Goal: Information Seeking & Learning: Learn about a topic

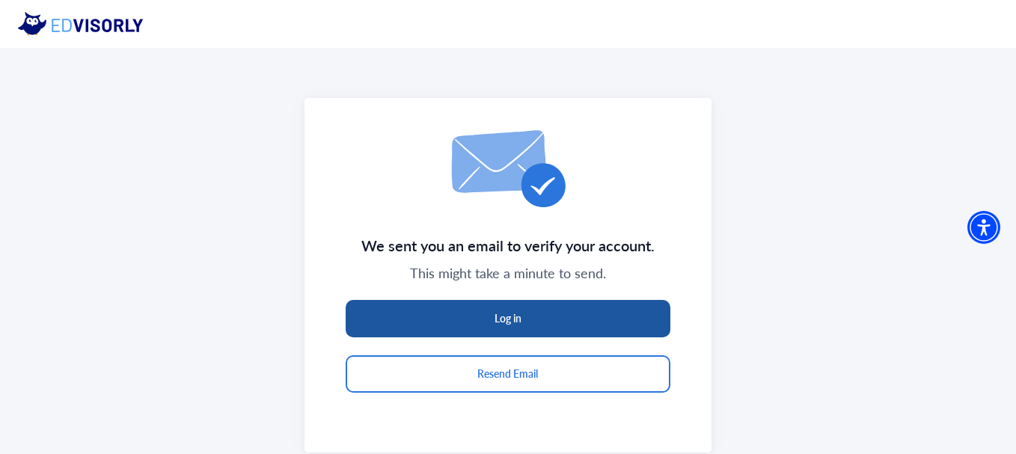
click at [557, 323] on button "Log in" at bounding box center [508, 318] width 325 height 37
click at [524, 326] on button "Log in" at bounding box center [508, 318] width 325 height 37
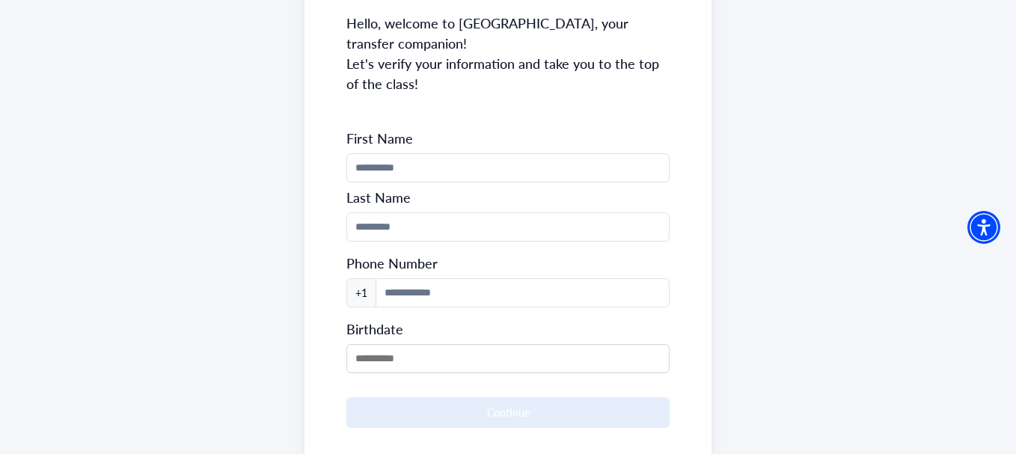
scroll to position [229, 0]
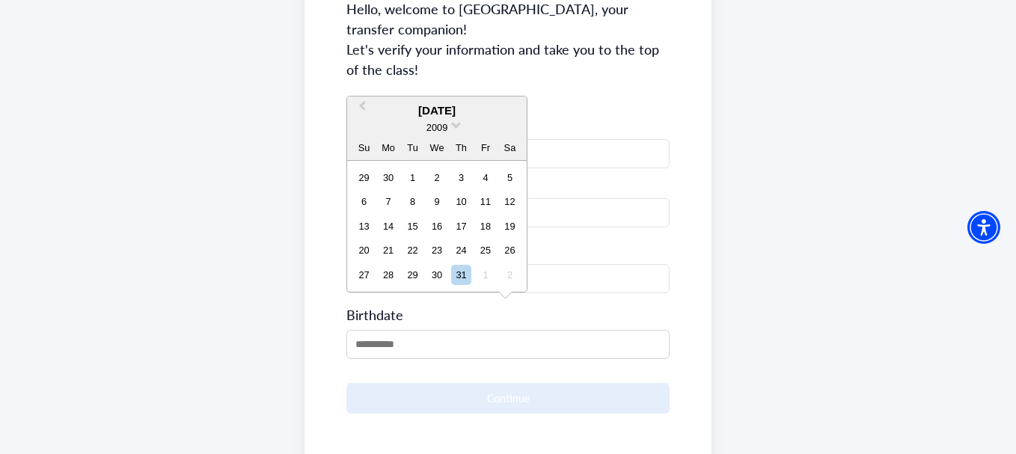
click at [524, 330] on input "MM/DD/YYYY" at bounding box center [507, 344] width 322 height 29
click at [449, 129] on div "2009" at bounding box center [437, 128] width 180 height 16
click at [453, 126] on span at bounding box center [456, 124] width 10 height 10
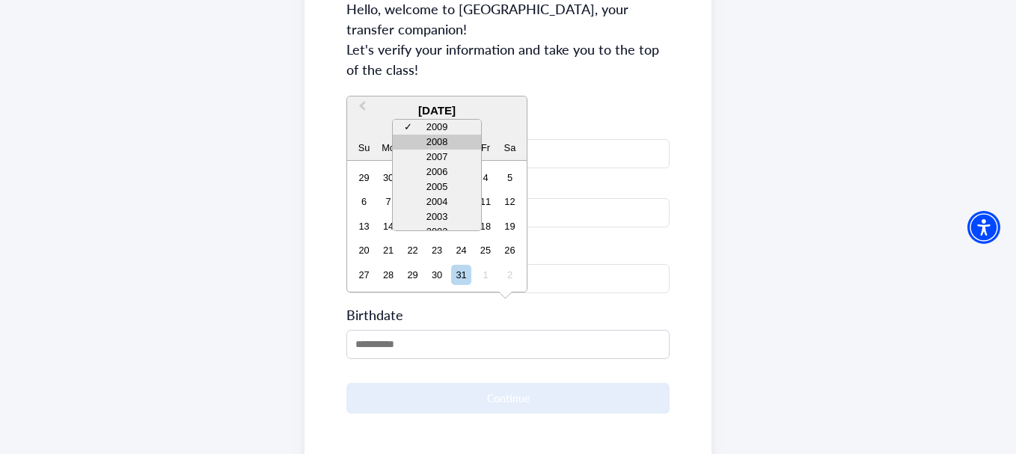
click at [449, 141] on div "2008" at bounding box center [437, 142] width 88 height 15
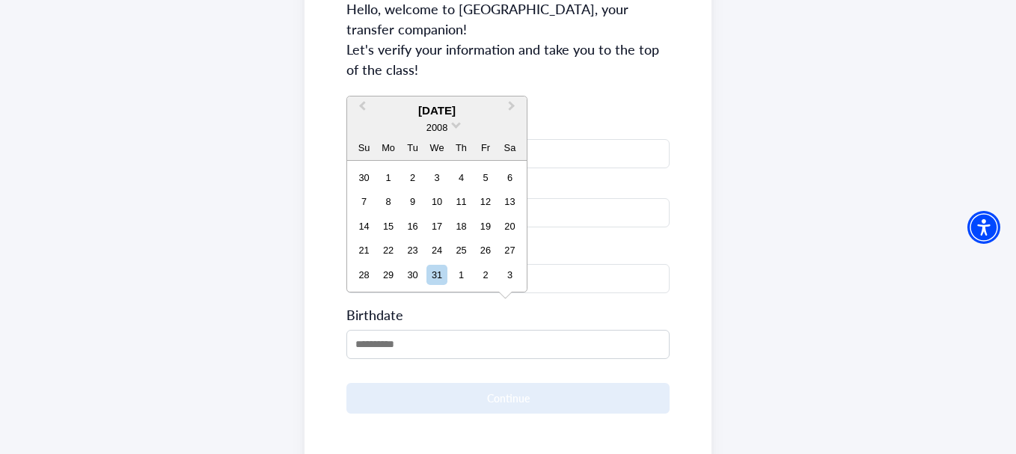
click at [434, 115] on div "December 2008" at bounding box center [437, 111] width 180 height 17
click at [485, 226] on div "19" at bounding box center [485, 226] width 20 height 20
type input "**********"
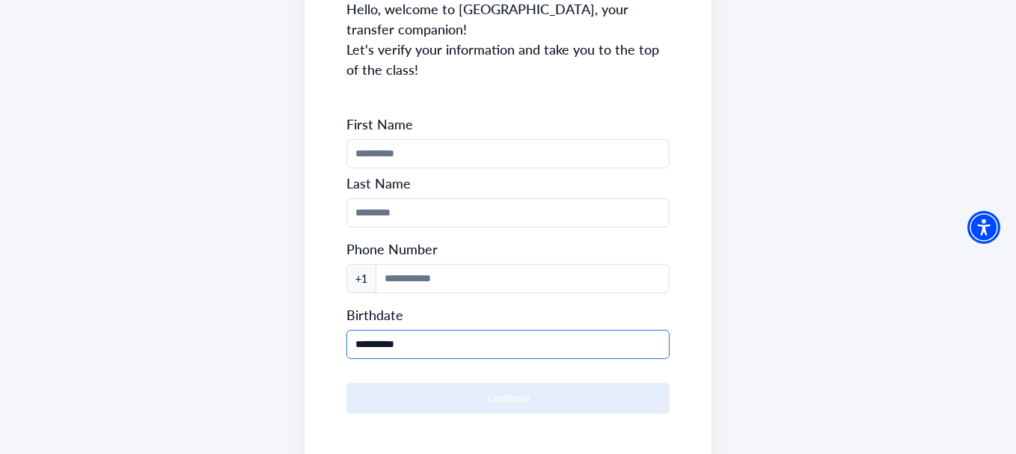
click at [369, 330] on input "**********" at bounding box center [507, 344] width 322 height 29
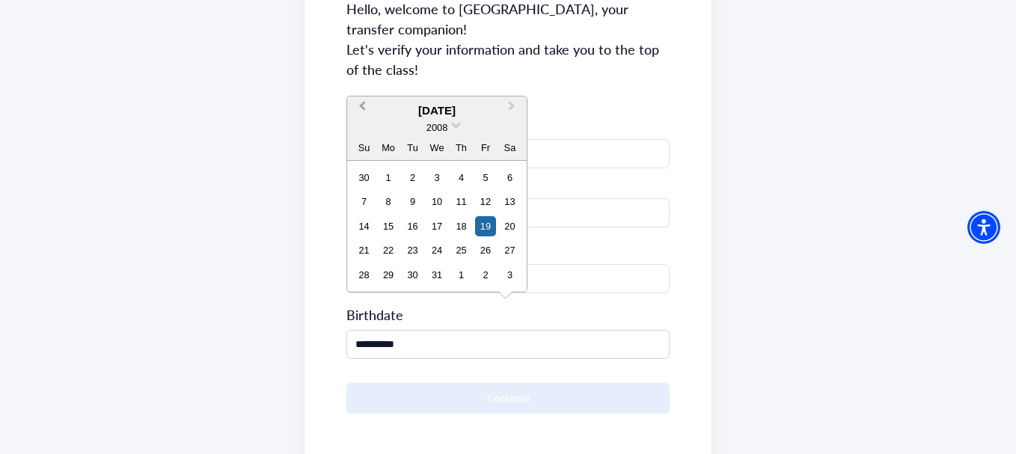
click at [361, 103] on button "Previous Month" at bounding box center [361, 110] width 24 height 24
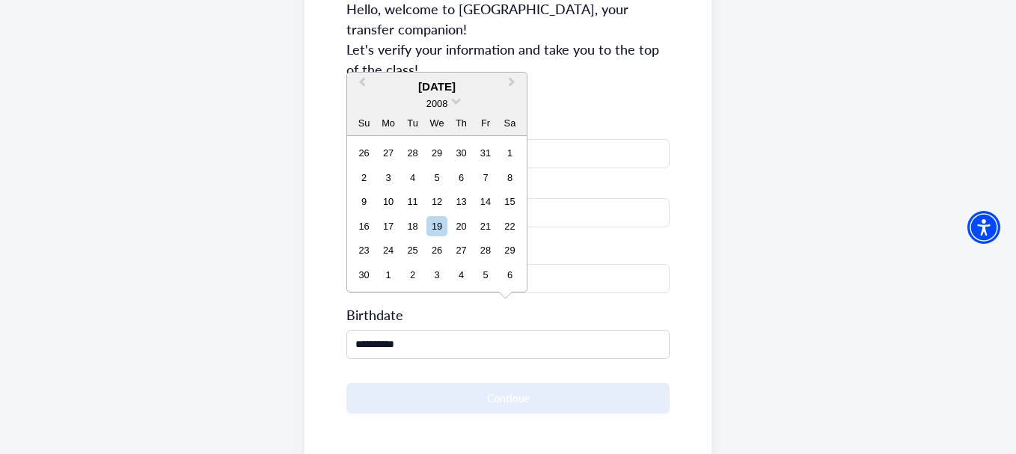
click at [361, 103] on div "2008" at bounding box center [437, 104] width 180 height 16
click at [362, 84] on span "Previous Month" at bounding box center [362, 85] width 0 height 22
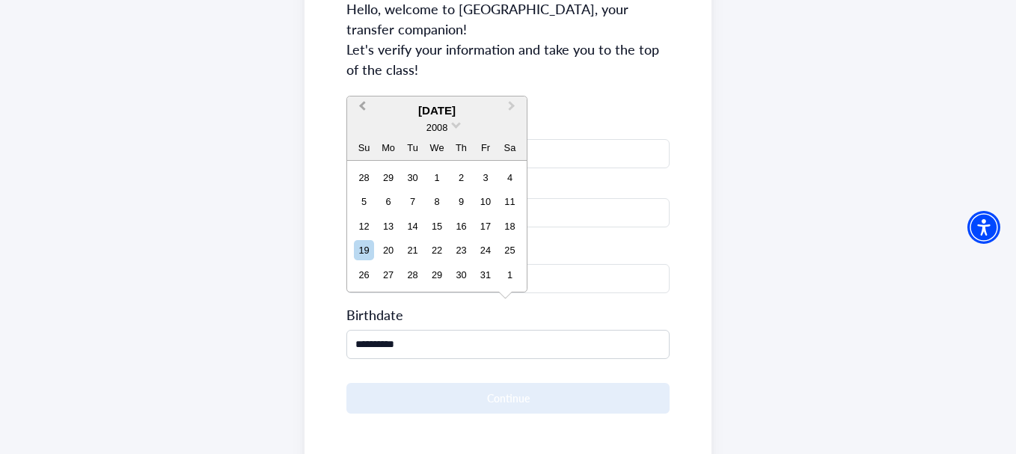
click at [358, 117] on button "Previous Month" at bounding box center [361, 110] width 24 height 24
click at [362, 107] on span "Previous Month" at bounding box center [362, 109] width 0 height 22
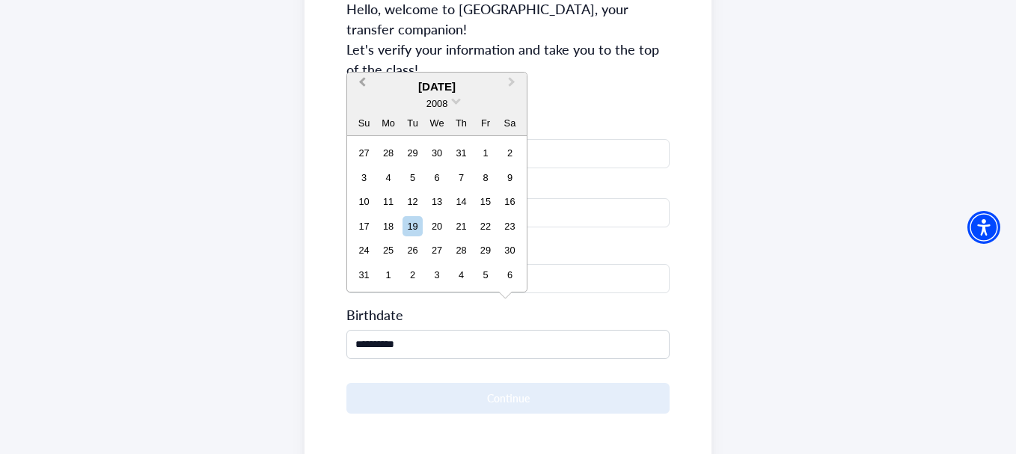
click at [361, 107] on div "2008" at bounding box center [437, 104] width 180 height 16
click at [362, 85] on span "Previous Month" at bounding box center [362, 85] width 0 height 22
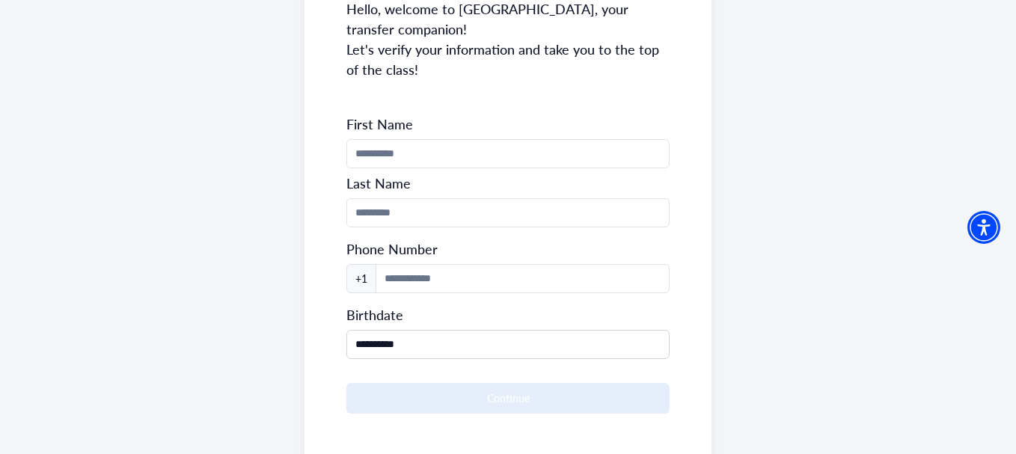
click at [564, 305] on div "**********" at bounding box center [507, 329] width 322 height 60
click at [428, 264] on input at bounding box center [522, 278] width 293 height 29
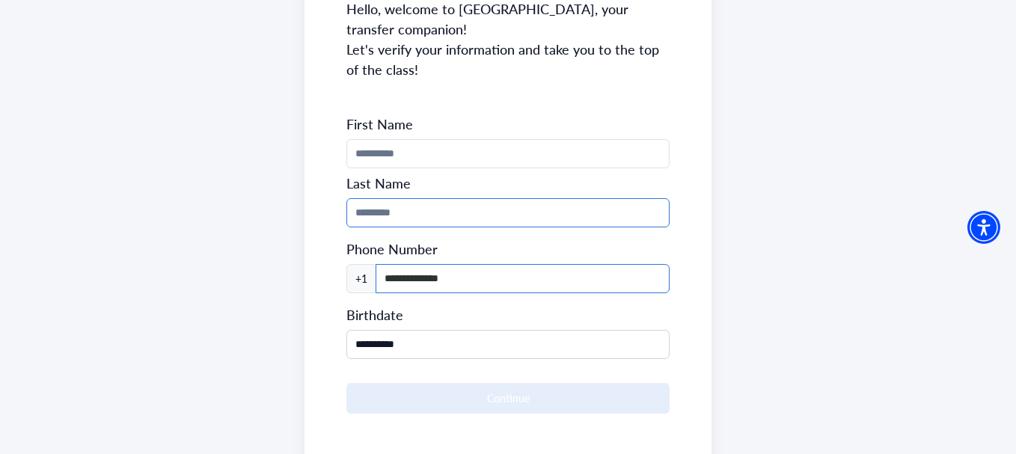
type input "**********"
click at [400, 198] on input "Phone Number" at bounding box center [507, 212] width 322 height 29
type input "*********"
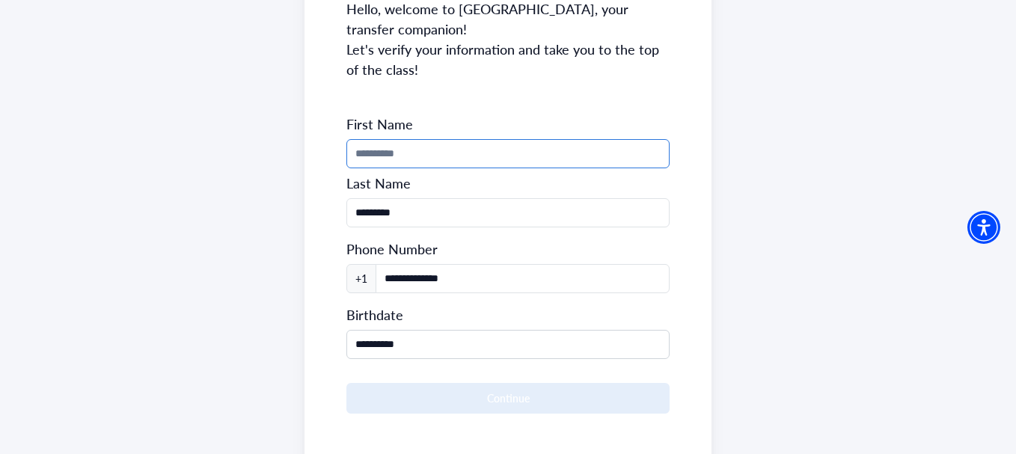
click at [477, 139] on input "Phone Number" at bounding box center [507, 153] width 322 height 29
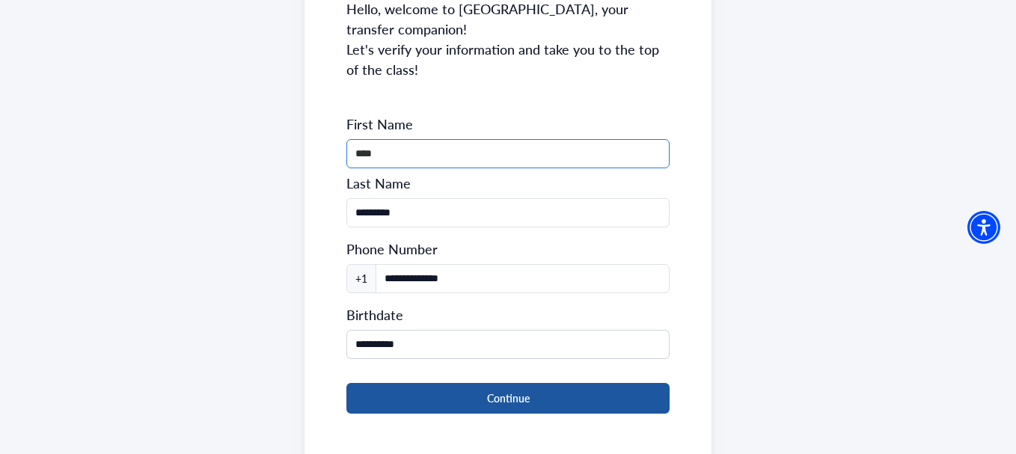
type input "****"
click at [474, 383] on button "Continue" at bounding box center [507, 398] width 322 height 31
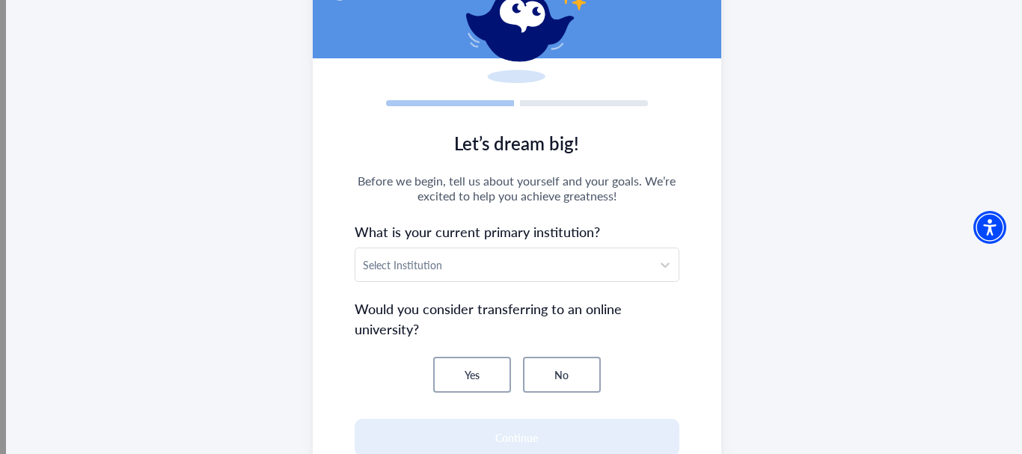
scroll to position [130, 0]
click at [603, 268] on div at bounding box center [503, 264] width 281 height 19
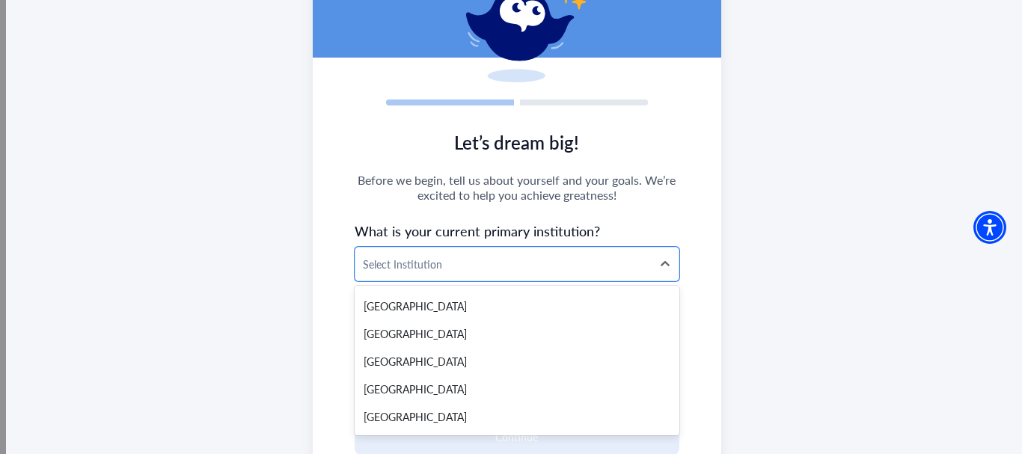
scroll to position [1410, 0]
type input "*"
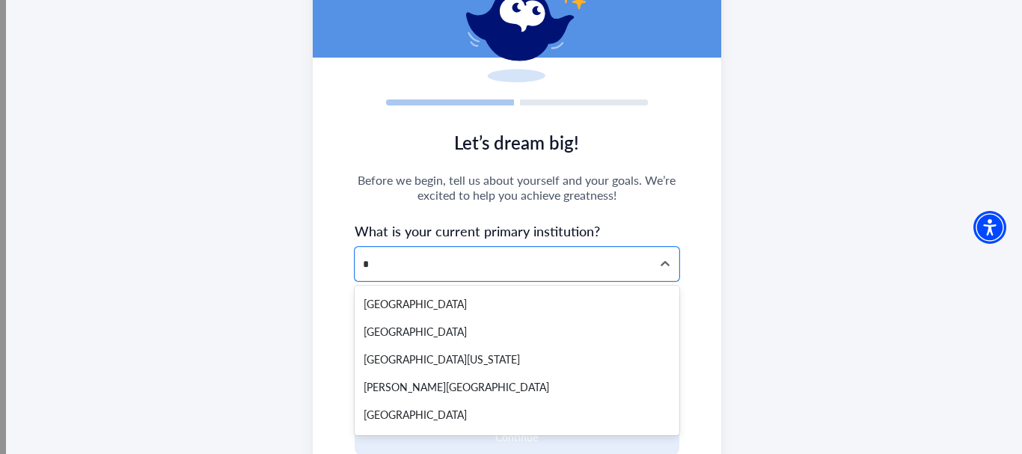
scroll to position [2801, 0]
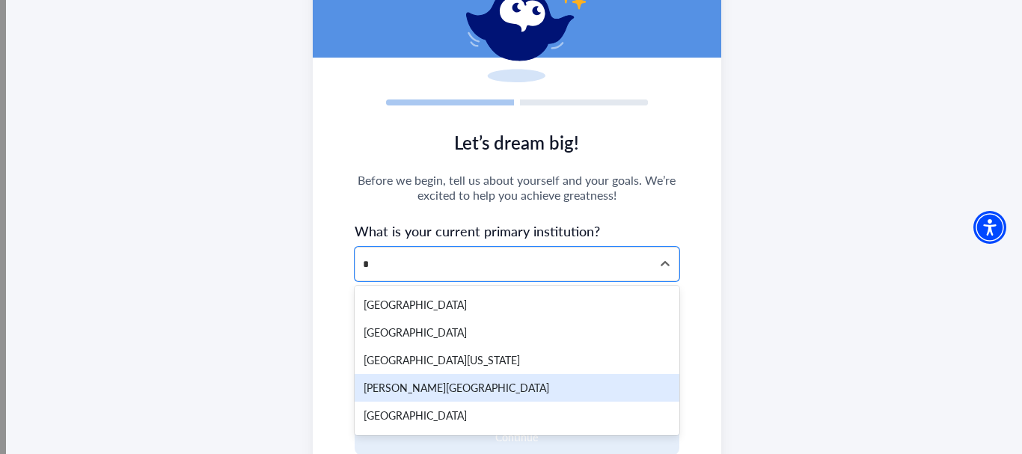
click at [442, 374] on div "Pierce College" at bounding box center [517, 388] width 325 height 28
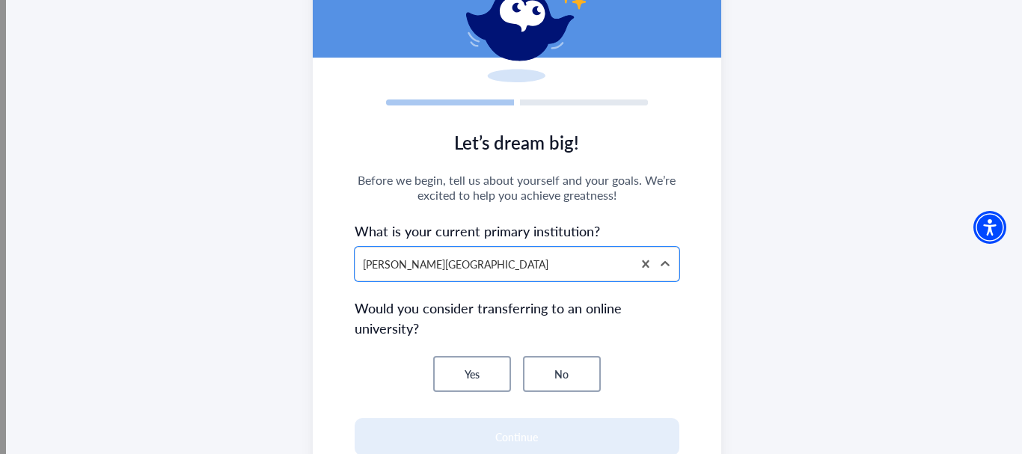
click at [558, 373] on button "No" at bounding box center [562, 374] width 78 height 36
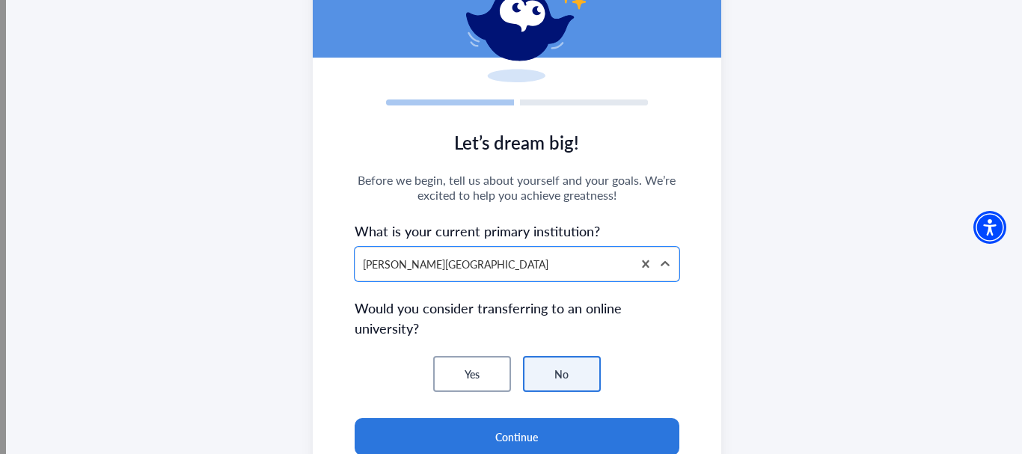
scroll to position [257, 0]
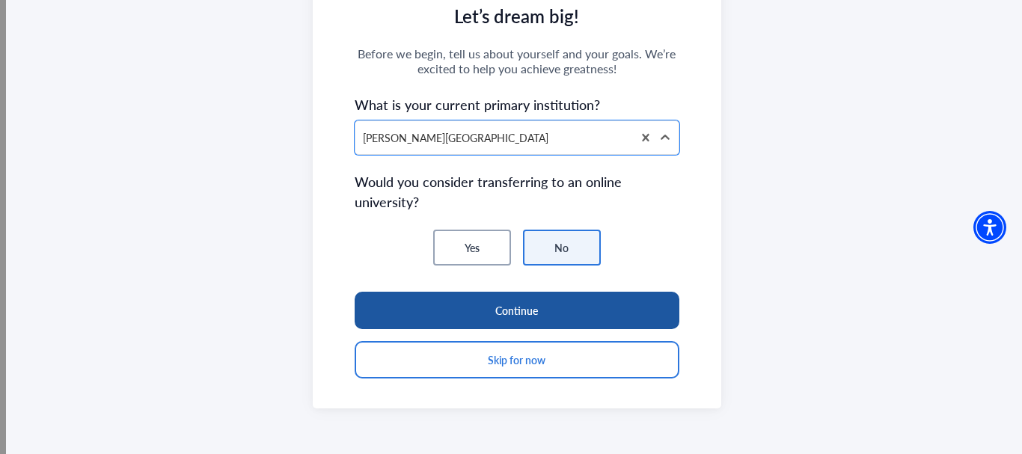
click at [572, 313] on button "Continue" at bounding box center [517, 310] width 325 height 37
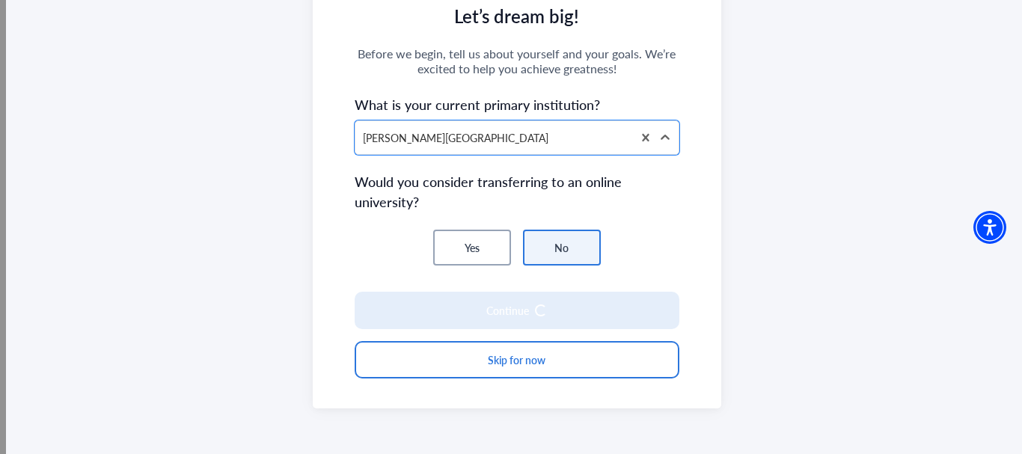
scroll to position [236, 0]
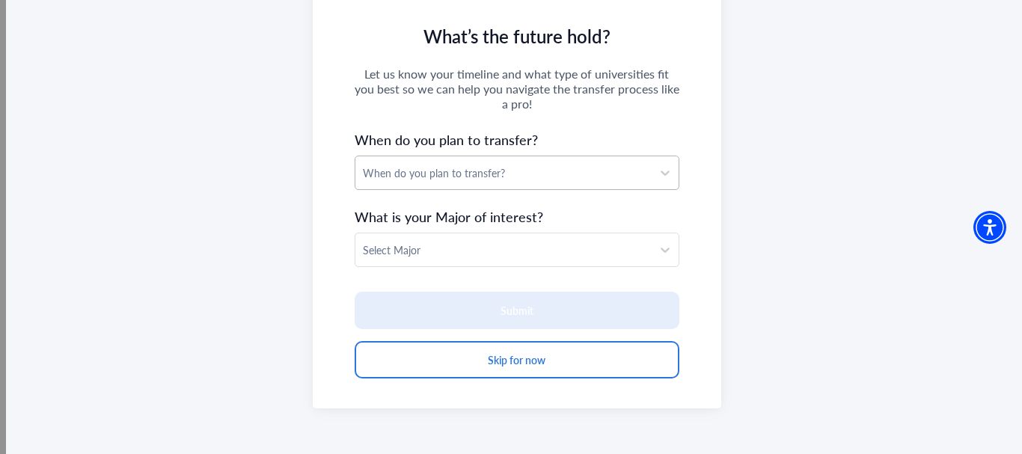
click at [563, 171] on div "When do you plan to transfer?" at bounding box center [503, 173] width 281 height 16
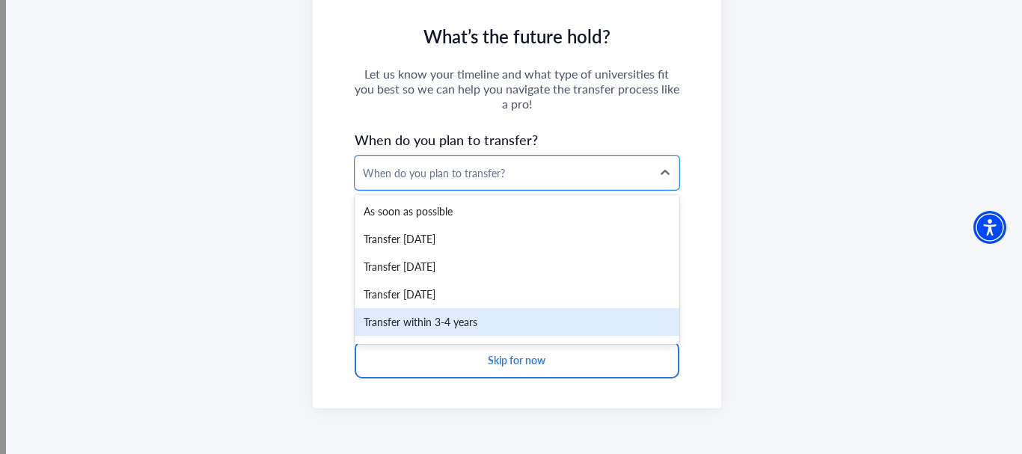
click at [459, 324] on div "Transfer within 3-4 years" at bounding box center [517, 322] width 325 height 28
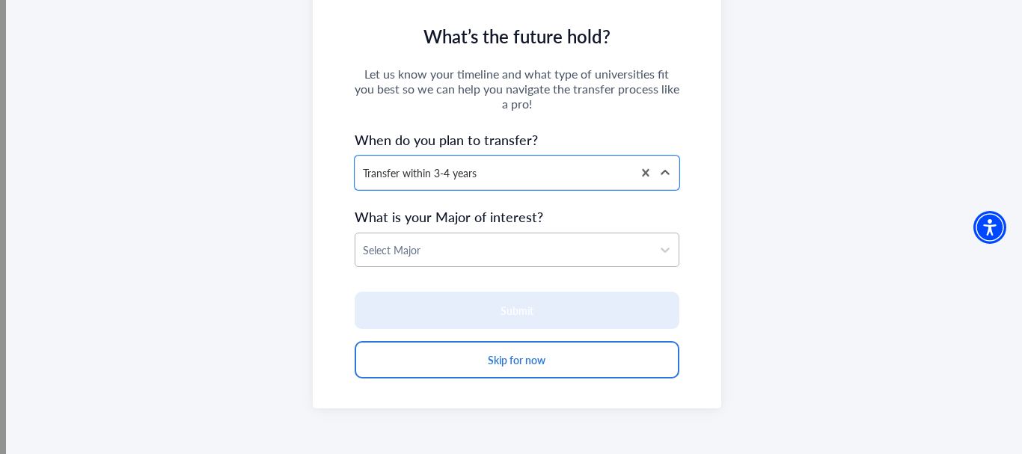
click at [510, 245] on div at bounding box center [503, 250] width 281 height 19
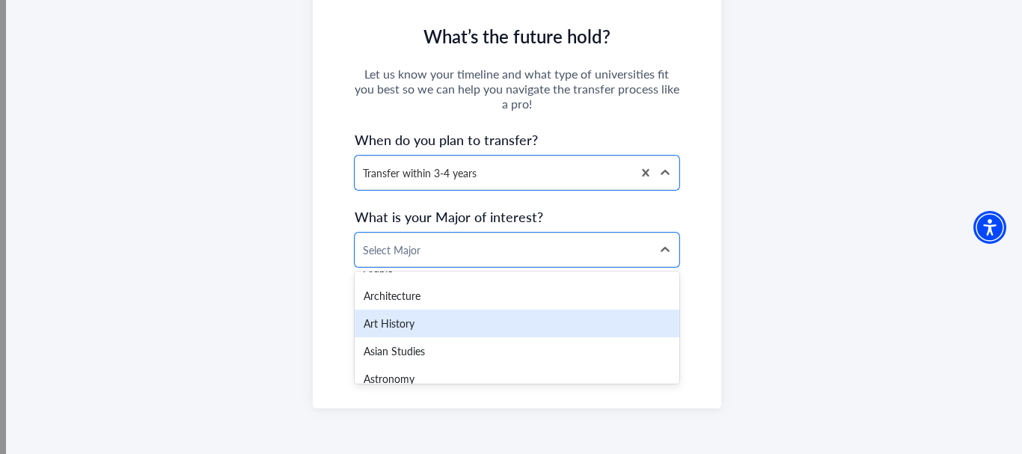
scroll to position [289, 0]
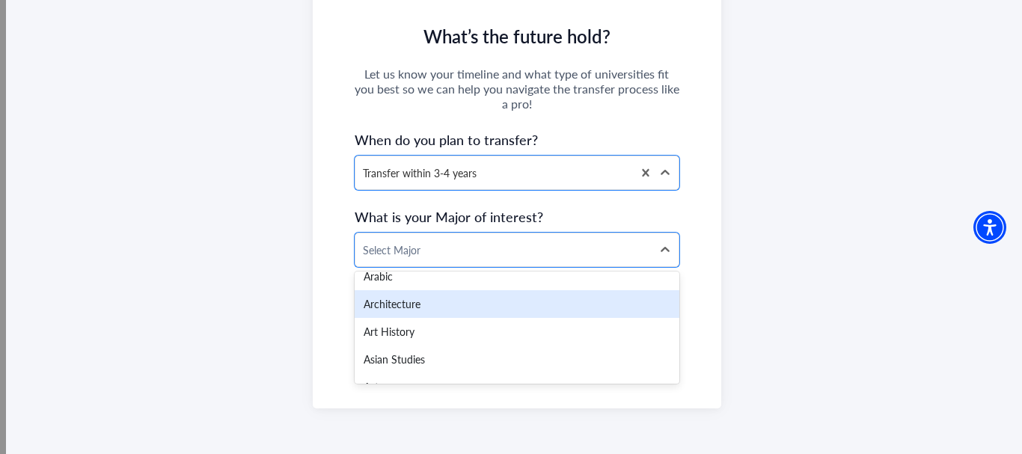
click at [516, 296] on div "Architecture" at bounding box center [517, 304] width 325 height 28
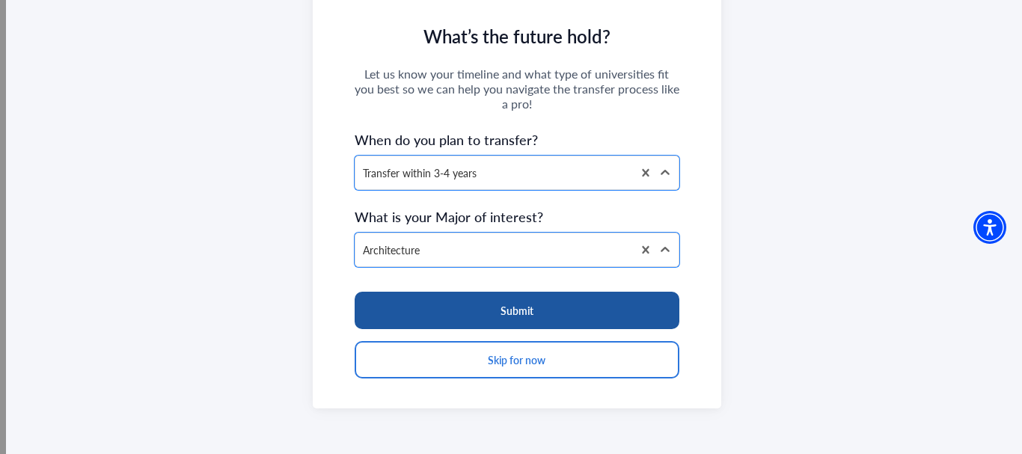
click at [558, 311] on button "Submit" at bounding box center [517, 310] width 325 height 37
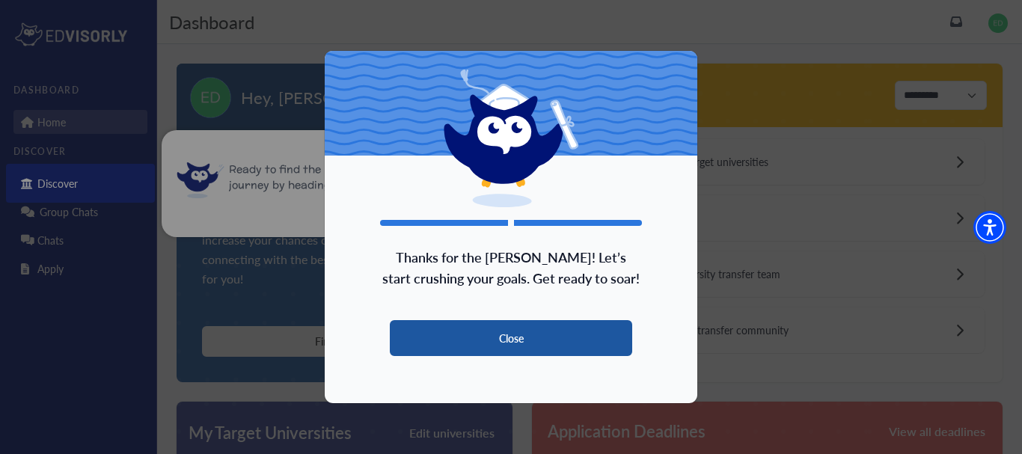
click at [527, 334] on button "Close" at bounding box center [511, 338] width 242 height 36
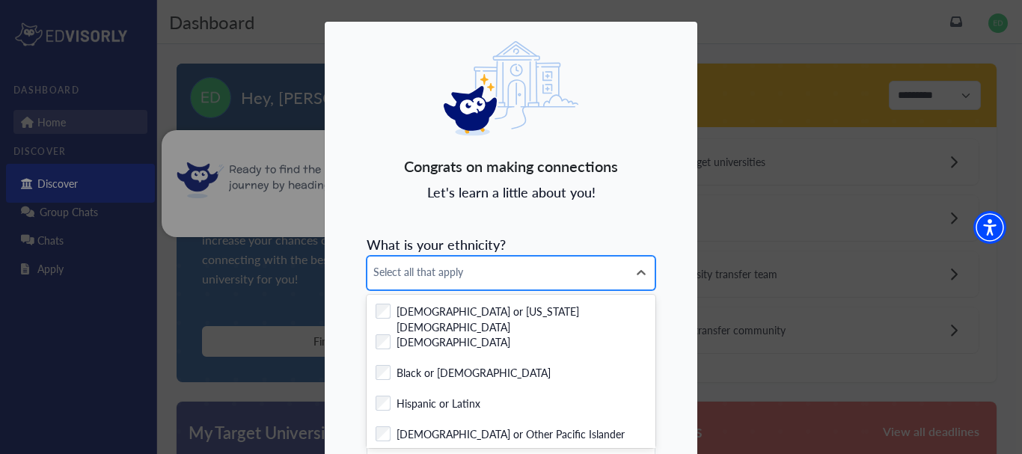
click at [527, 280] on div "7 results available. Use Up and Down to choose options, press Enter to select t…" at bounding box center [511, 272] width 289 height 33
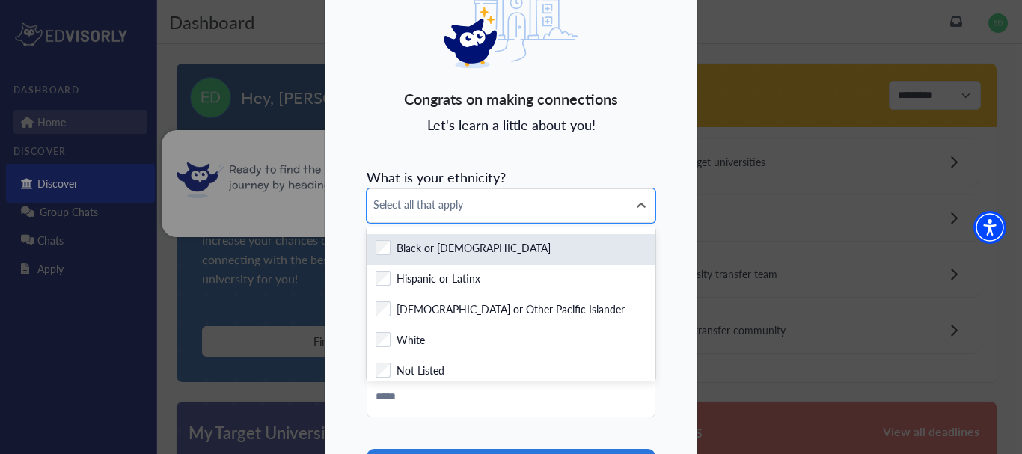
scroll to position [58, 0]
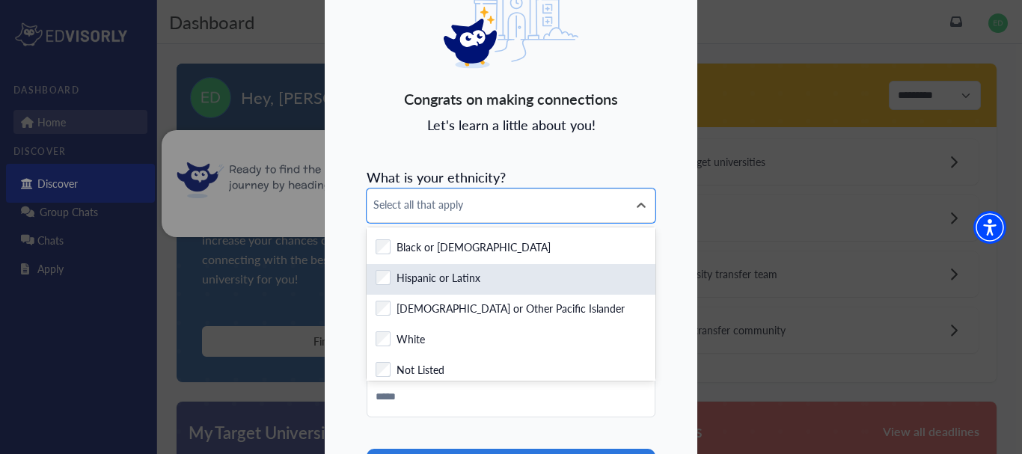
click at [524, 287] on div "Checkbox field Hispanic or Latinx" at bounding box center [511, 279] width 271 height 19
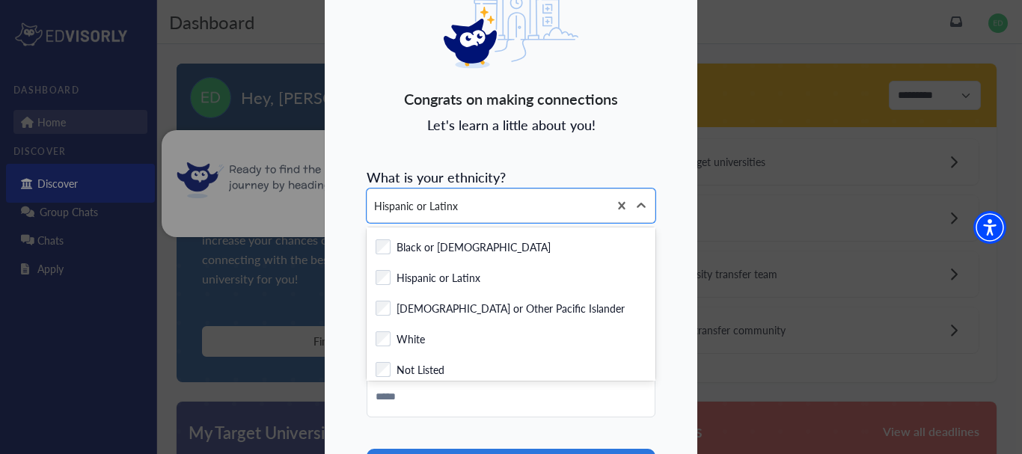
scroll to position [67, 0]
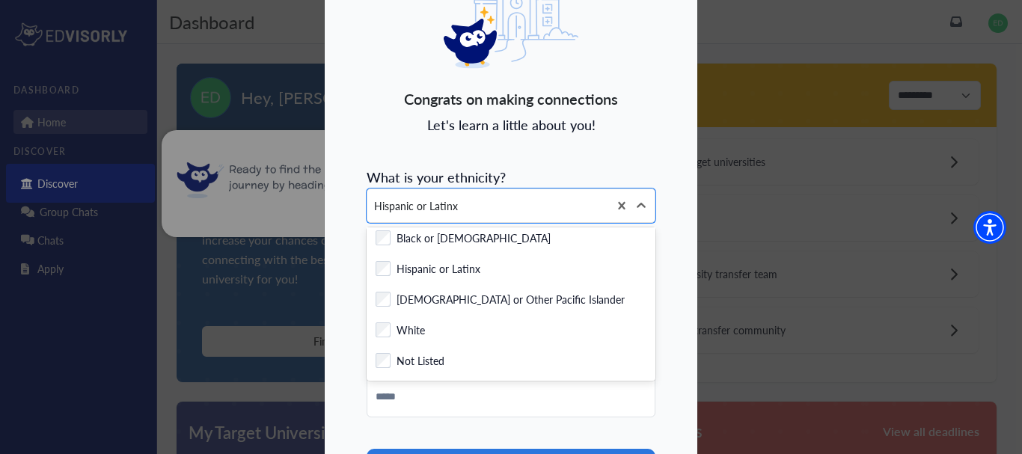
click at [677, 229] on div "Congrats on making connections Let's learn a little about you! What is your eth…" at bounding box center [511, 265] width 374 height 623
click at [639, 205] on icon at bounding box center [641, 205] width 9 height 5
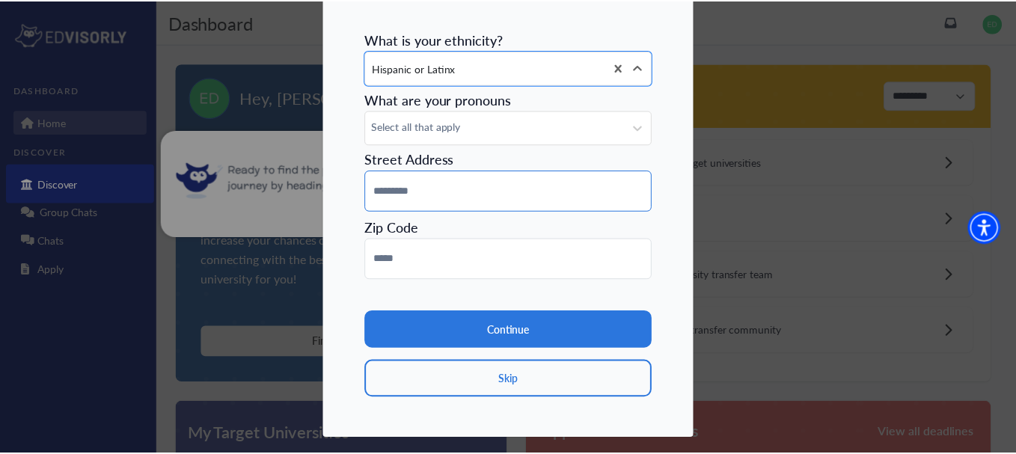
scroll to position [206, 0]
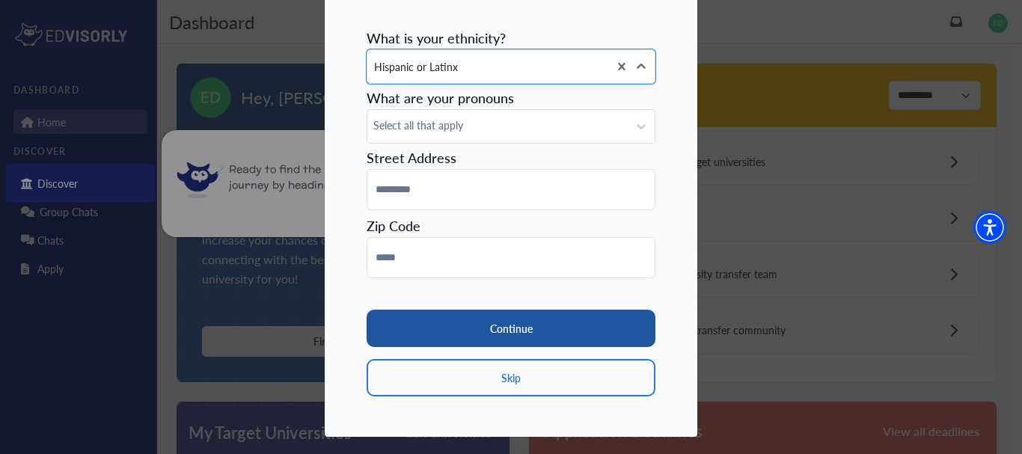
click at [518, 319] on button "Continue" at bounding box center [511, 328] width 289 height 37
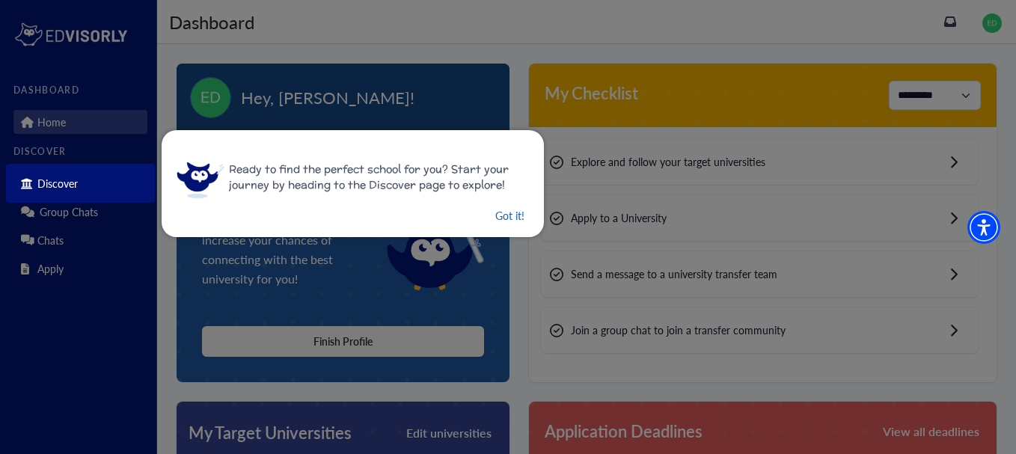
click at [512, 223] on button "Got it!" at bounding box center [510, 215] width 32 height 19
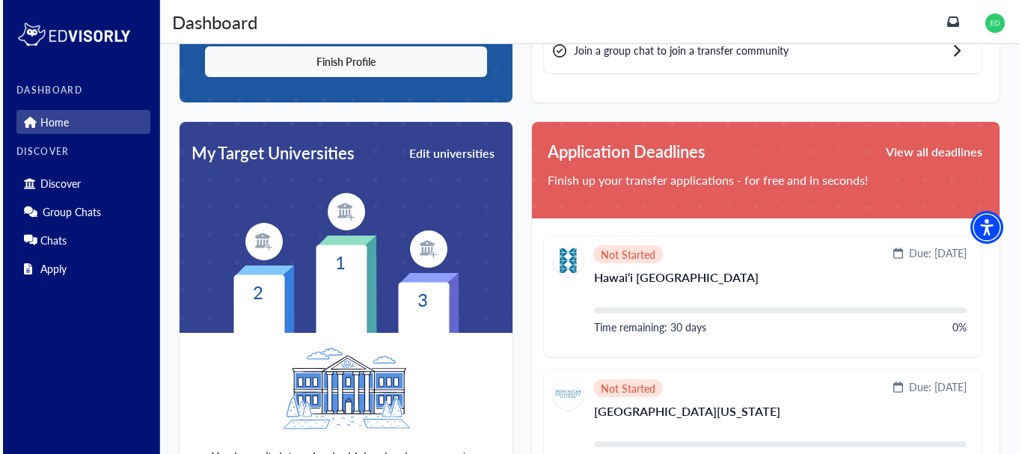
scroll to position [281, 0]
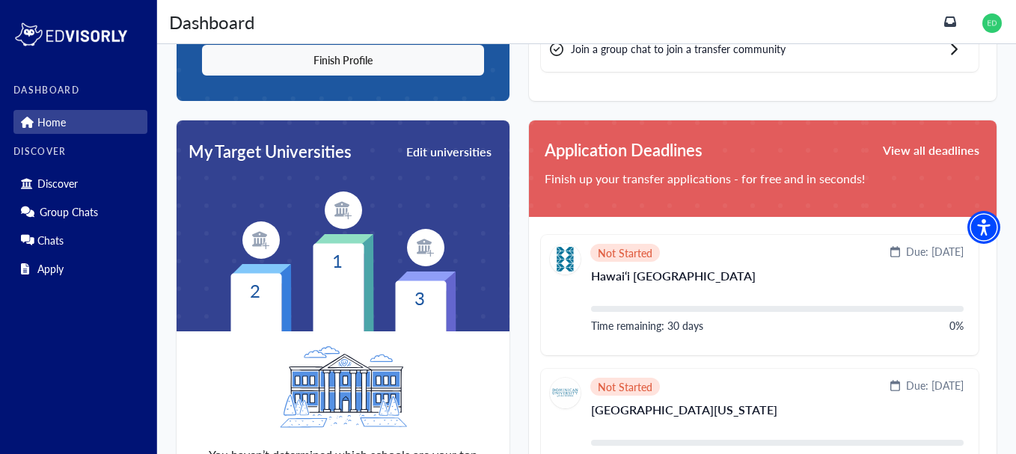
click at [336, 209] on img at bounding box center [343, 210] width 37 height 37
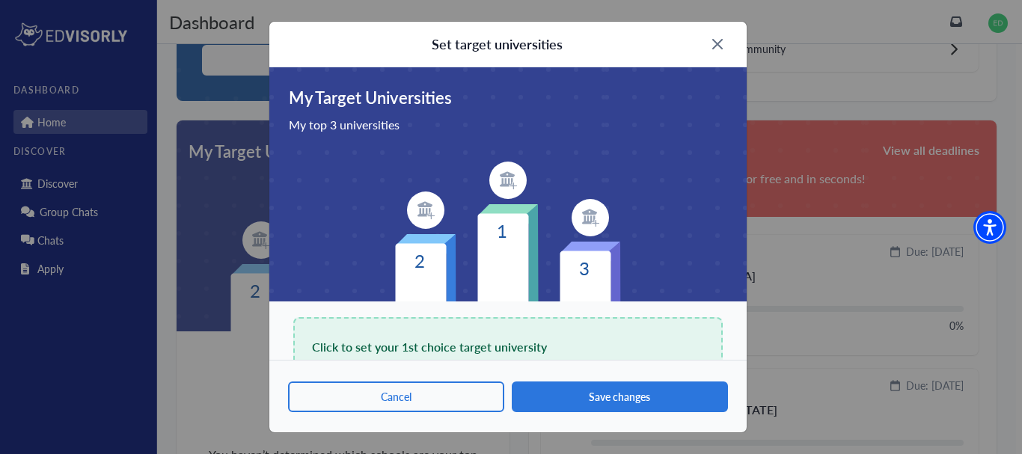
click at [501, 340] on span "Click to set your 1st choice target university" at bounding box center [429, 347] width 235 height 21
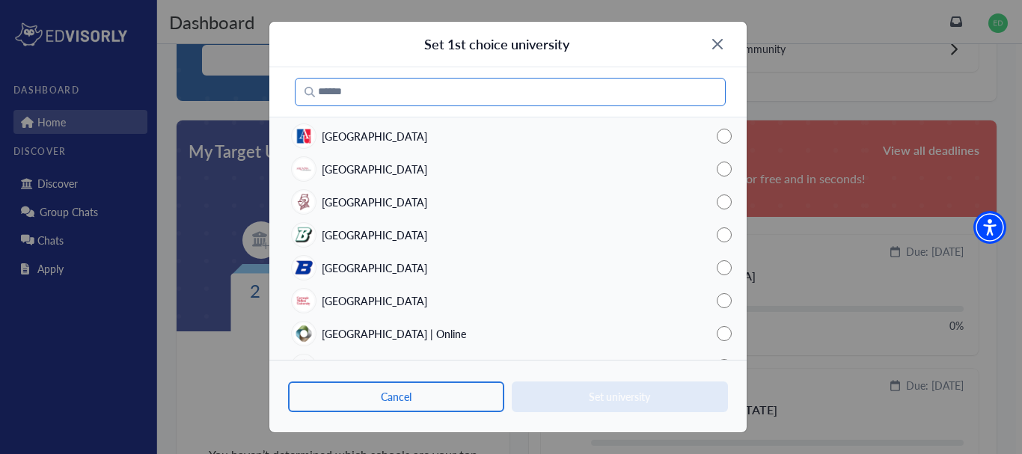
click at [475, 91] on input "Search" at bounding box center [510, 92] width 431 height 28
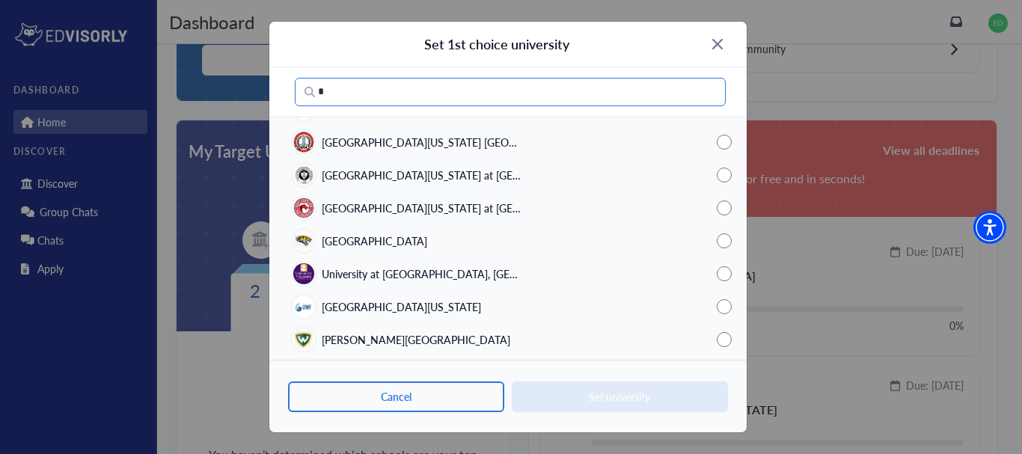
scroll to position [394, 0]
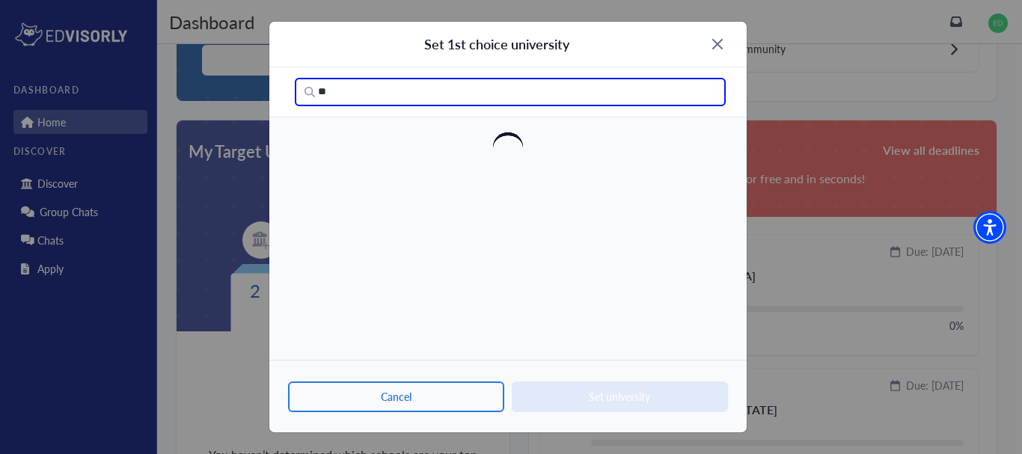
type input "*"
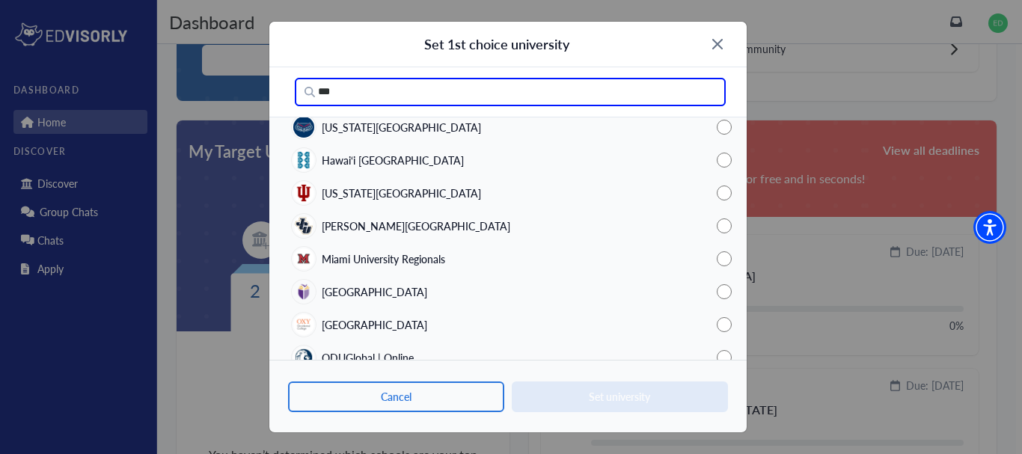
scroll to position [427, 0]
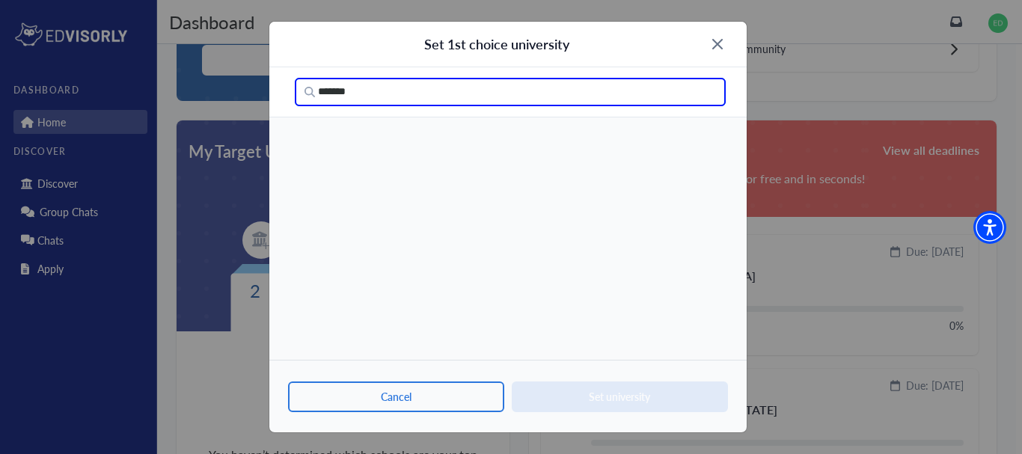
type input "*******"
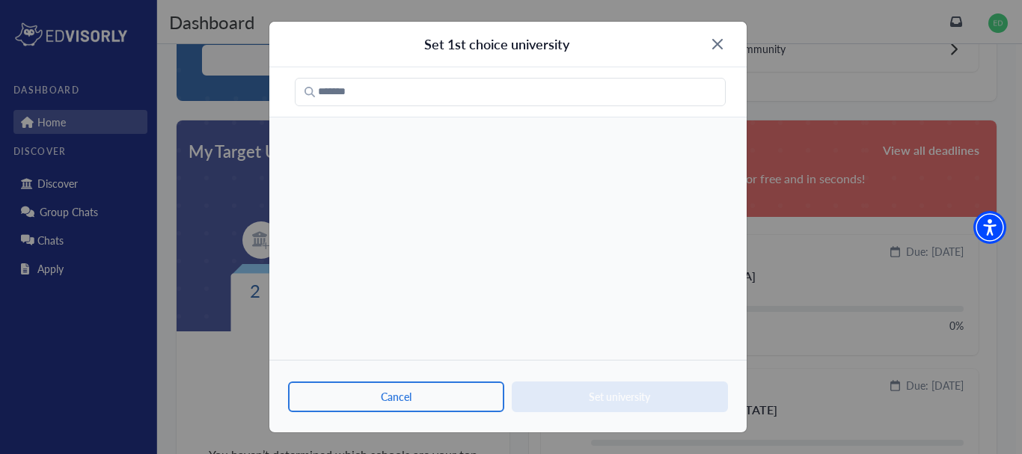
click at [720, 40] on img at bounding box center [717, 44] width 10 height 10
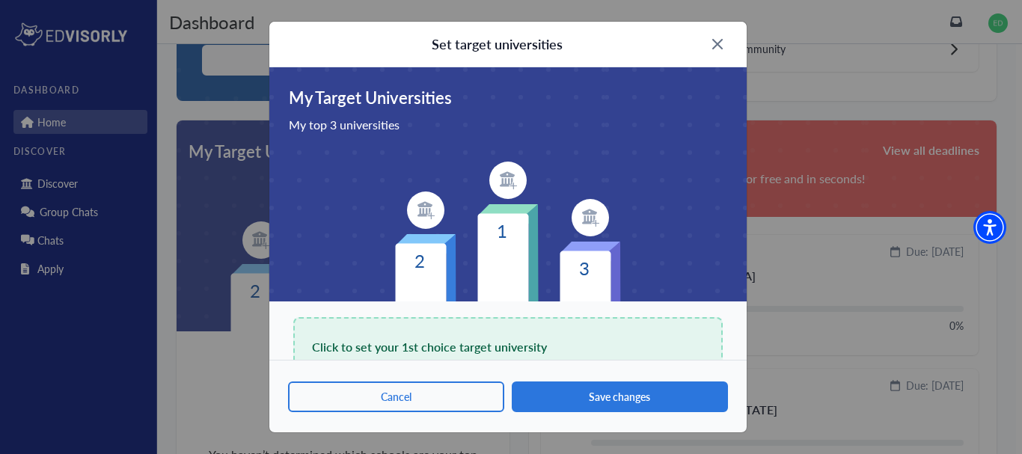
scroll to position [184, 0]
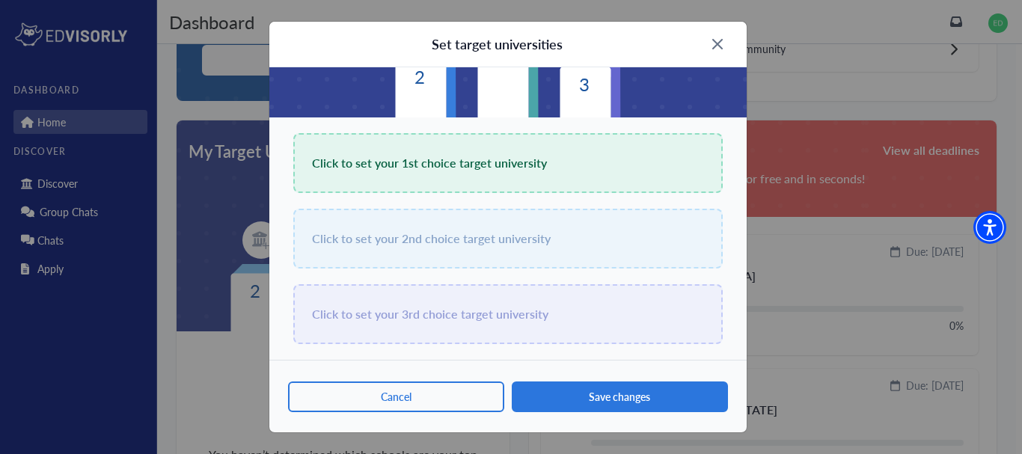
click at [522, 227] on div "Click to set your 2nd choice target university" at bounding box center [507, 239] width 429 height 60
click at [570, 171] on div "Click to set your 1st choice target university" at bounding box center [507, 163] width 429 height 60
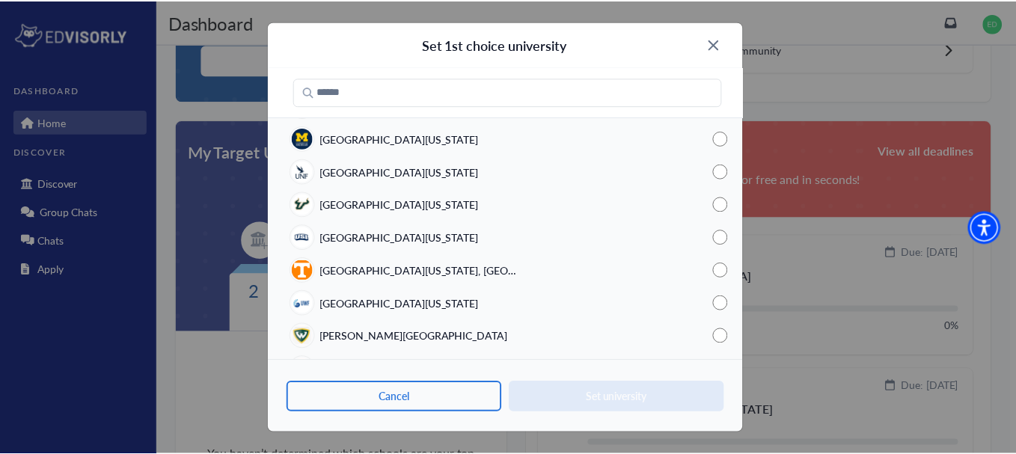
scroll to position [4378, 0]
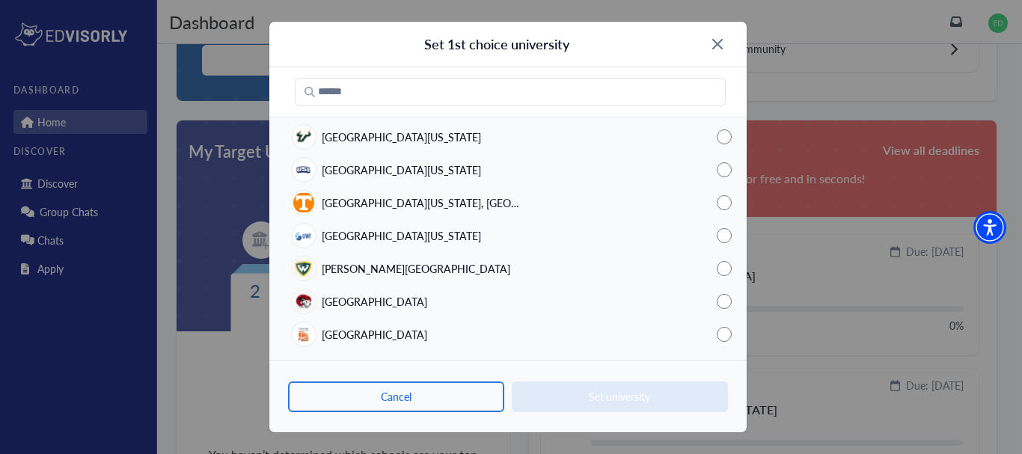
click at [720, 49] on div "Set 1st choice university" at bounding box center [507, 45] width 477 height 46
click at [722, 41] on img at bounding box center [717, 44] width 10 height 10
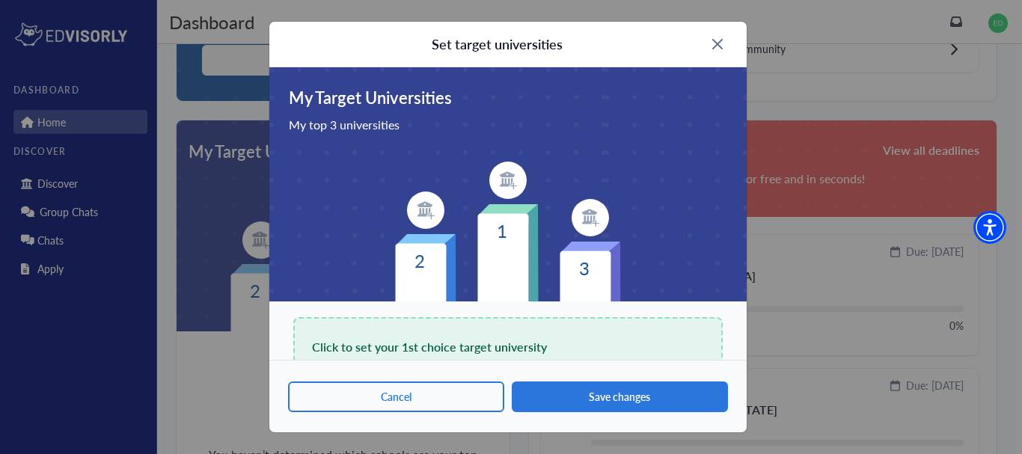
click at [718, 42] on img at bounding box center [717, 44] width 10 height 10
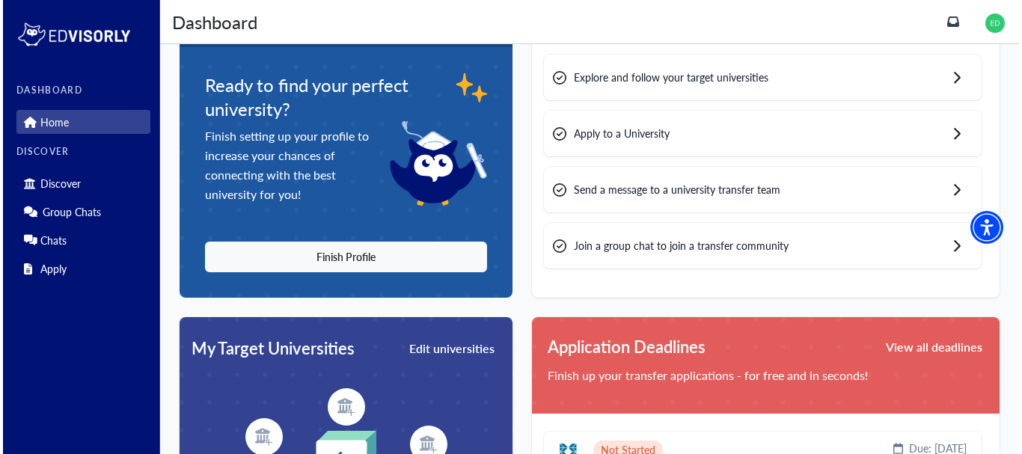
scroll to position [0, 0]
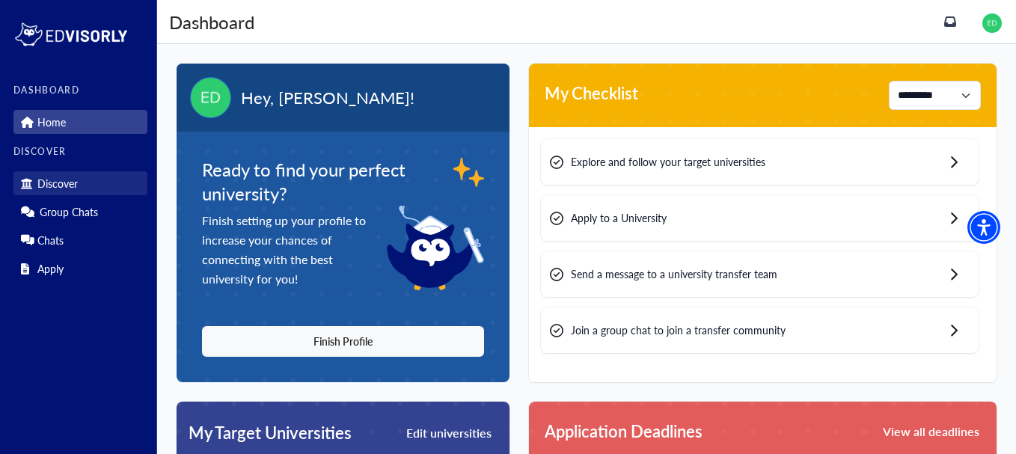
click at [75, 193] on link "Discover" at bounding box center [80, 183] width 134 height 24
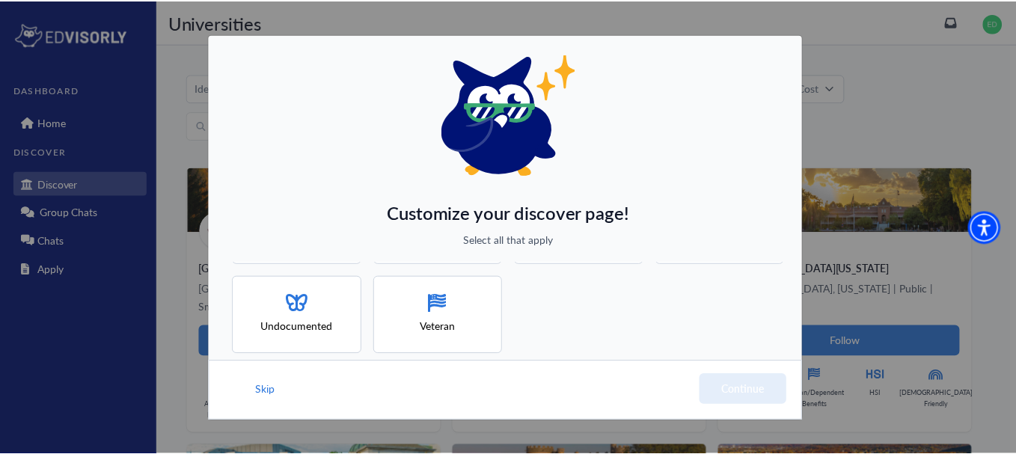
scroll to position [296, 0]
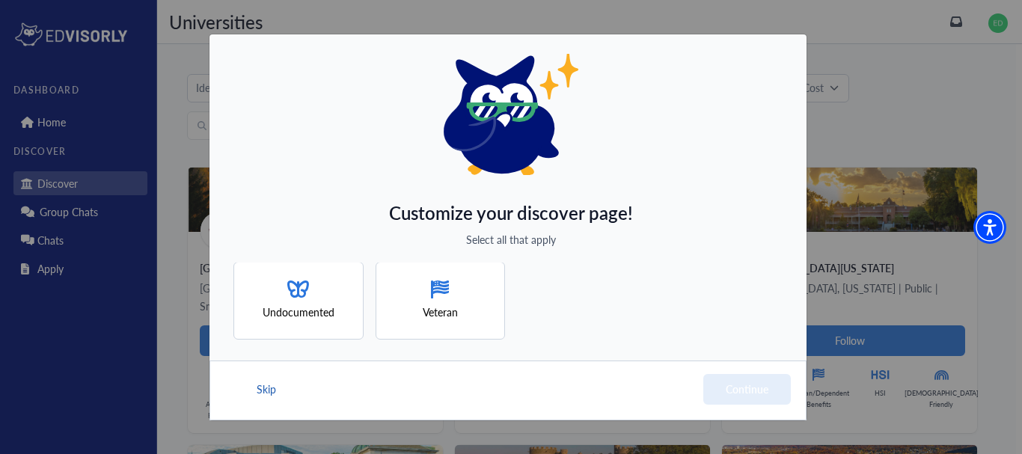
click at [260, 390] on button "Skip" at bounding box center [266, 389] width 22 height 31
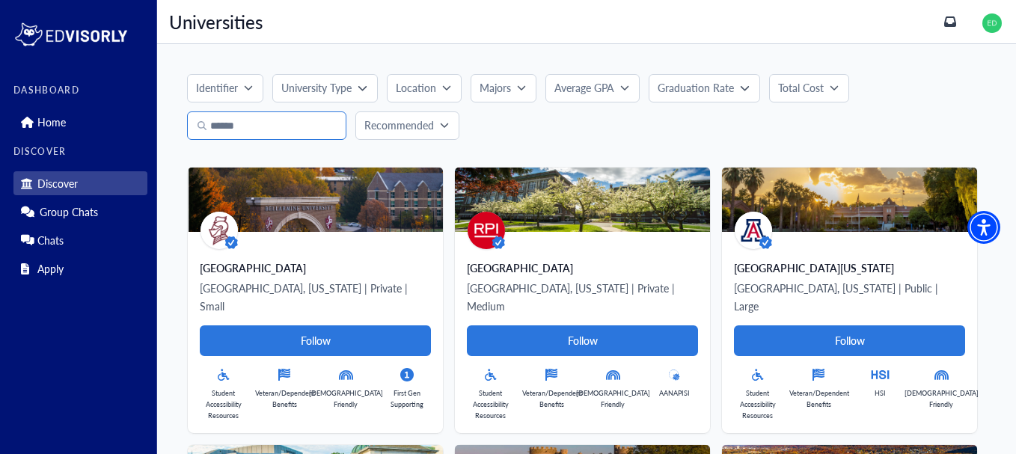
click at [290, 139] on input "Search" at bounding box center [266, 125] width 159 height 28
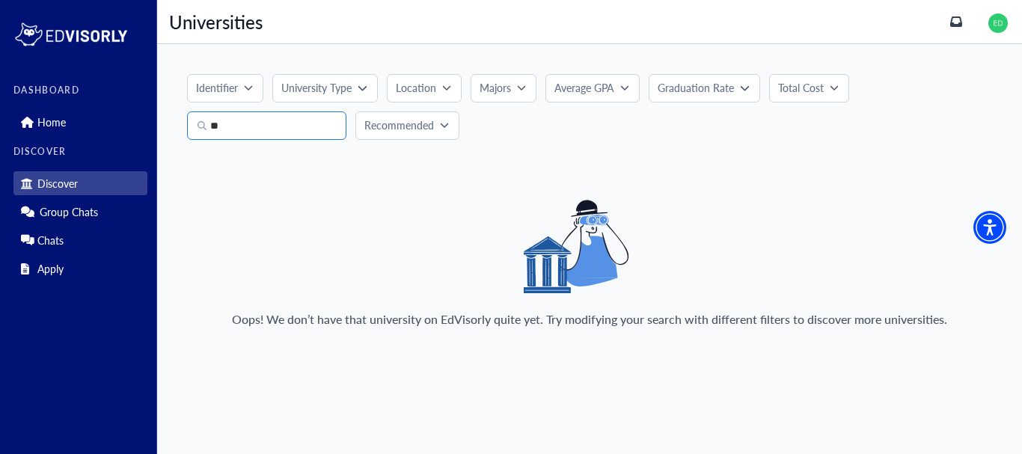
type input "*"
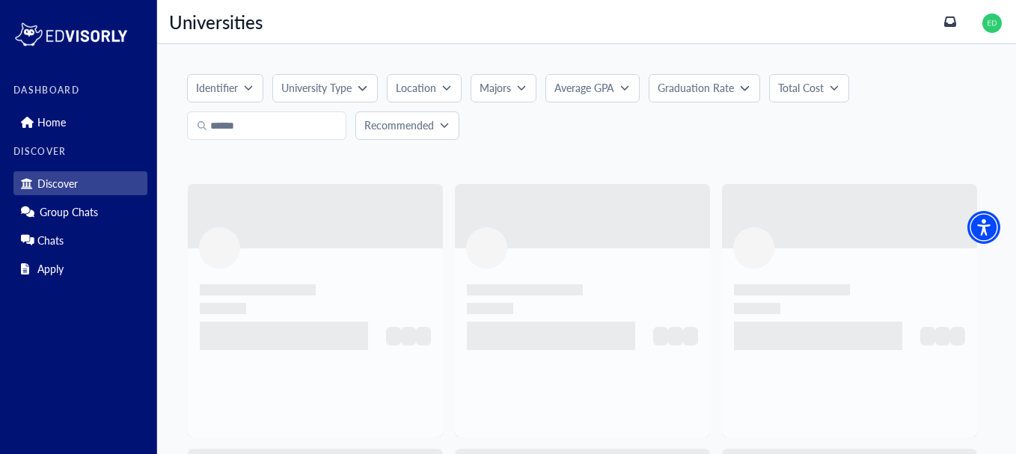
click at [590, 88] on p "Average GPA" at bounding box center [584, 88] width 60 height 16
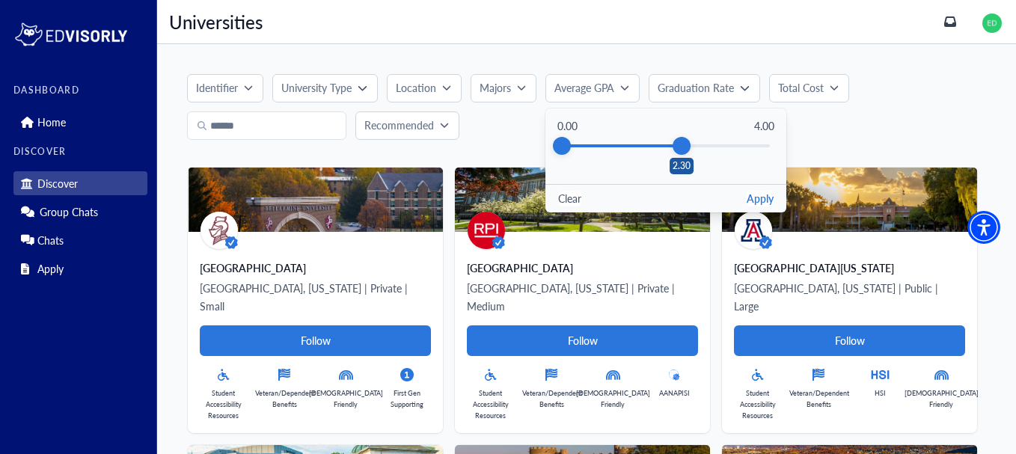
drag, startPoint x: 770, startPoint y: 140, endPoint x: 682, endPoint y: 148, distance: 88.7
click at [682, 148] on div "2.30" at bounding box center [682, 146] width 18 height 18
click at [764, 203] on button "Apply" at bounding box center [760, 199] width 27 height 16
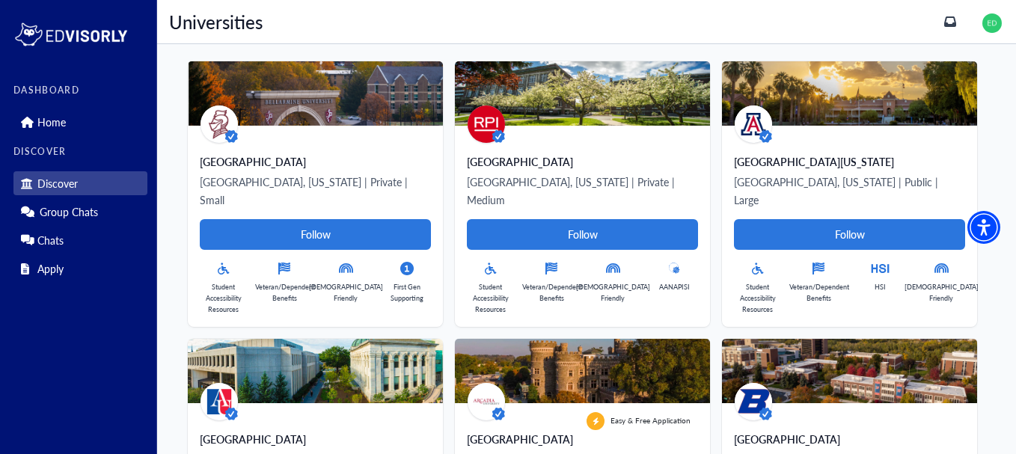
scroll to position [0, 0]
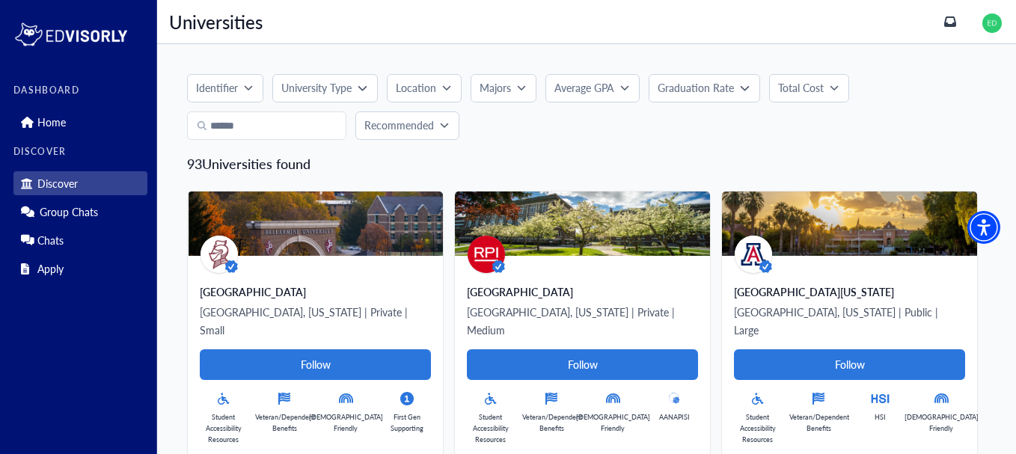
click at [444, 89] on icon "button" at bounding box center [446, 87] width 9 height 9
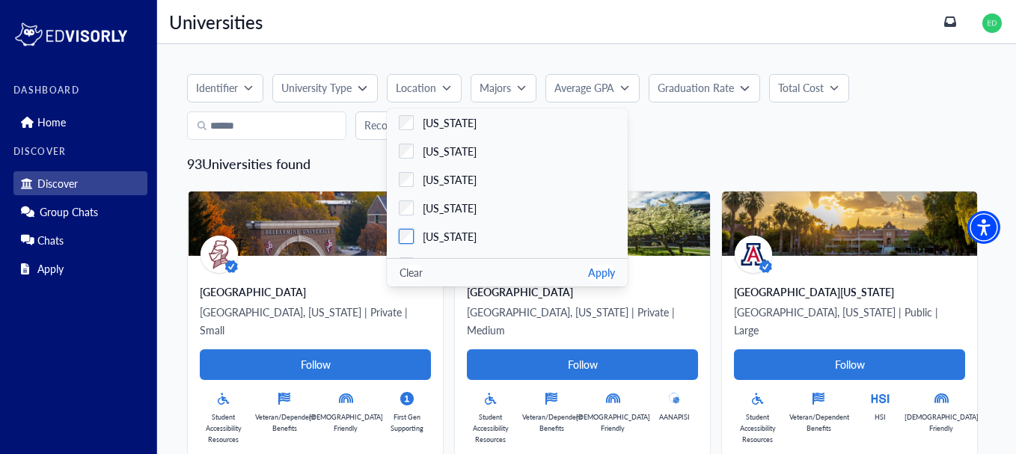
click at [462, 235] on span "California" at bounding box center [450, 237] width 54 height 16
click at [600, 267] on button "Apply" at bounding box center [601, 273] width 27 height 16
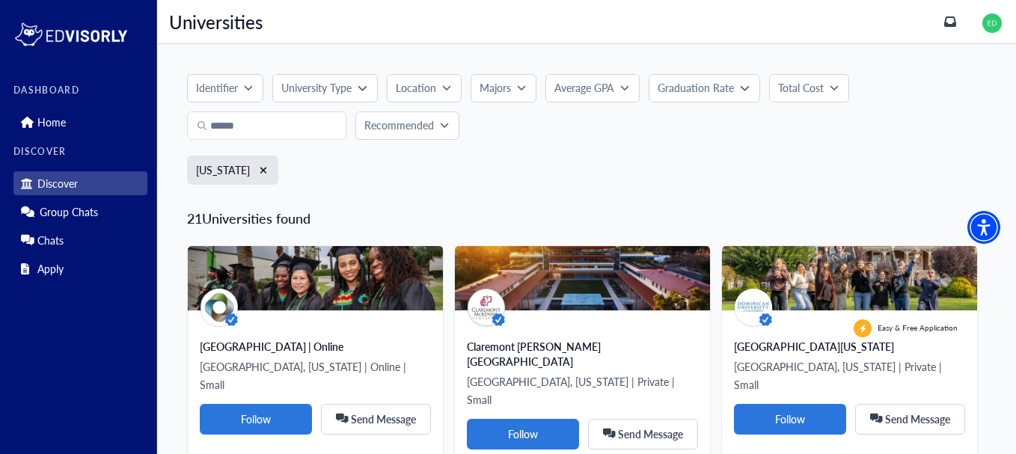
click at [344, 87] on p "University Type" at bounding box center [316, 88] width 70 height 16
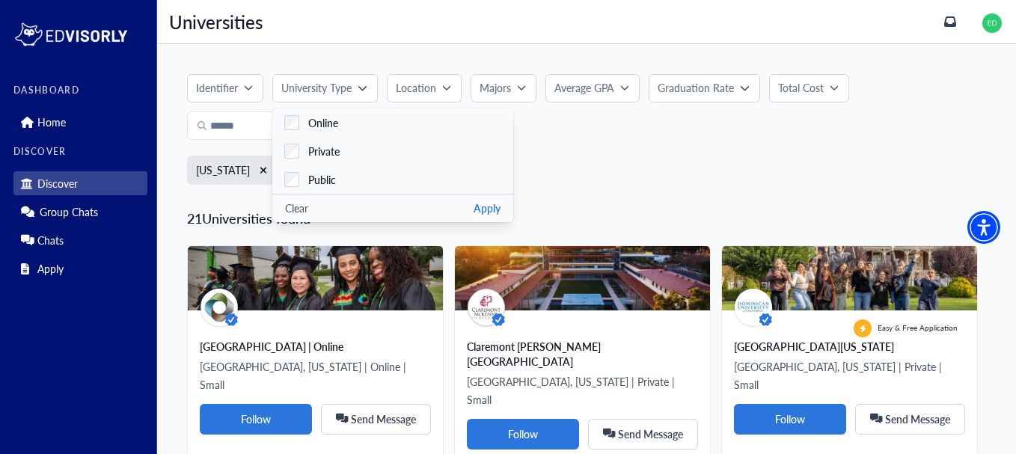
click at [546, 127] on div "Recommended" at bounding box center [586, 125] width 799 height 28
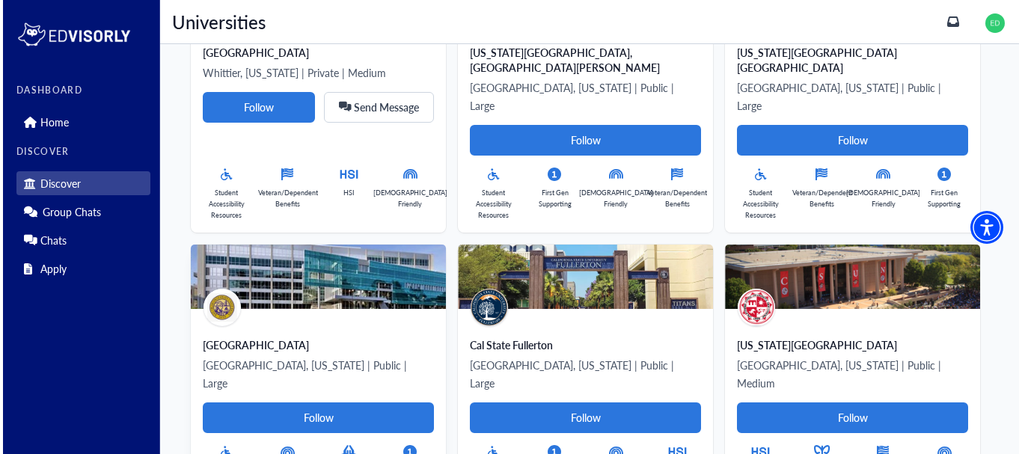
scroll to position [1419, 0]
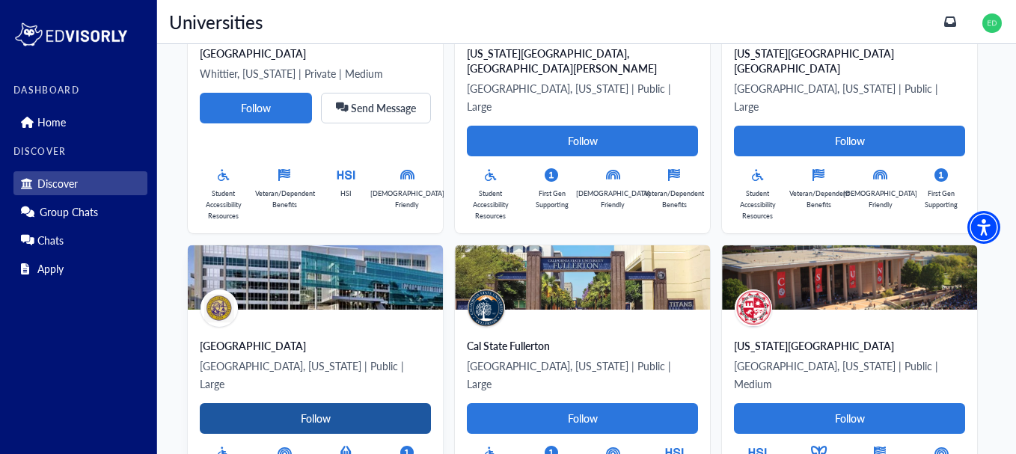
click at [318, 403] on Card-tag "Follow" at bounding box center [315, 418] width 231 height 31
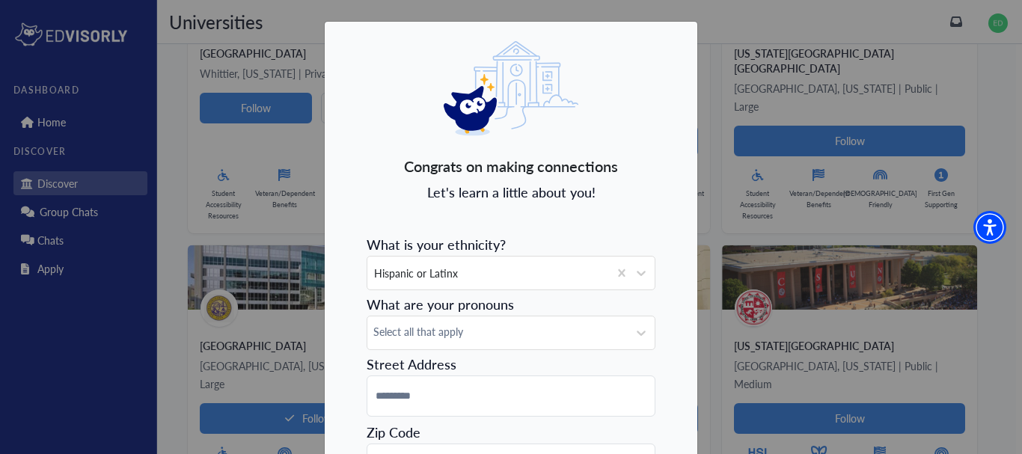
click at [638, 81] on div "Congrats on making connections Let's learn a little about you! What is your eth…" at bounding box center [511, 332] width 374 height 623
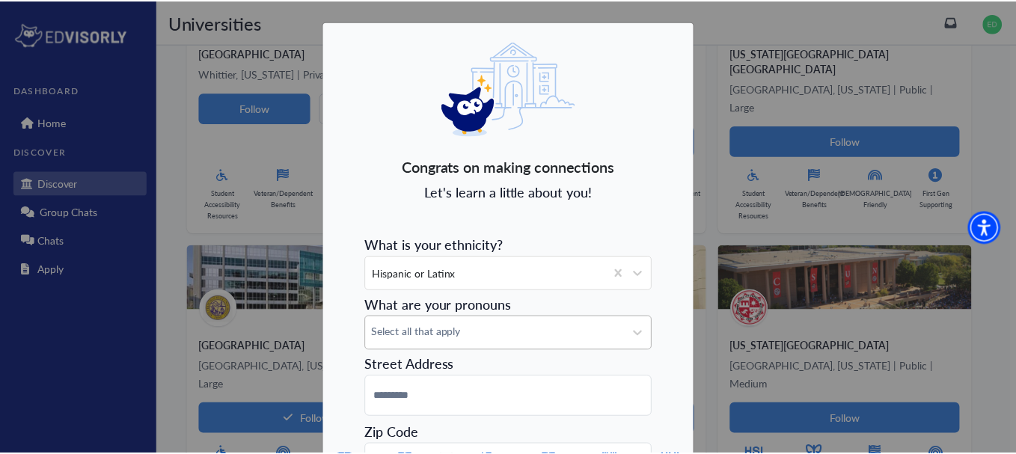
scroll to position [211, 0]
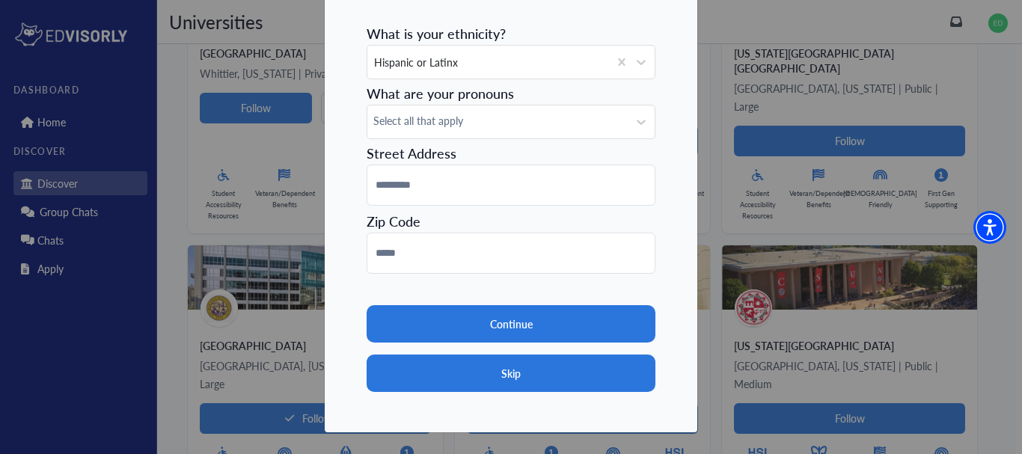
click at [460, 369] on button "Skip" at bounding box center [511, 373] width 289 height 37
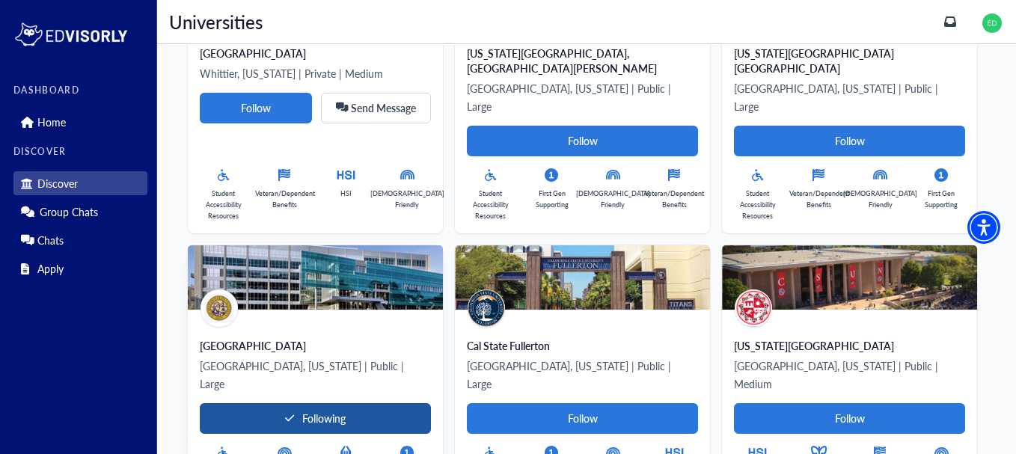
click at [340, 412] on div "Following" at bounding box center [315, 418] width 60 height 13
click at [268, 310] on div "San Francisco State University San Francisco, California | Public | Large Follo…" at bounding box center [315, 410] width 255 height 201
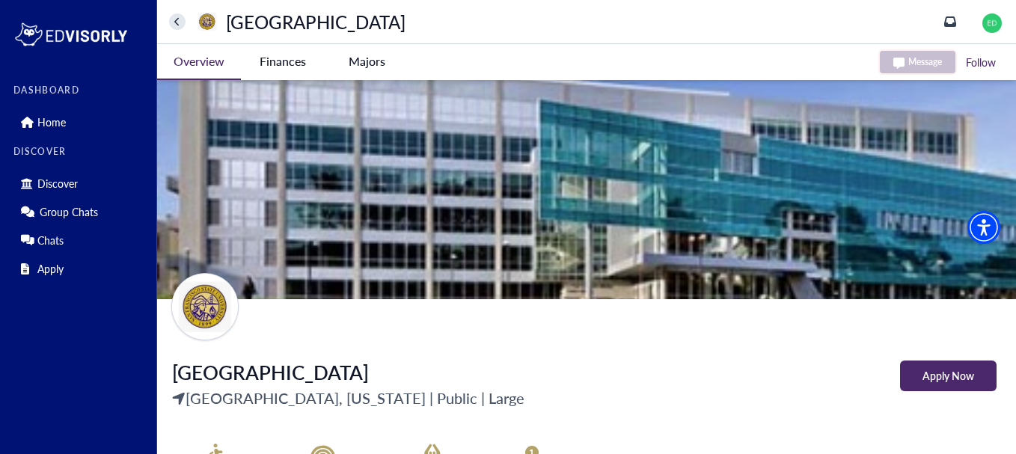
click at [388, 58] on -tag "Majors" at bounding box center [367, 61] width 84 height 34
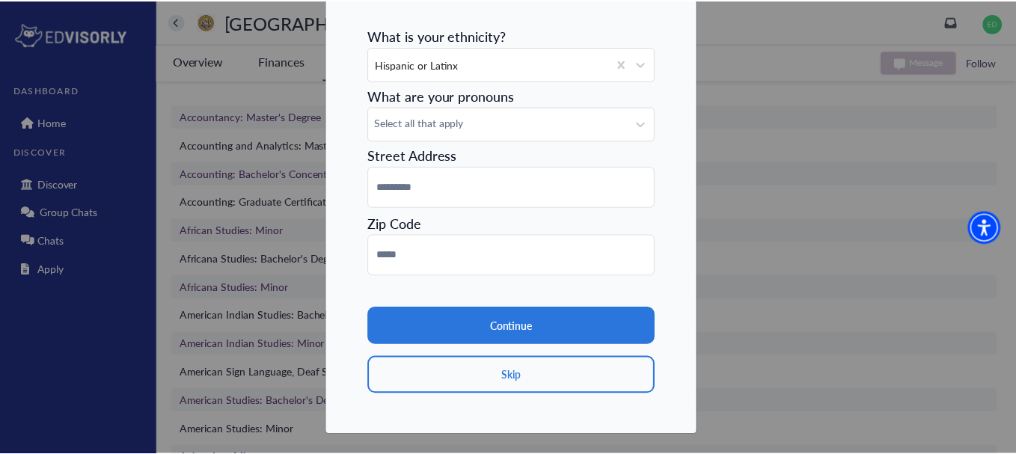
scroll to position [210, 0]
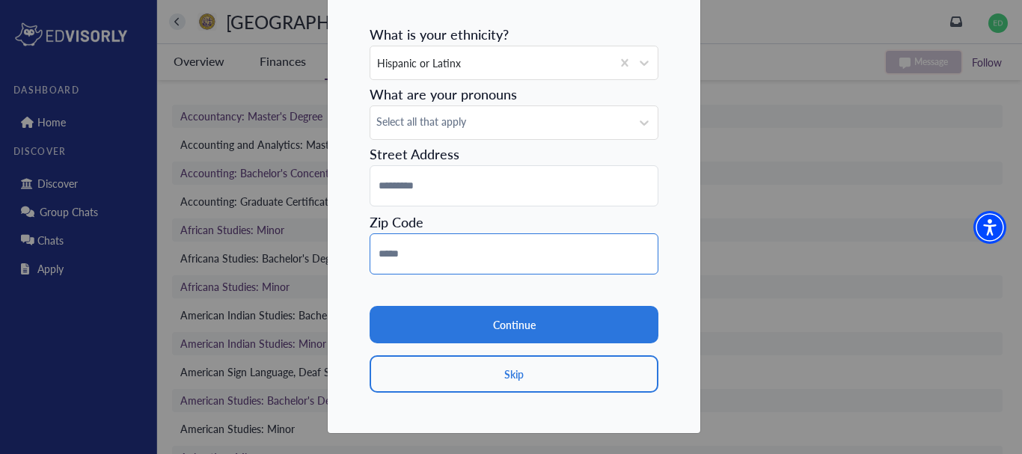
click at [488, 257] on input at bounding box center [514, 253] width 289 height 41
type input "*****"
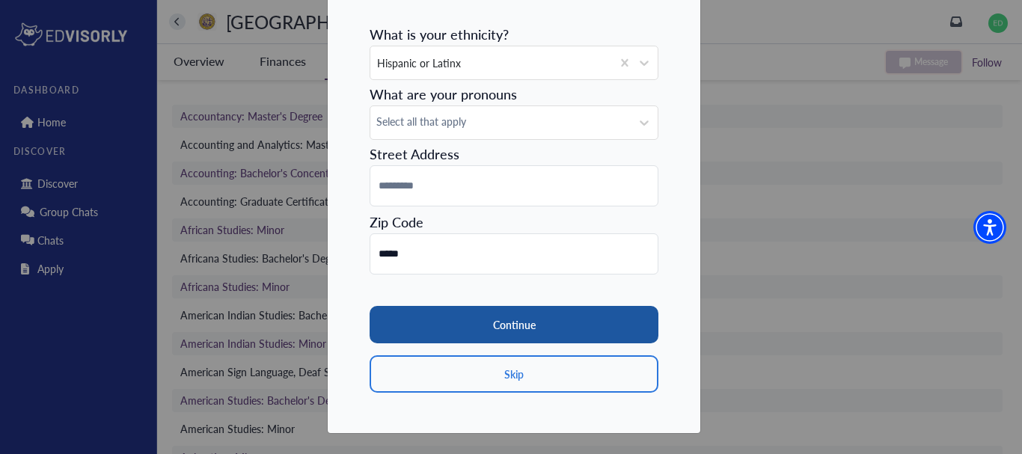
click at [488, 321] on button "Continue" at bounding box center [514, 324] width 289 height 37
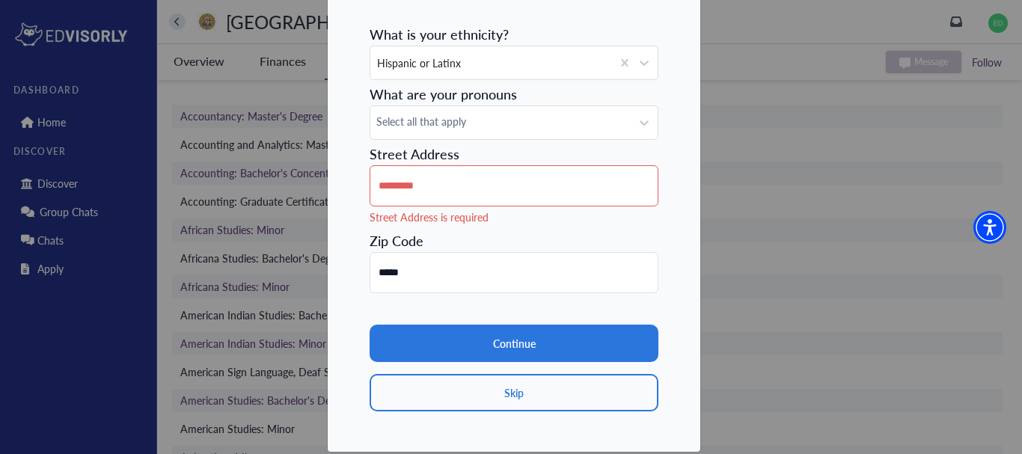
click at [483, 186] on input at bounding box center [514, 185] width 289 height 41
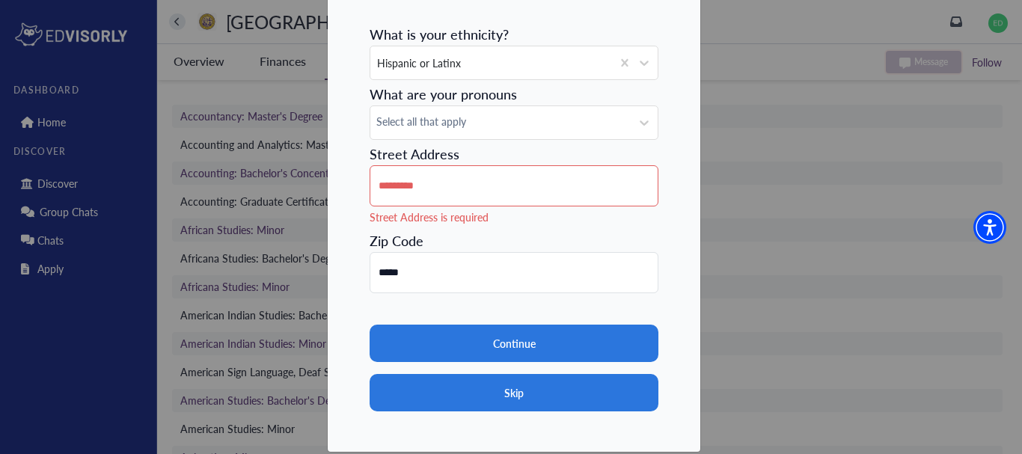
click at [514, 382] on button "Skip" at bounding box center [514, 392] width 289 height 37
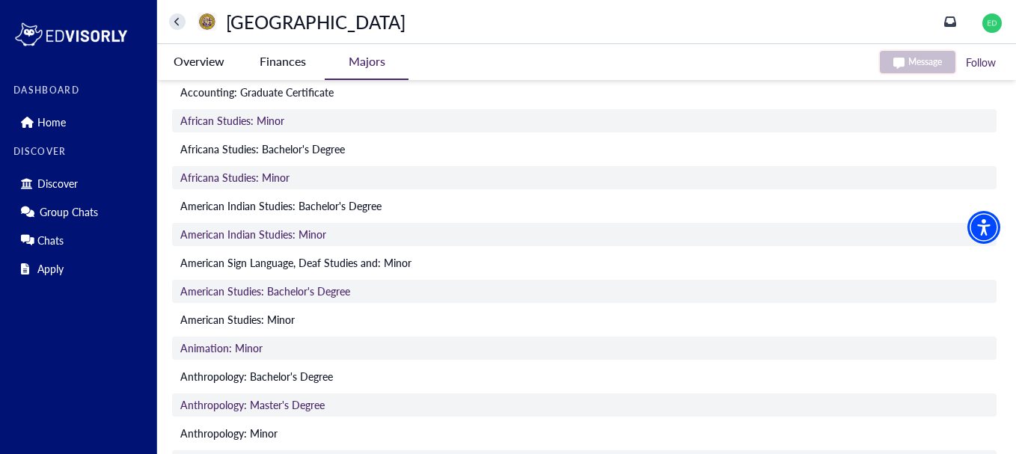
scroll to position [108, 0]
click at [80, 185] on link "Discover" at bounding box center [80, 183] width 134 height 24
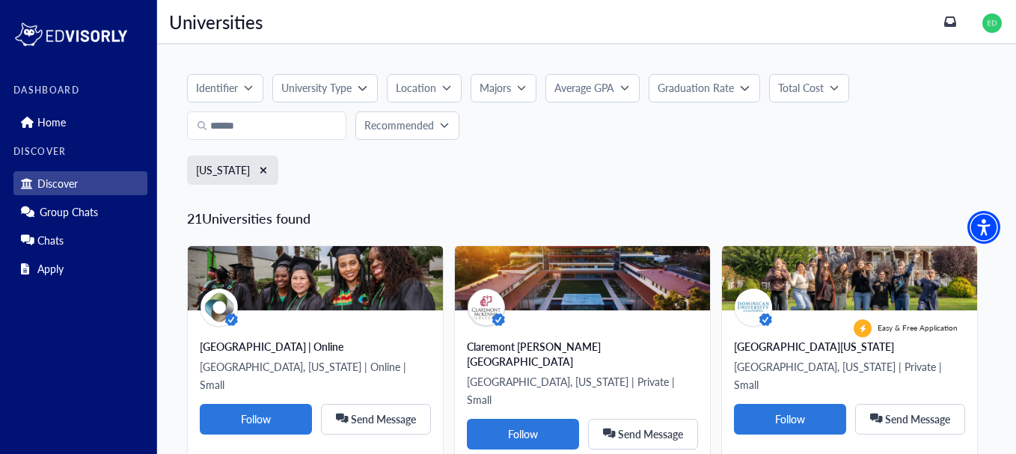
click at [434, 122] on div "Recommended" at bounding box center [402, 125] width 76 height 16
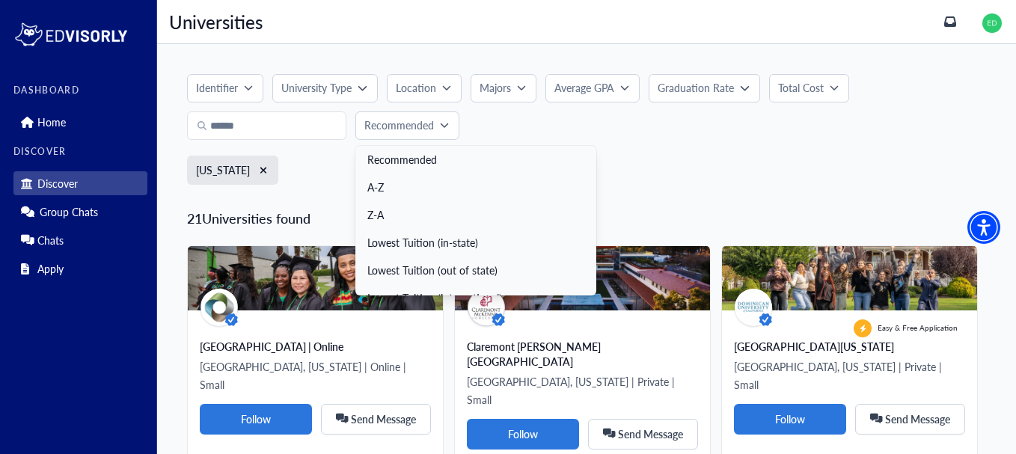
click at [471, 246] on link "Lowest Tuition (in-state)" at bounding box center [475, 243] width 241 height 28
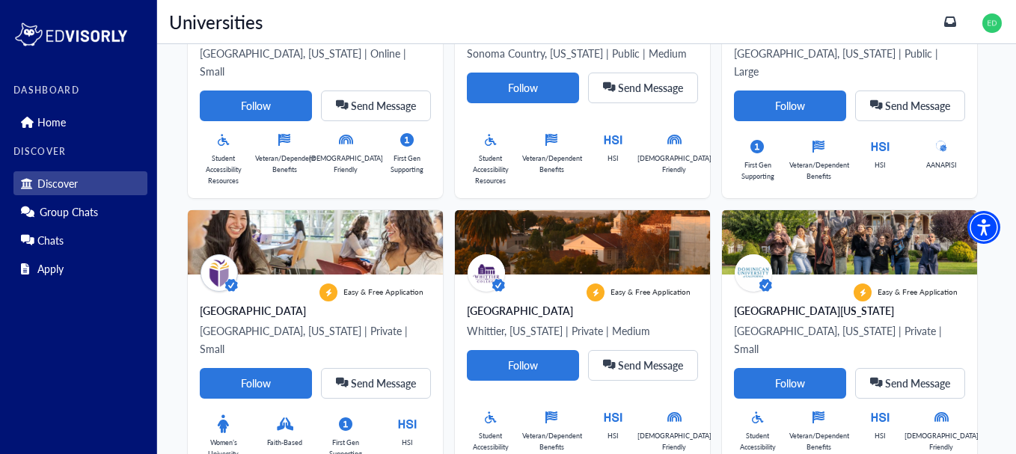
scroll to position [314, 0]
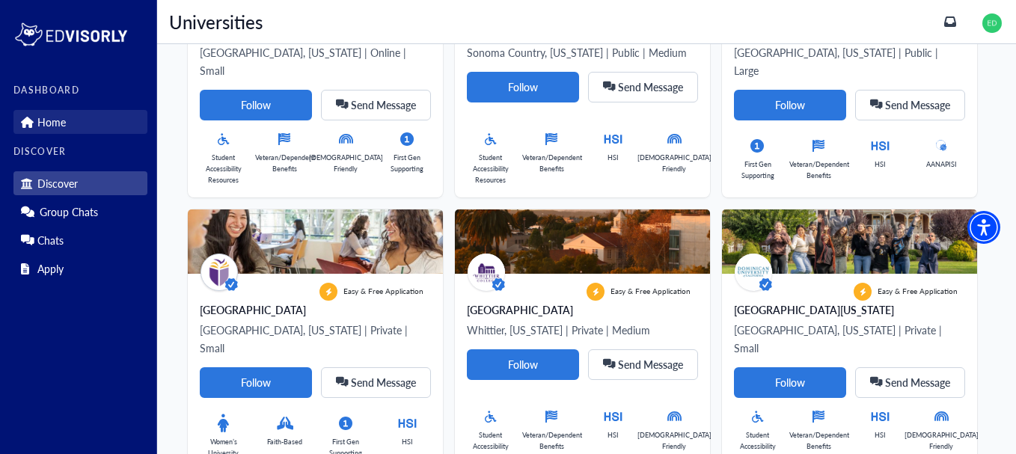
click at [65, 120] on p "Home" at bounding box center [51, 122] width 28 height 13
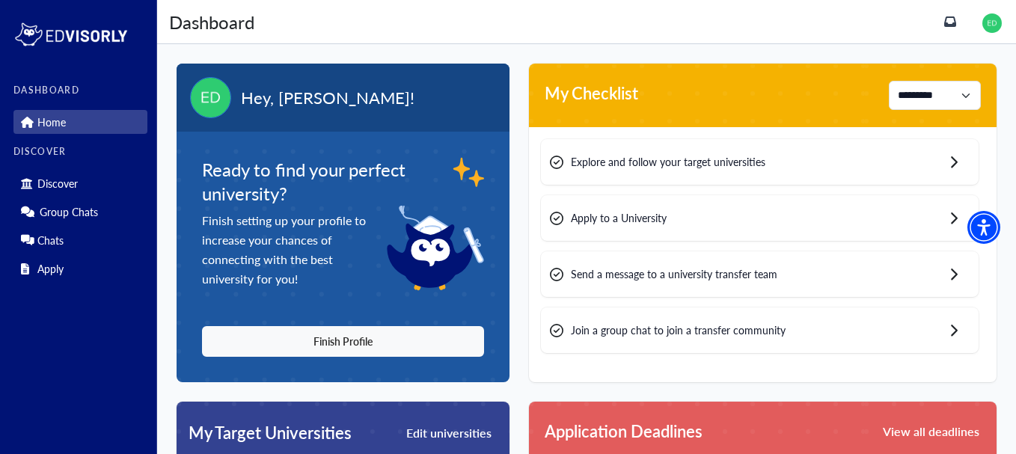
click at [682, 161] on span "Explore and follow your target universities" at bounding box center [668, 162] width 195 height 16
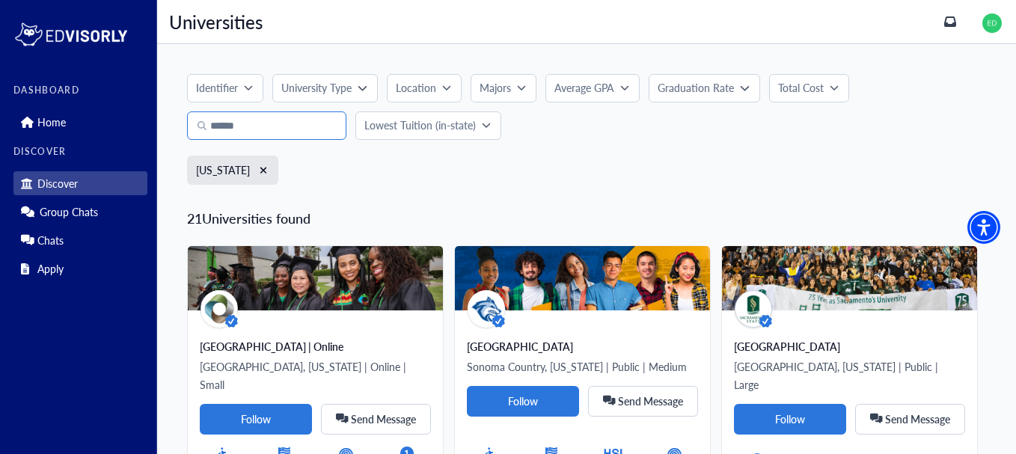
click at [263, 123] on input "Search" at bounding box center [266, 125] width 159 height 28
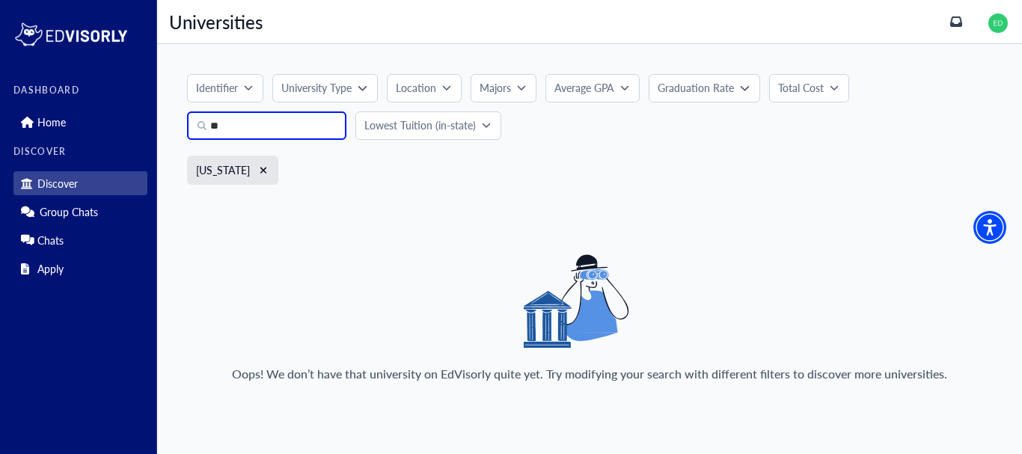
type input "*"
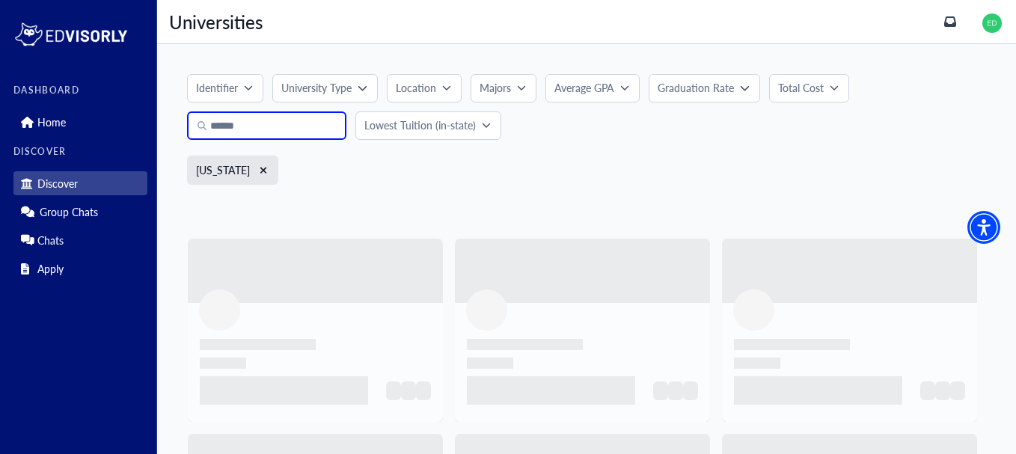
click at [459, 130] on p "Lowest Tuition (in-state)" at bounding box center [419, 125] width 111 height 16
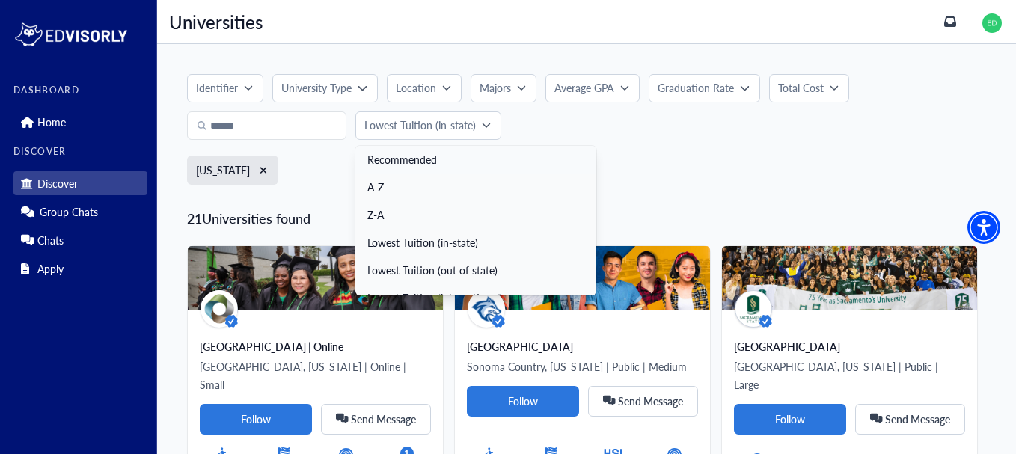
click at [453, 165] on link "Recommended" at bounding box center [475, 160] width 241 height 28
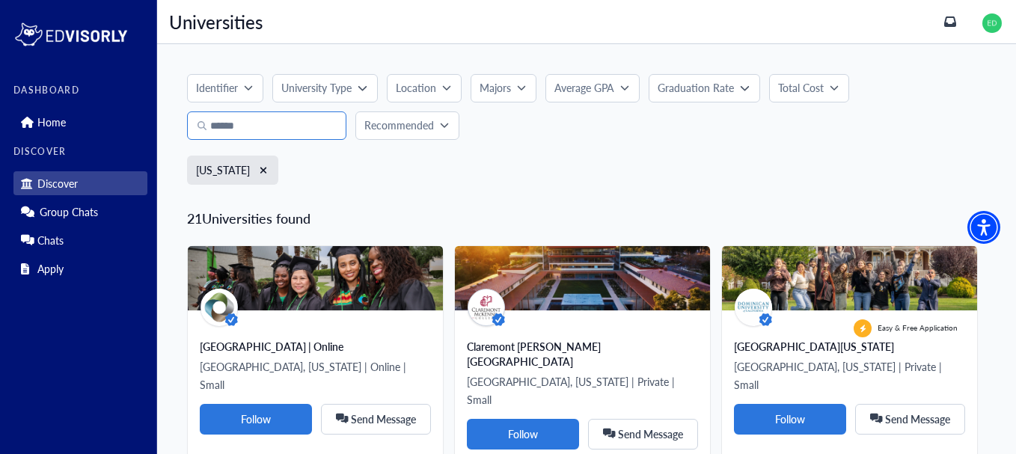
click at [292, 125] on input "Search" at bounding box center [266, 125] width 159 height 28
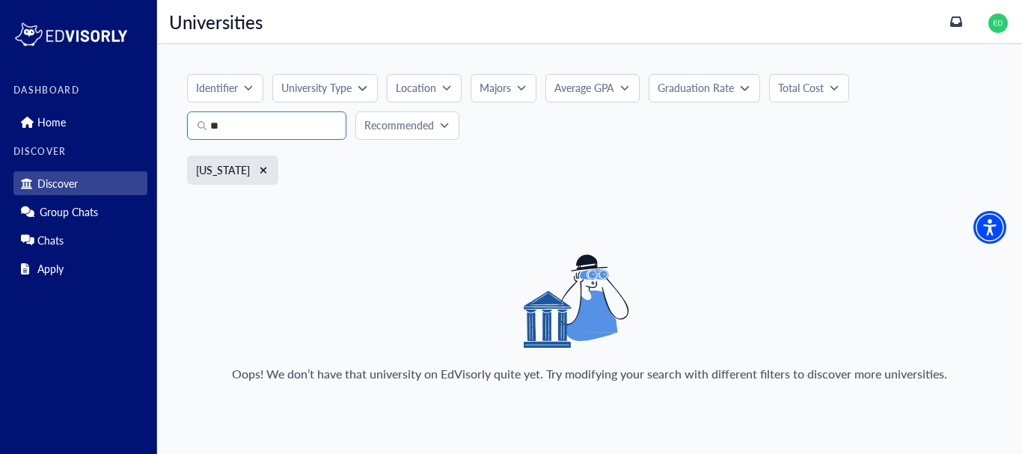
type input "*"
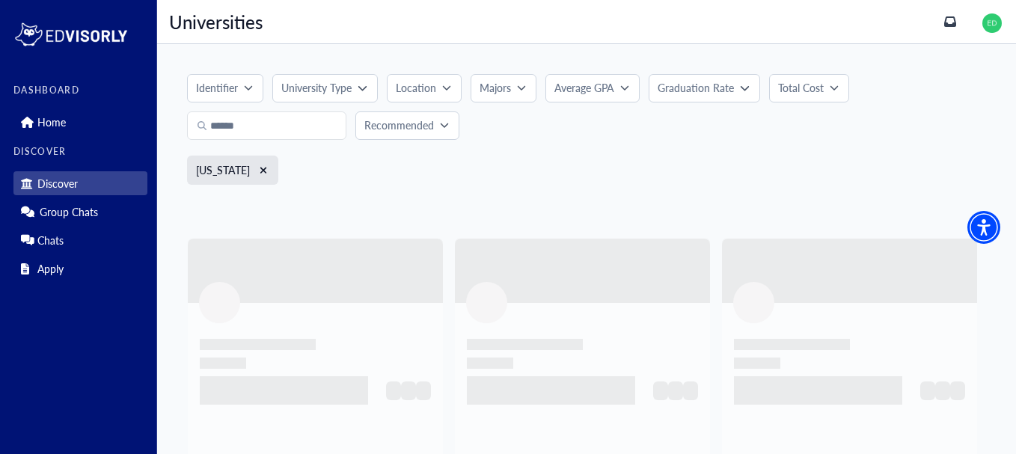
click at [441, 236] on div at bounding box center [309, 359] width 267 height 265
click at [441, 82] on div "Location" at bounding box center [419, 88] width 46 height 16
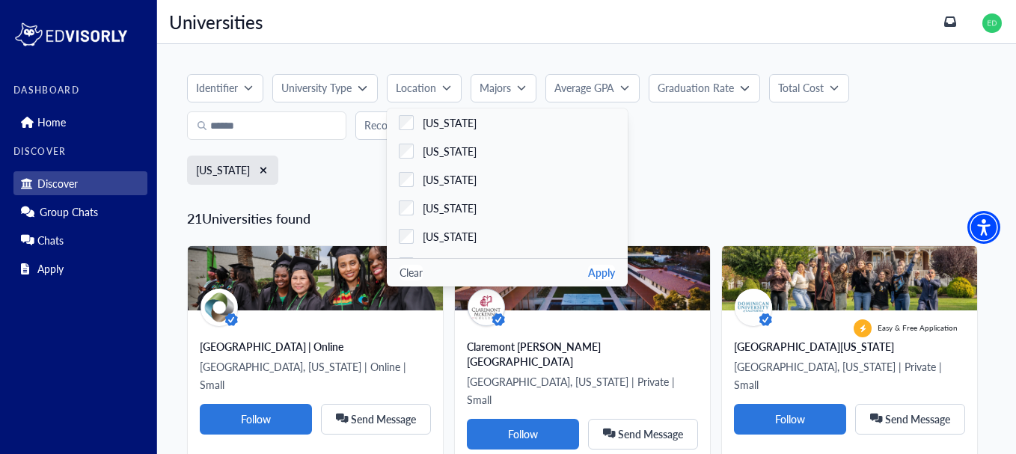
click at [423, 275] on button "Clear" at bounding box center [411, 273] width 23 height 16
click at [410, 275] on button "Clear" at bounding box center [411, 273] width 23 height 16
click at [241, 85] on div "Identifier" at bounding box center [220, 88] width 48 height 16
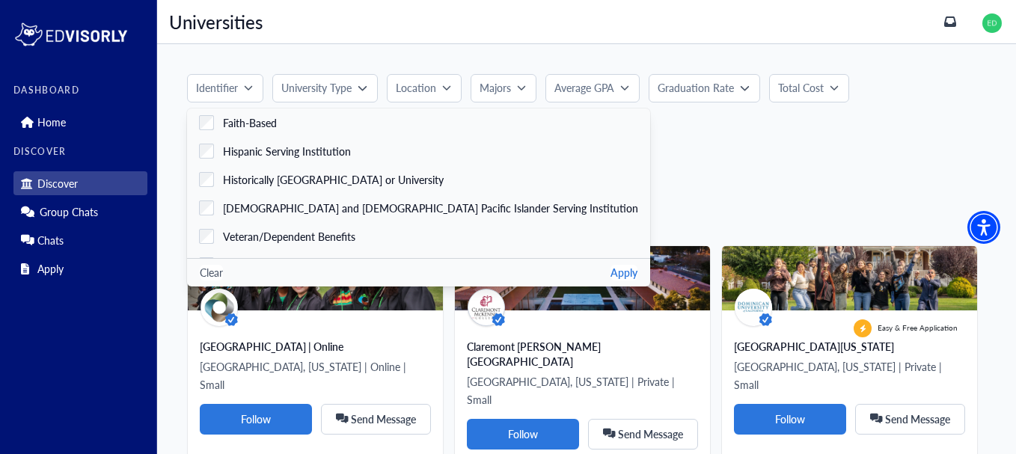
click at [304, 89] on p "University Type" at bounding box center [316, 88] width 70 height 16
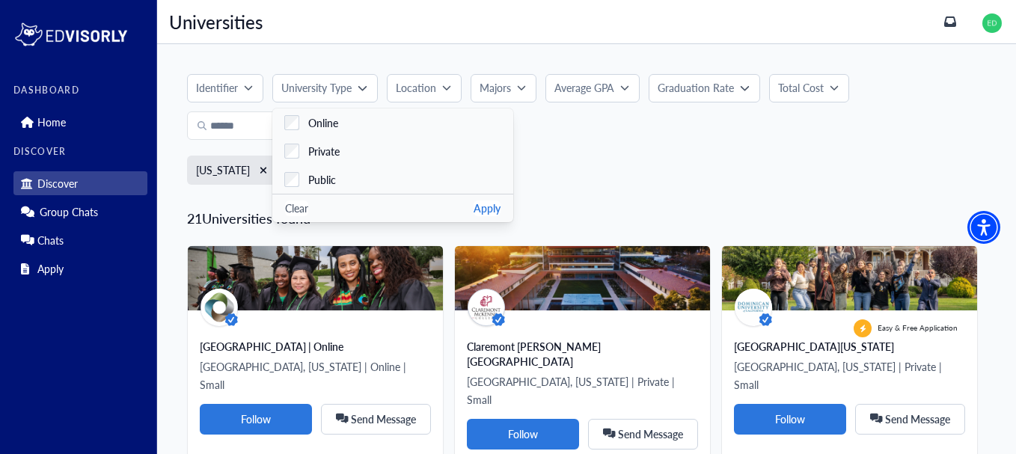
click at [419, 88] on p "Location" at bounding box center [416, 88] width 40 height 16
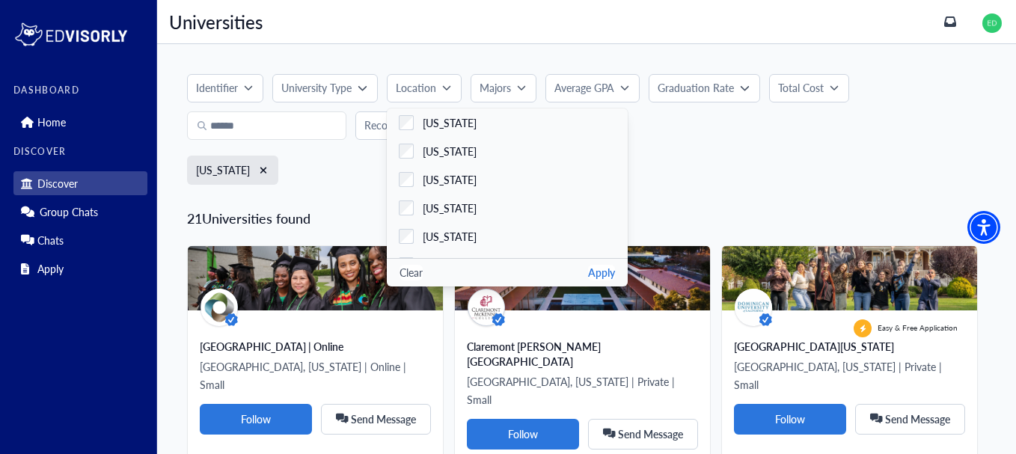
click at [404, 263] on div "Clear Apply" at bounding box center [507, 272] width 241 height 28
click at [414, 273] on button "Clear" at bounding box center [411, 273] width 23 height 16
click at [580, 85] on p "Average GPA" at bounding box center [584, 88] width 60 height 16
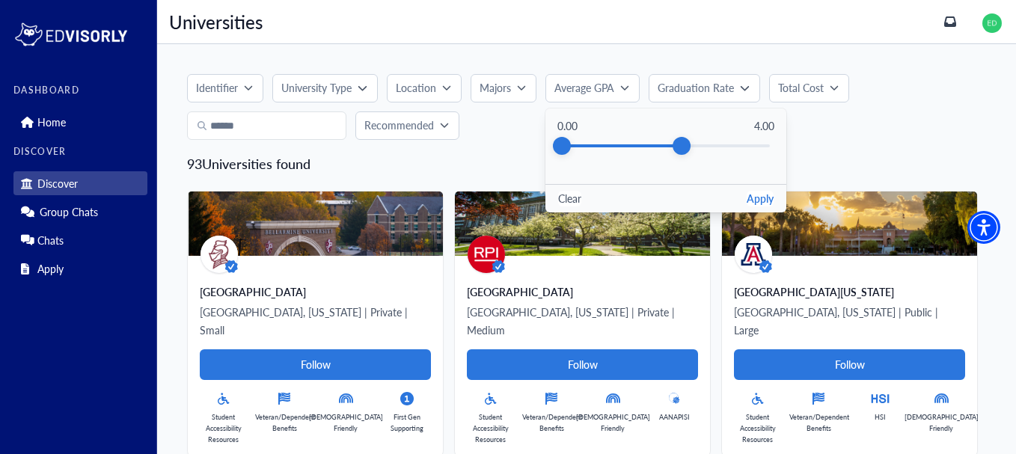
click at [577, 198] on button "Clear" at bounding box center [569, 199] width 23 height 16
click at [694, 94] on p "Graduation Rate" at bounding box center [696, 88] width 76 height 16
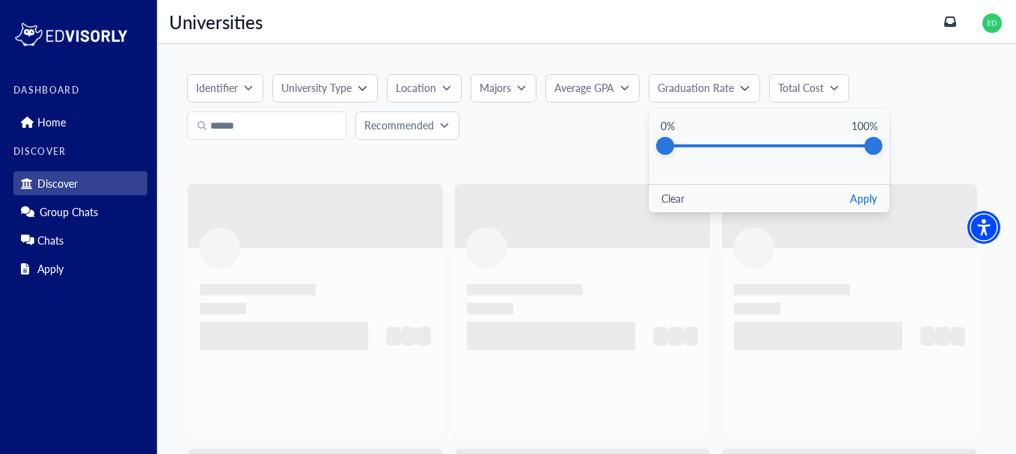
click at [780, 83] on p "Total Cost" at bounding box center [801, 88] width 46 height 16
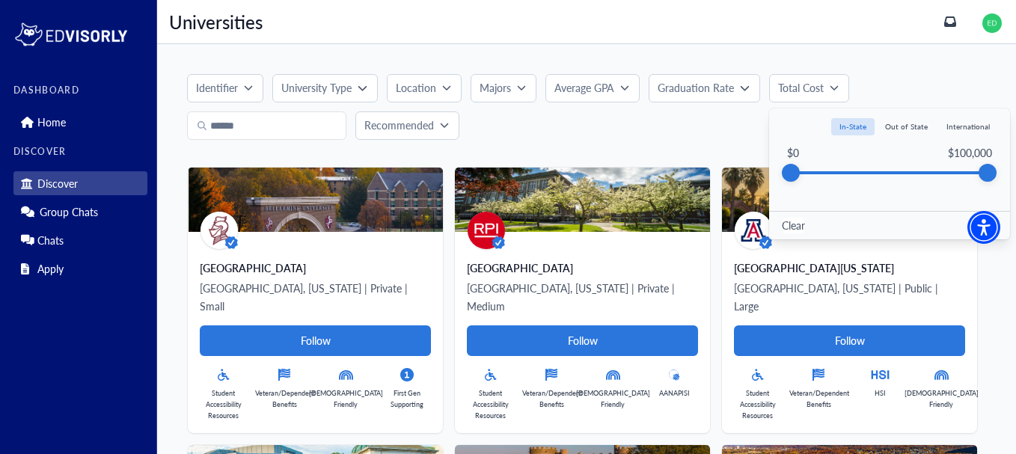
drag, startPoint x: 515, startPoint y: 91, endPoint x: 497, endPoint y: 85, distance: 18.9
click at [481, 78] on button "Majors" at bounding box center [504, 88] width 66 height 28
click at [497, 85] on p "Majors" at bounding box center [495, 88] width 31 height 16
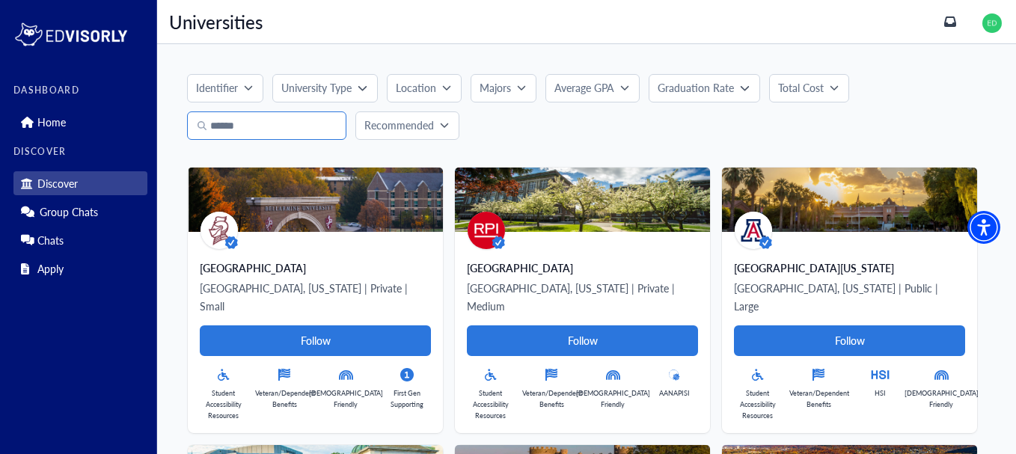
click at [289, 125] on input "Search" at bounding box center [266, 125] width 159 height 28
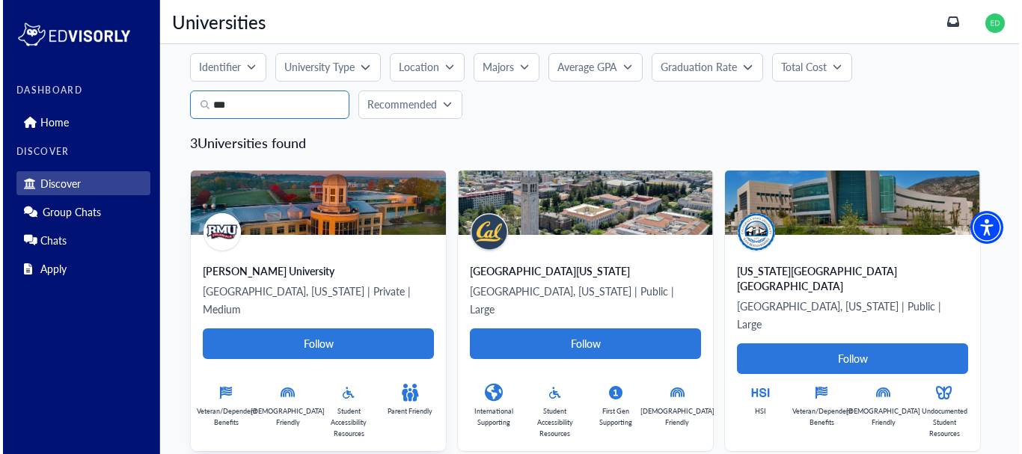
scroll to position [22, 0]
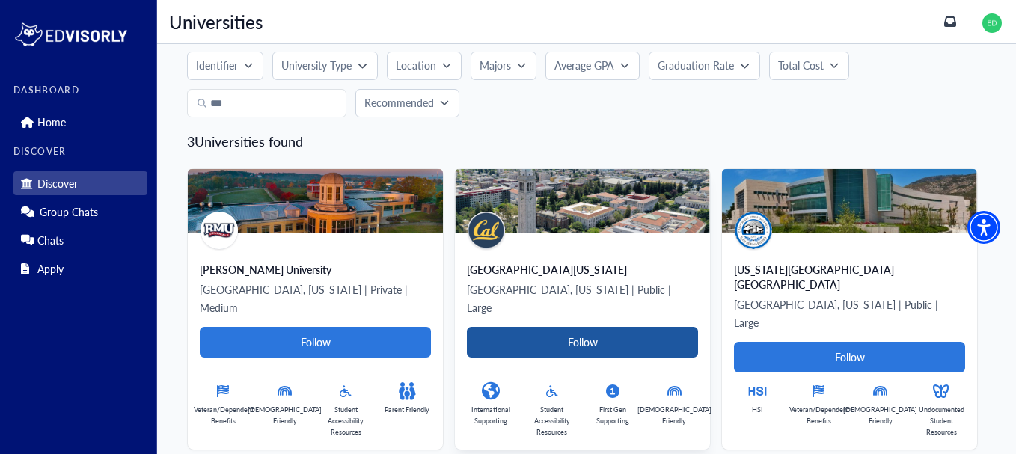
click at [515, 327] on Card-tag "Follow" at bounding box center [582, 342] width 231 height 31
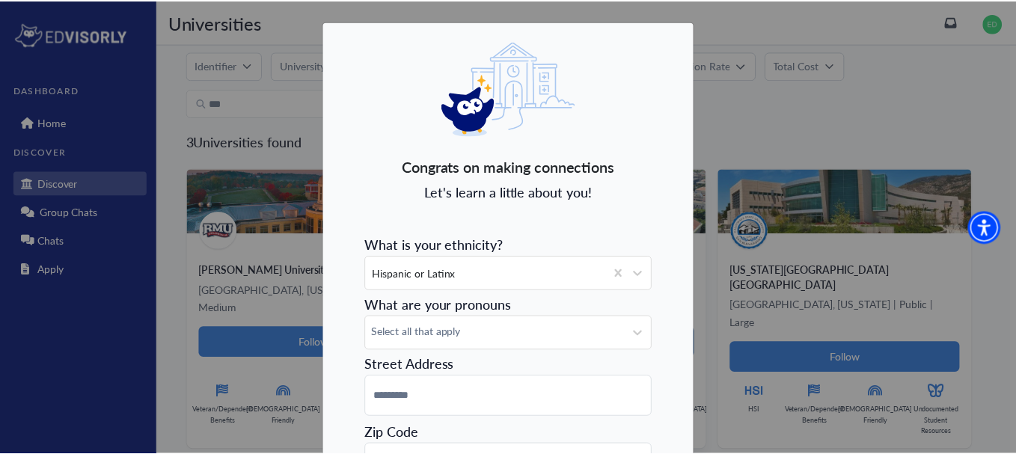
scroll to position [208, 0]
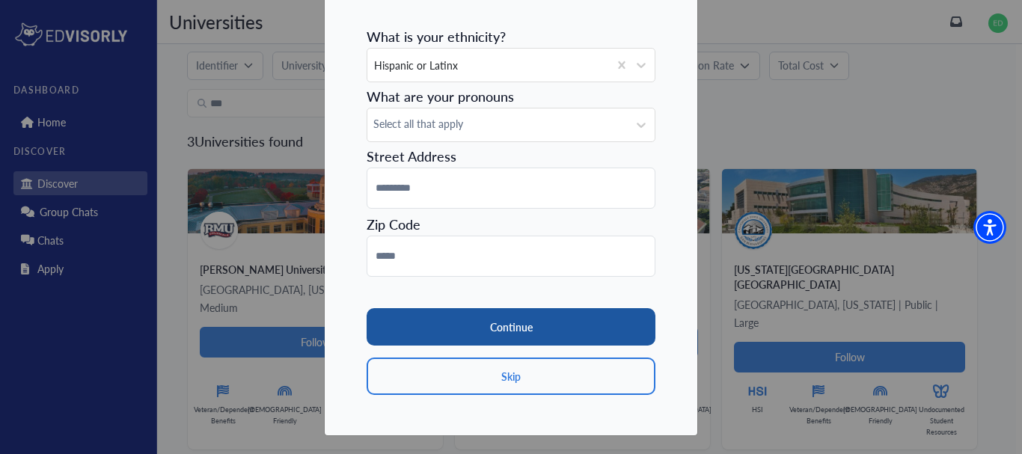
click at [510, 320] on button "Continue" at bounding box center [511, 326] width 289 height 37
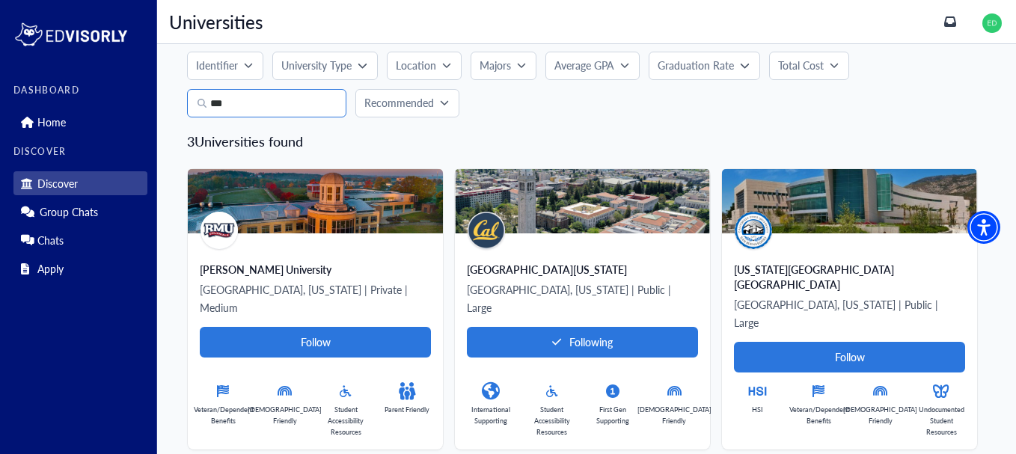
click at [304, 100] on input "***" at bounding box center [266, 103] width 159 height 28
type input "*"
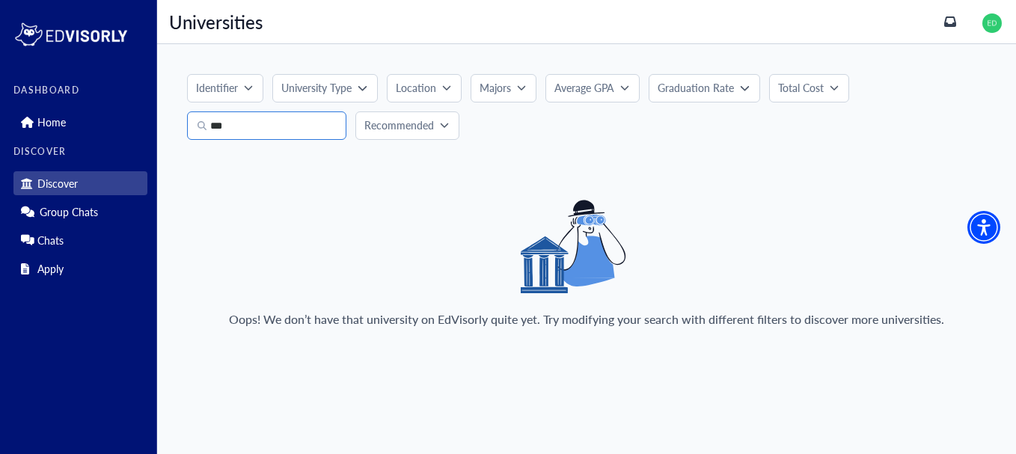
scroll to position [0, 0]
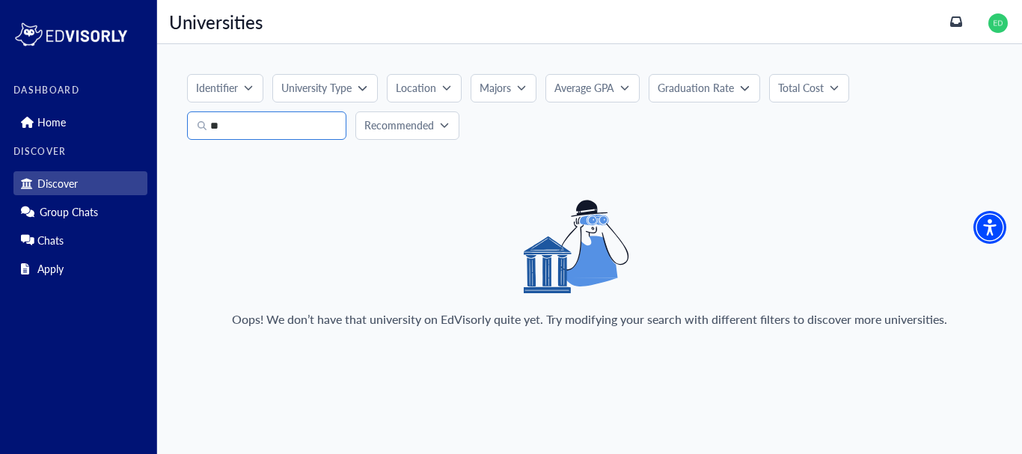
type input "*"
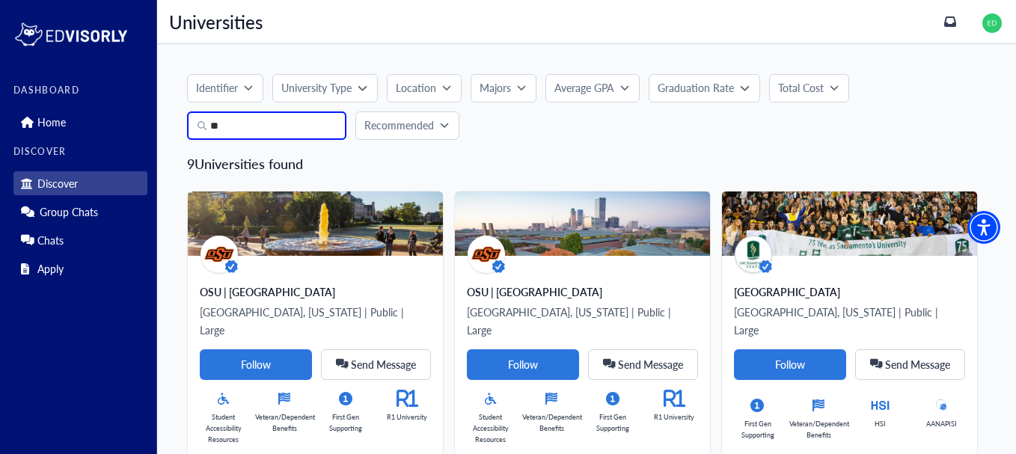
type input "*"
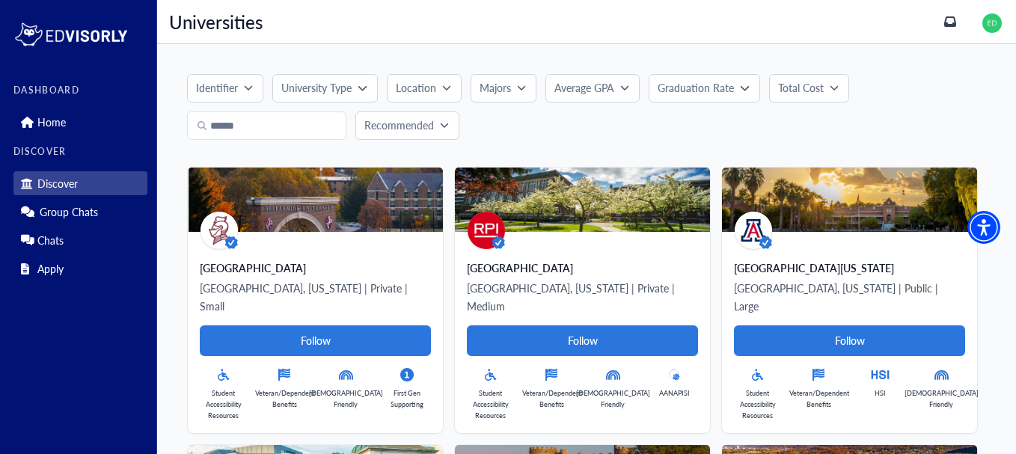
click at [526, 82] on button "Majors" at bounding box center [504, 88] width 66 height 28
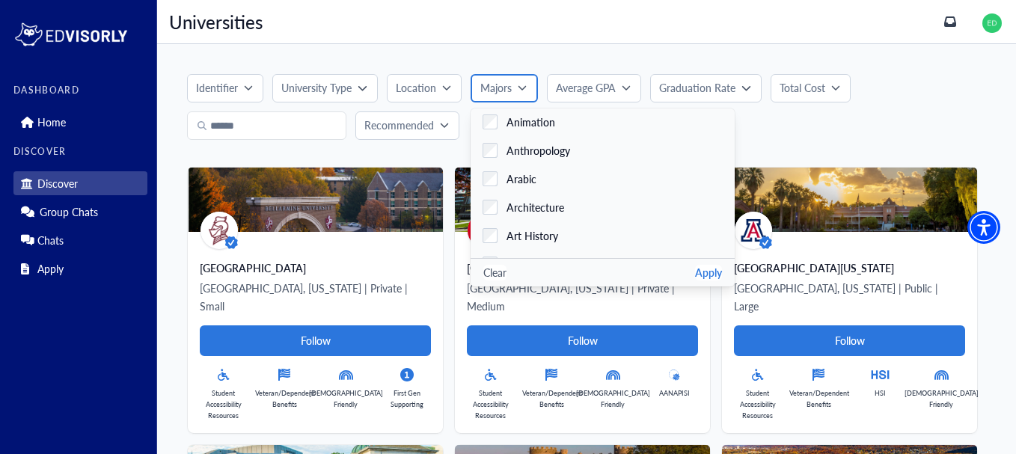
scroll to position [232, 0]
click at [533, 204] on span "Architecture" at bounding box center [536, 204] width 58 height 16
click at [695, 270] on button "Apply" at bounding box center [708, 273] width 27 height 16
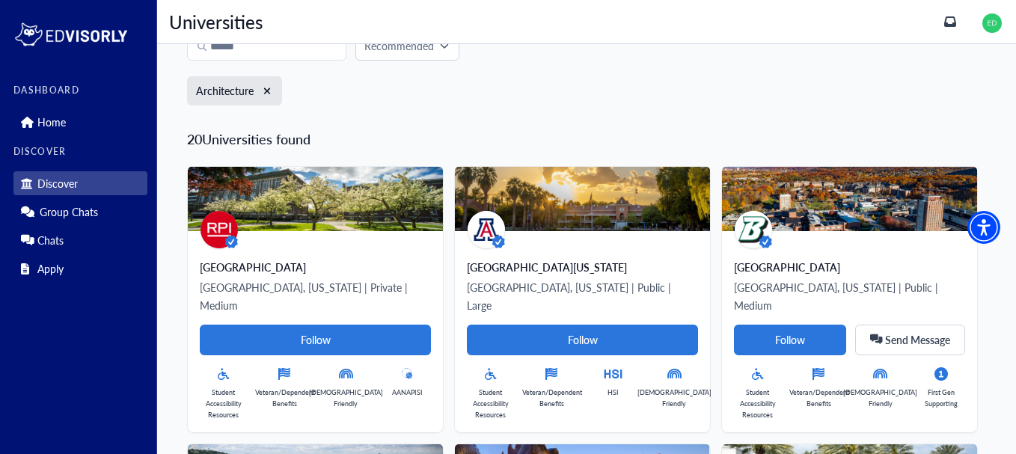
scroll to position [0, 0]
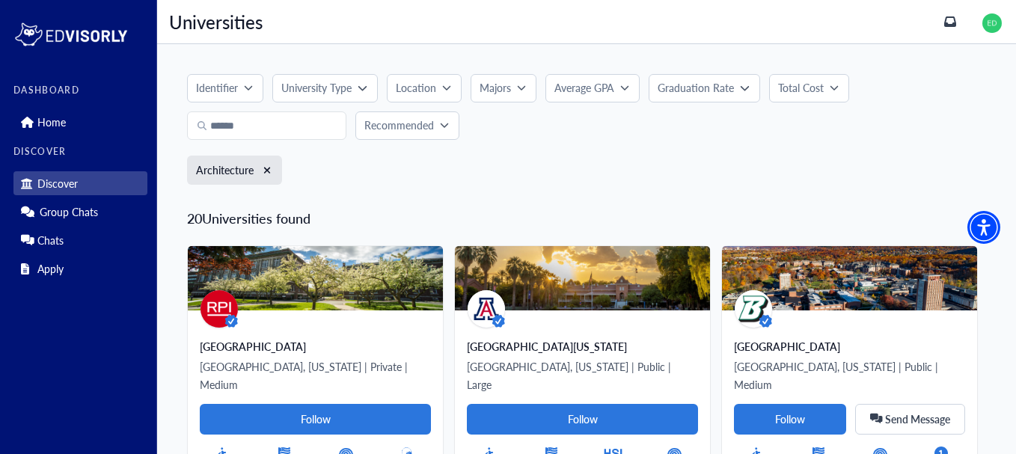
click at [447, 87] on icon "button" at bounding box center [446, 87] width 9 height 9
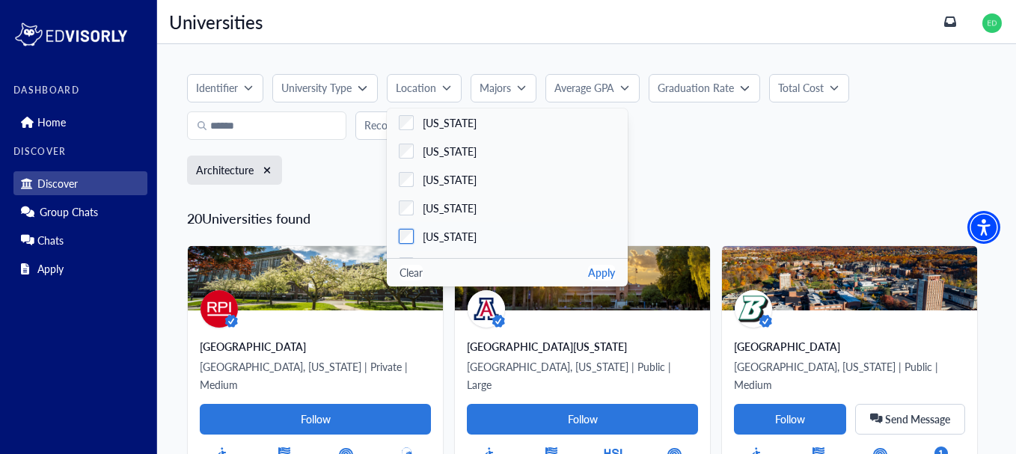
click at [477, 229] on label "California" at bounding box center [507, 236] width 241 height 28
click at [598, 273] on button "Apply" at bounding box center [601, 273] width 27 height 16
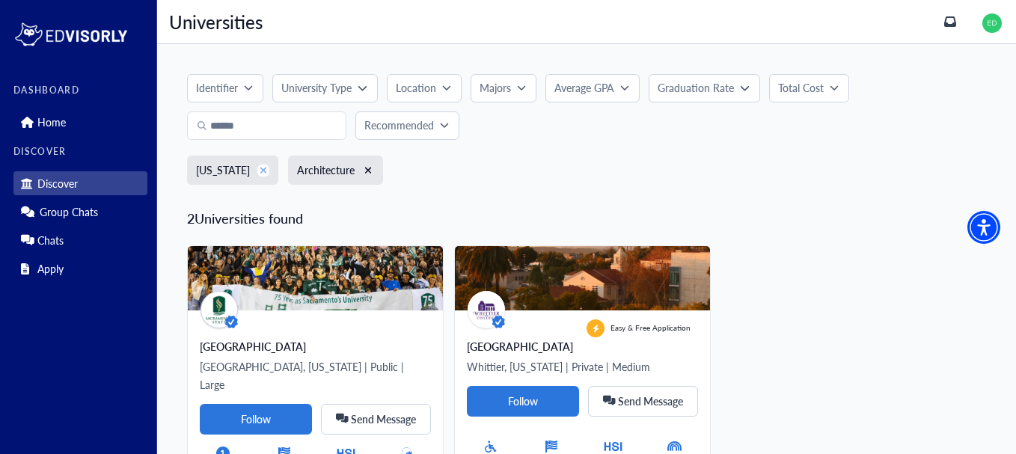
click at [260, 172] on icon "xmark" at bounding box center [263, 170] width 7 height 7
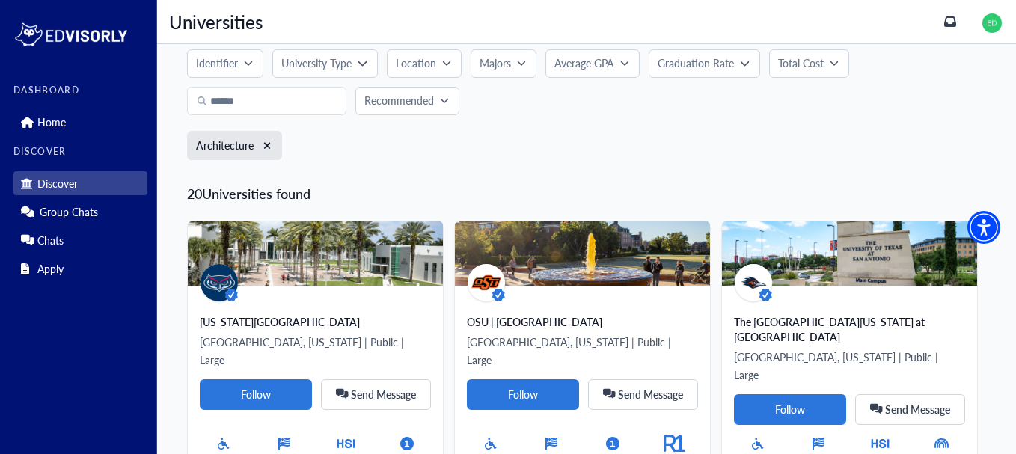
scroll to position [25, 0]
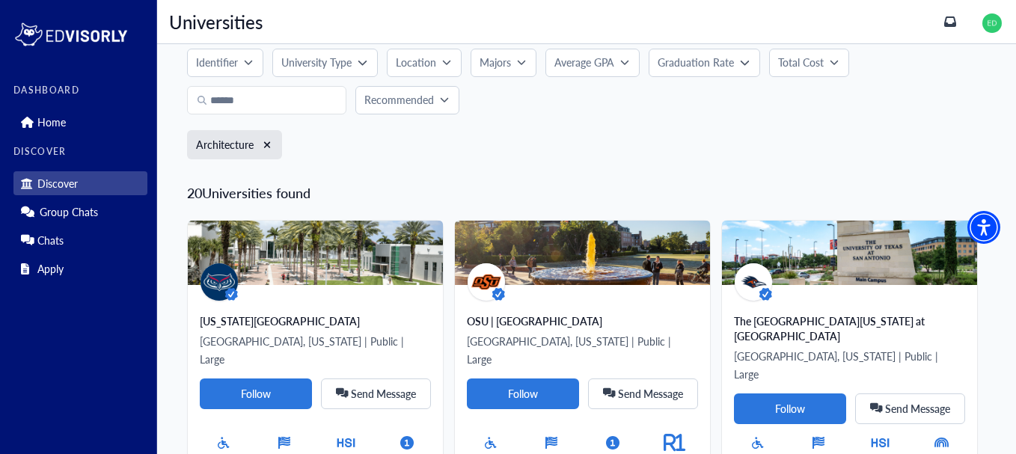
click at [518, 61] on icon "button" at bounding box center [522, 63] width 8 height 4
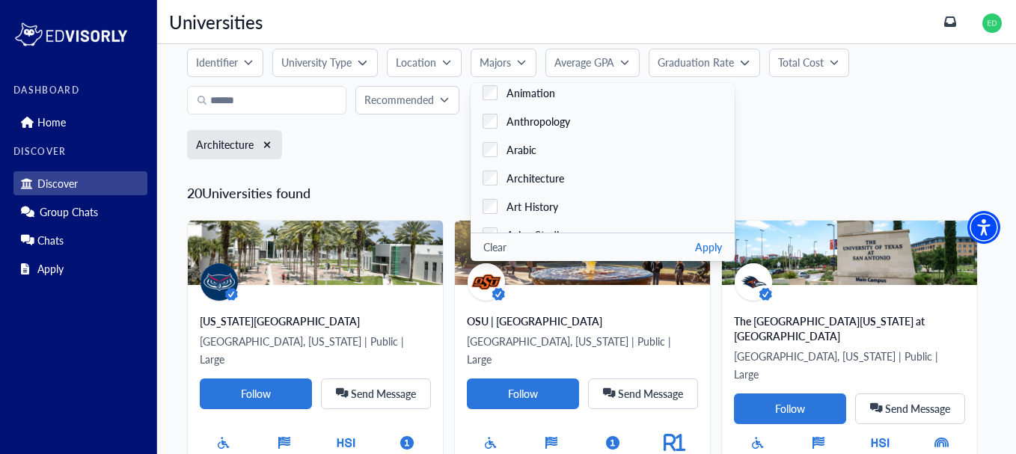
click at [406, 159] on div "Architecture" at bounding box center [586, 149] width 799 height 39
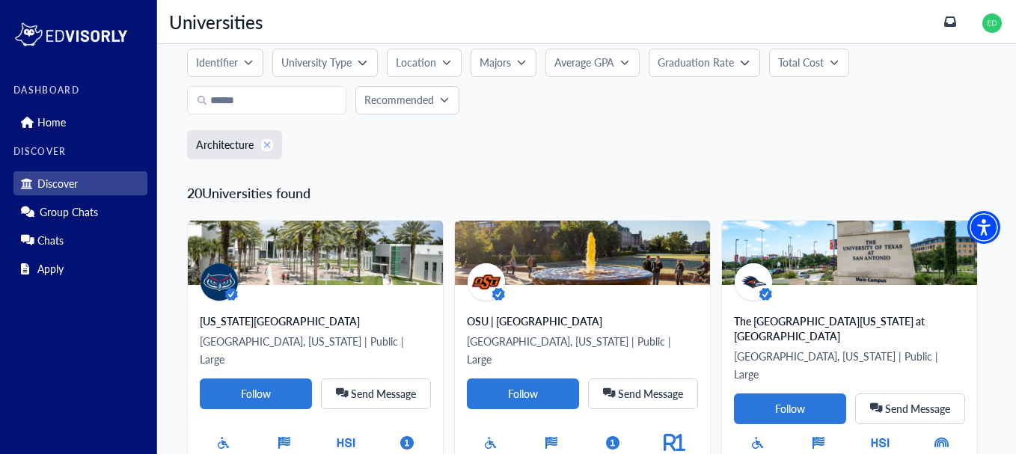
click at [268, 148] on icon "xmark" at bounding box center [267, 145] width 8 height 10
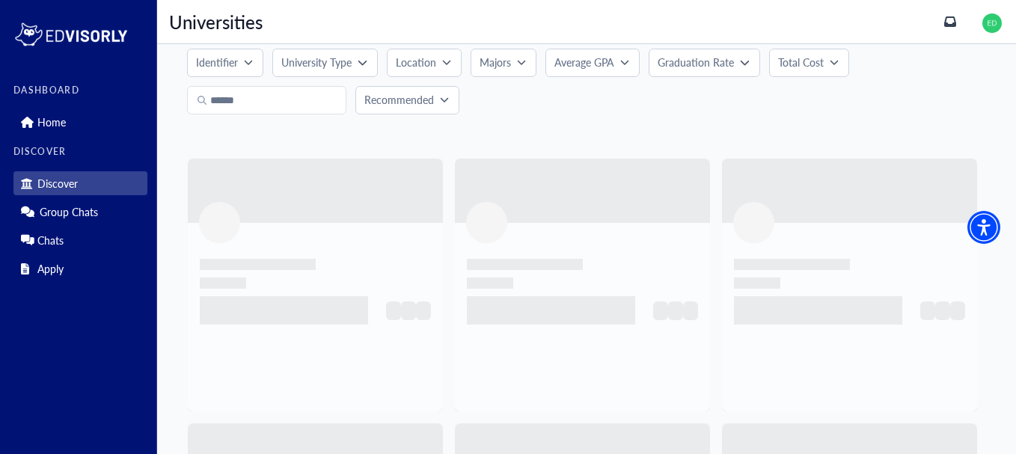
click at [438, 73] on button "Location" at bounding box center [424, 63] width 75 height 28
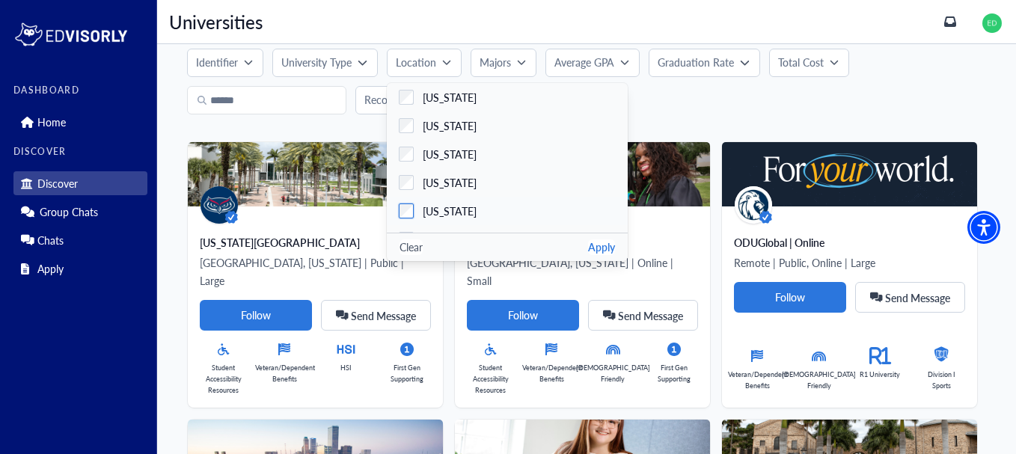
click at [447, 208] on span "California" at bounding box center [450, 212] width 54 height 16
click at [602, 243] on button "Apply" at bounding box center [601, 247] width 27 height 16
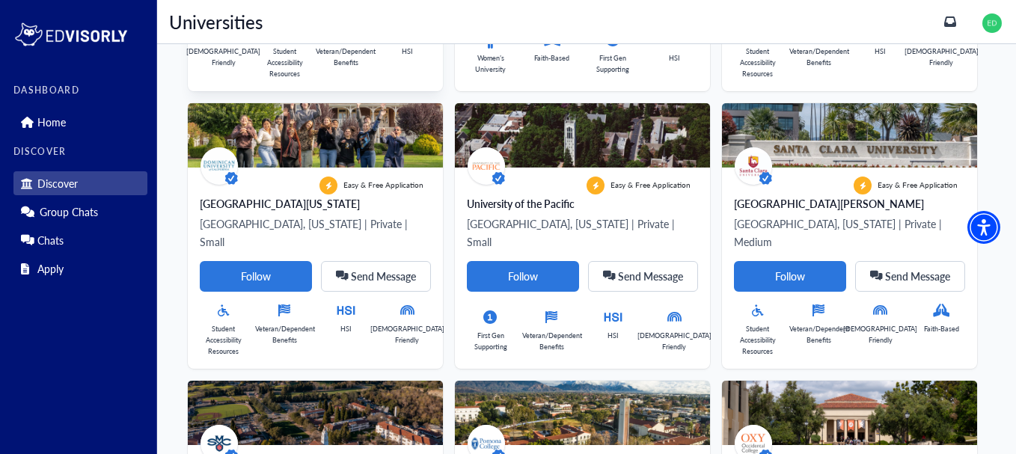
scroll to position [701, 0]
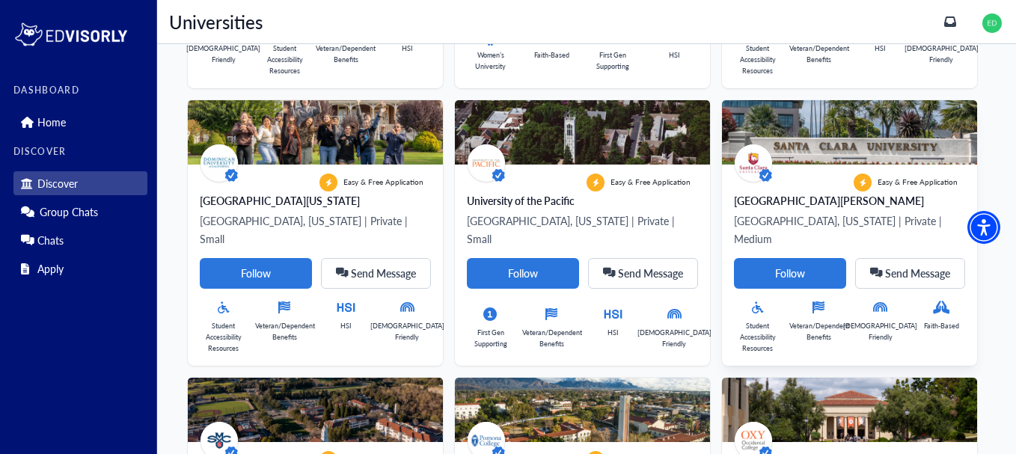
click at [802, 193] on div "Santa Clara University" at bounding box center [849, 200] width 231 height 15
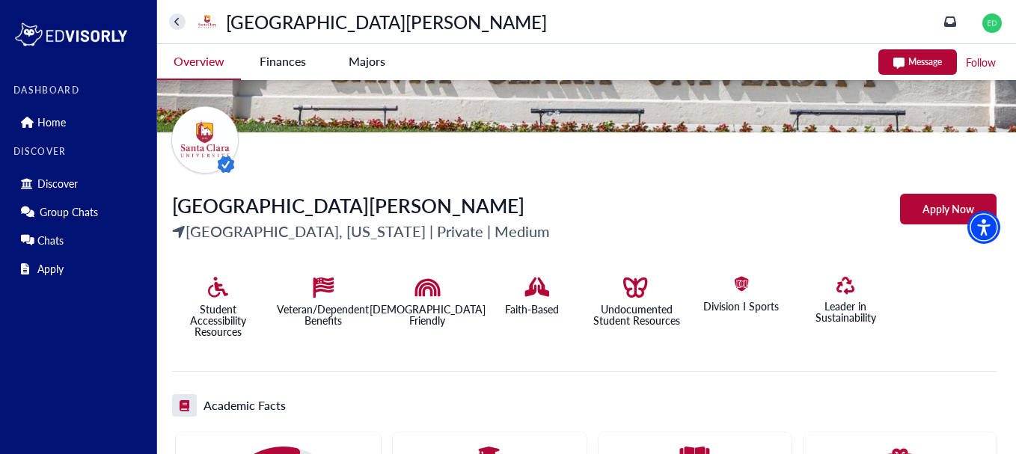
scroll to position [168, 0]
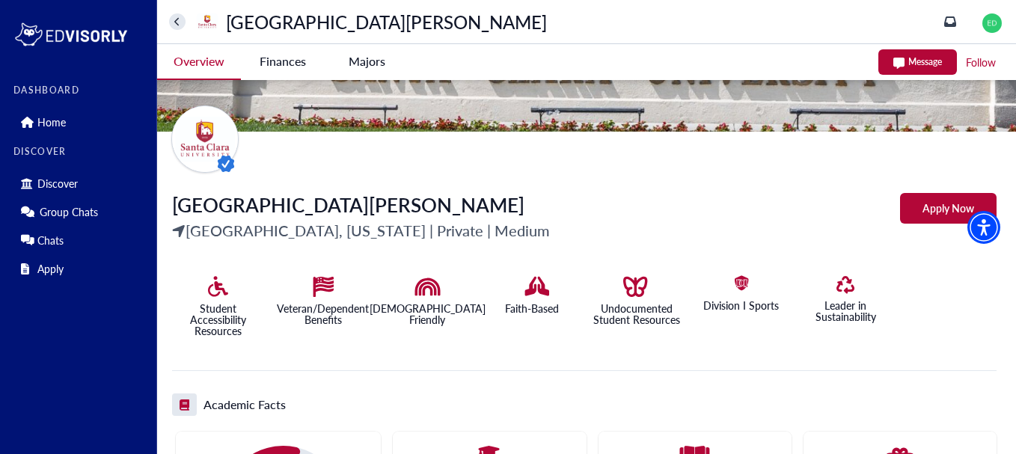
click at [370, 68] on -tag "Majors" at bounding box center [367, 61] width 84 height 34
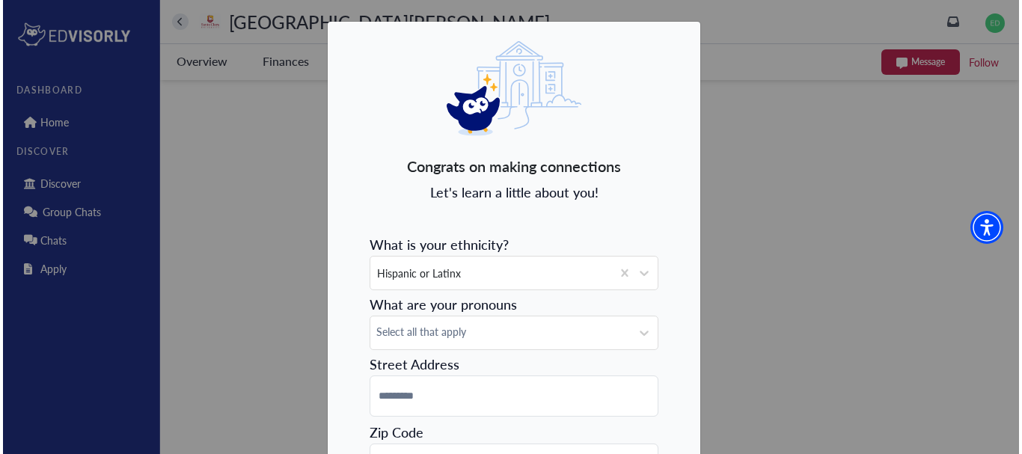
scroll to position [0, 0]
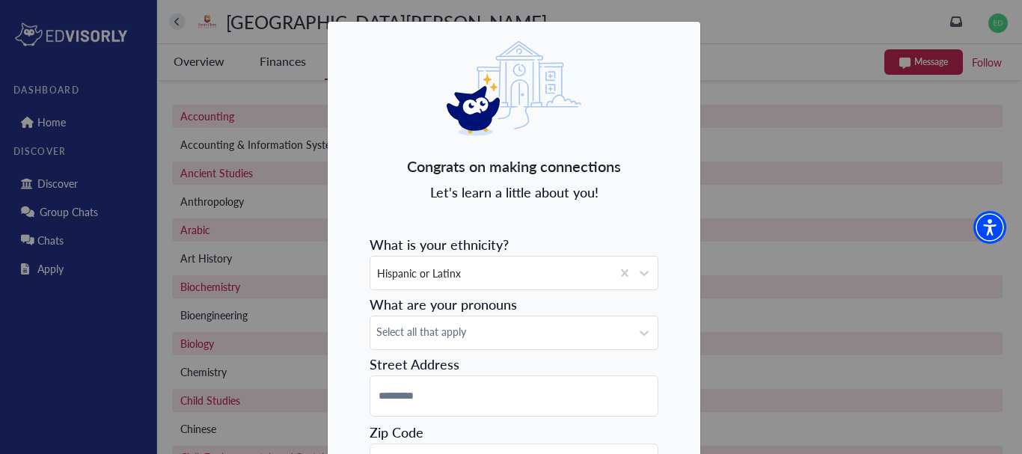
click at [628, 251] on form "What is your ethnicity? Hispanic or Latinx What are your pronouns Select all th…" at bounding box center [514, 416] width 289 height 374
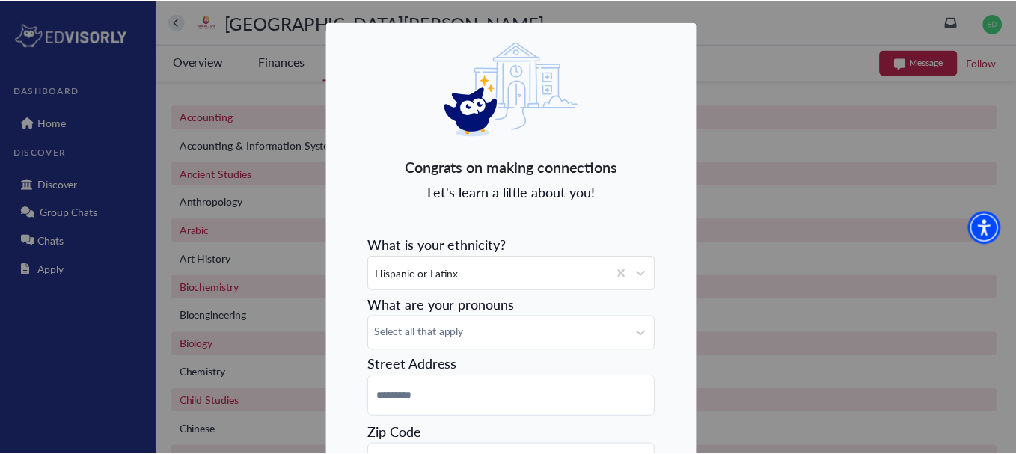
scroll to position [183, 0]
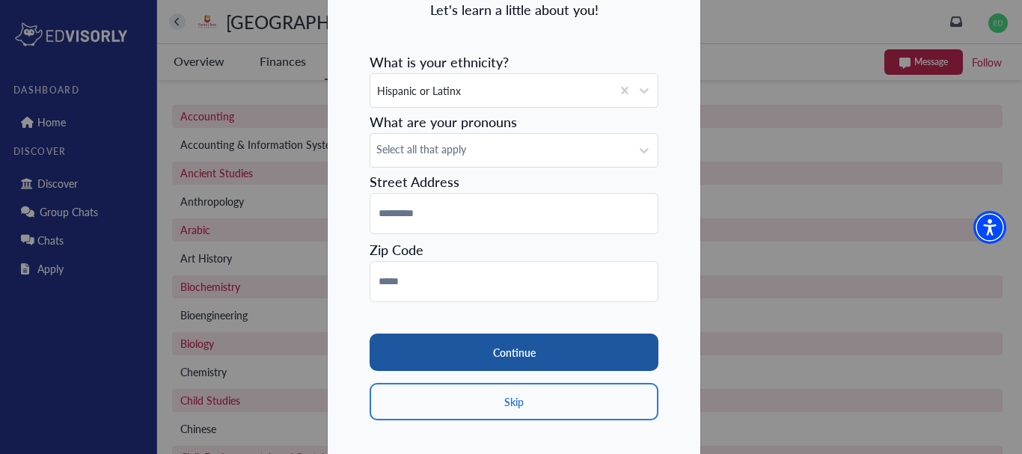
click at [527, 358] on button "Continue" at bounding box center [514, 352] width 289 height 37
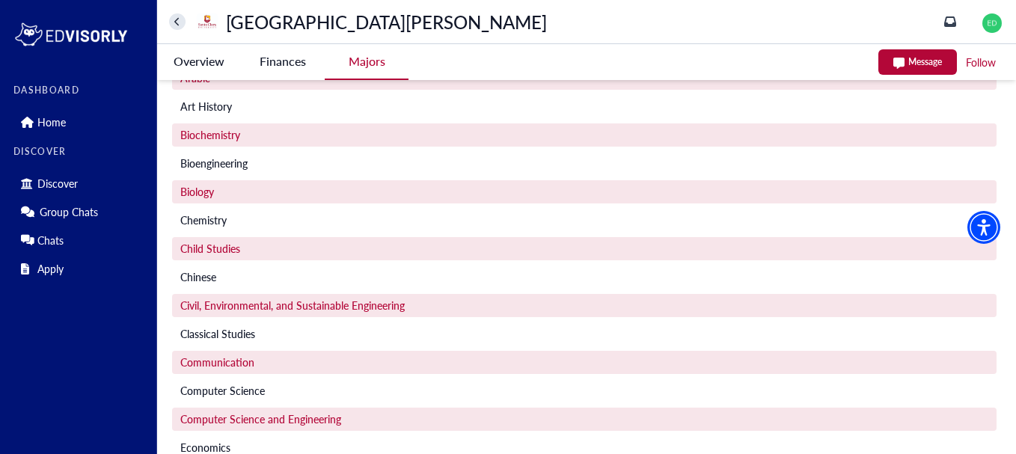
scroll to position [0, 0]
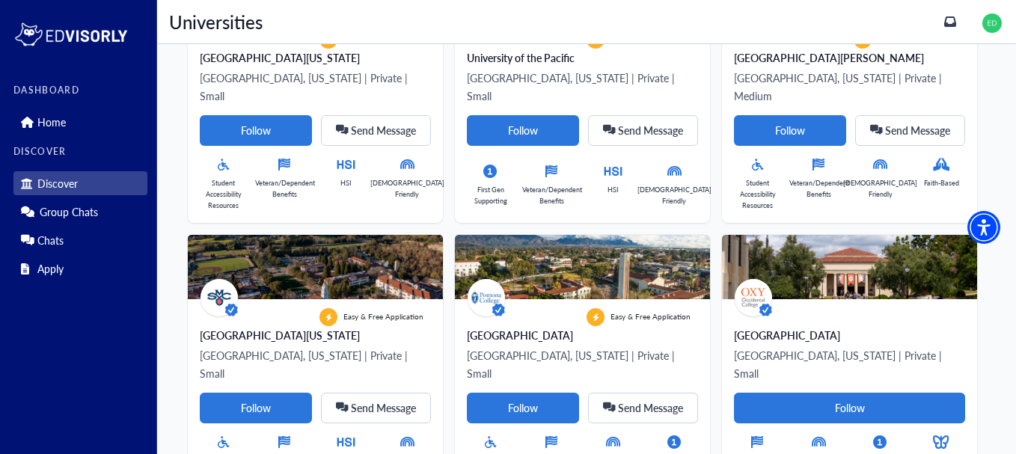
scroll to position [845, 0]
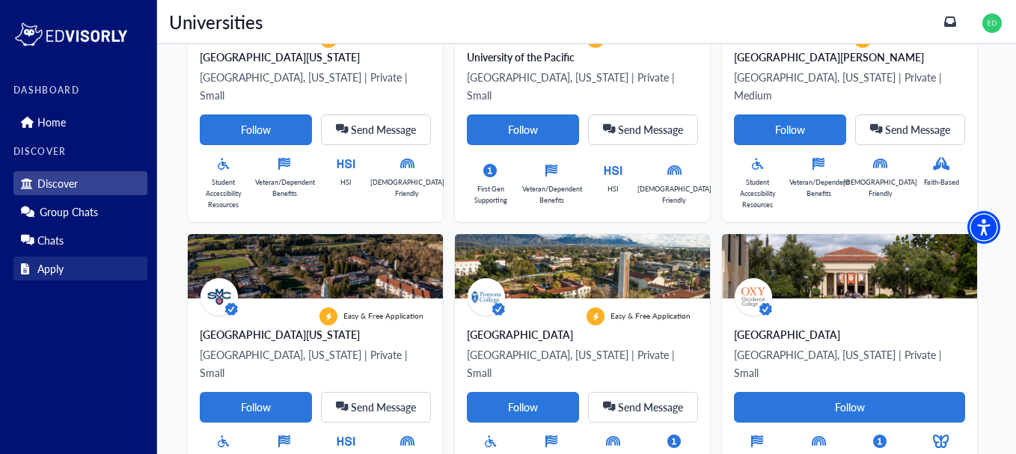
click at [86, 267] on link "Apply" at bounding box center [80, 269] width 134 height 24
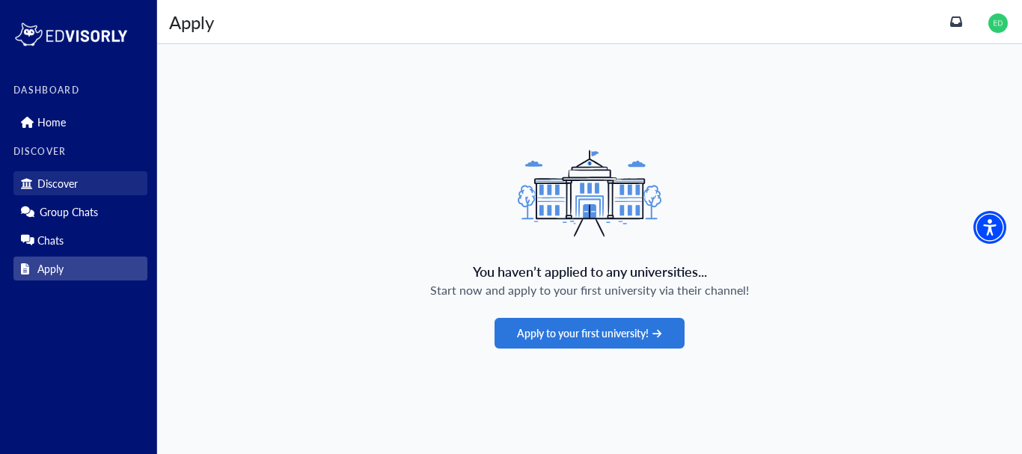
click at [80, 187] on link "Discover" at bounding box center [80, 183] width 134 height 24
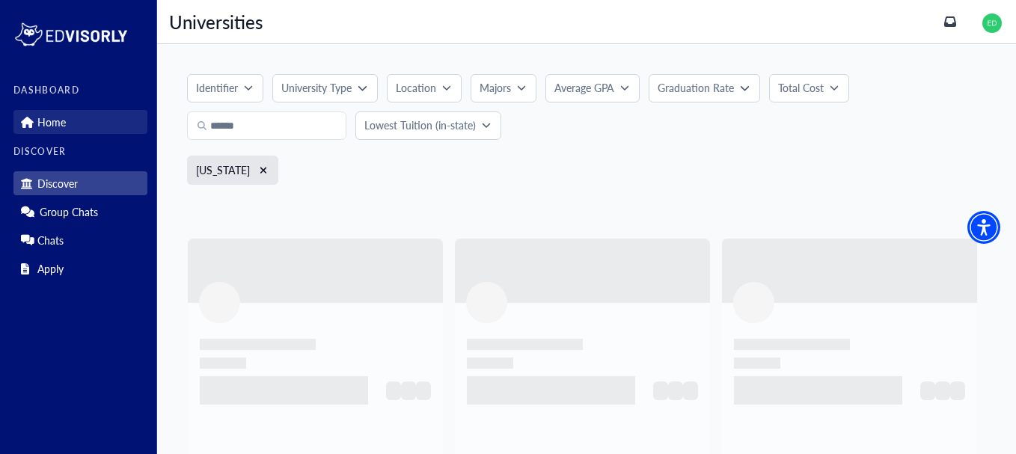
click at [86, 115] on link "Home" at bounding box center [80, 122] width 134 height 24
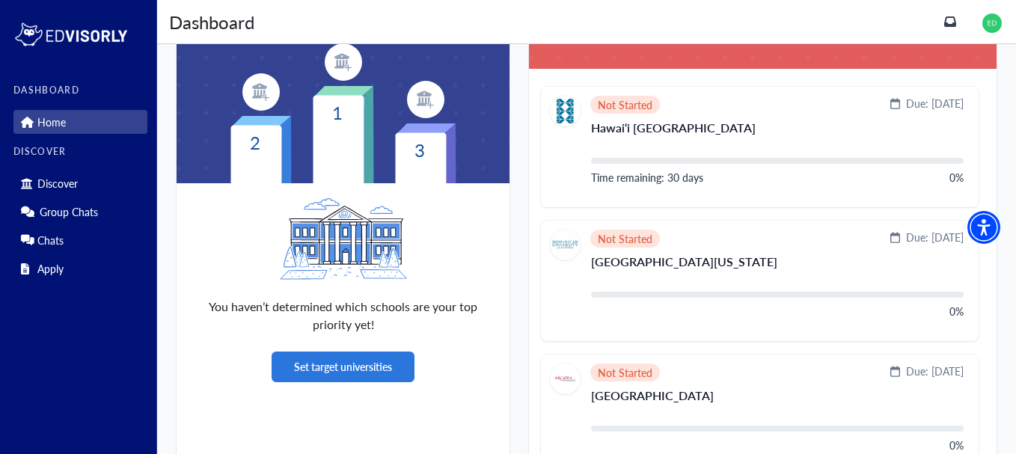
scroll to position [430, 0]
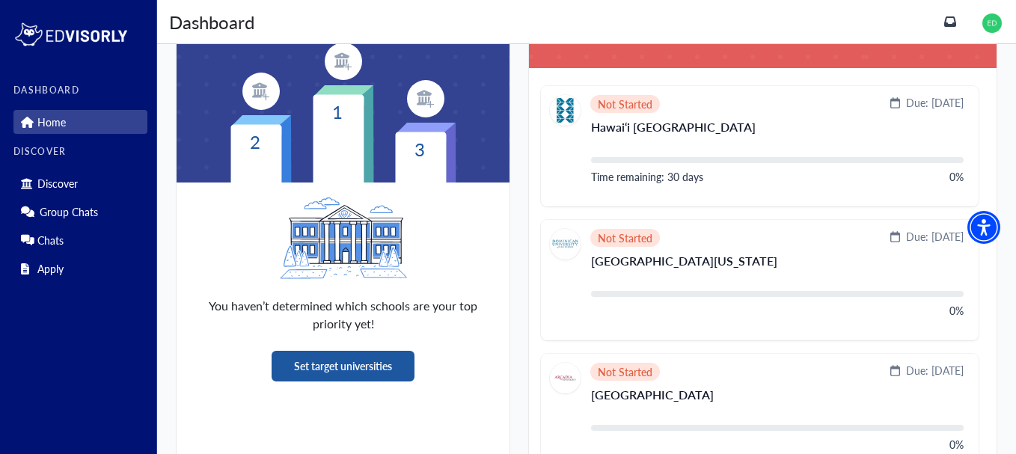
click at [388, 372] on button "Set target universities" at bounding box center [343, 366] width 143 height 31
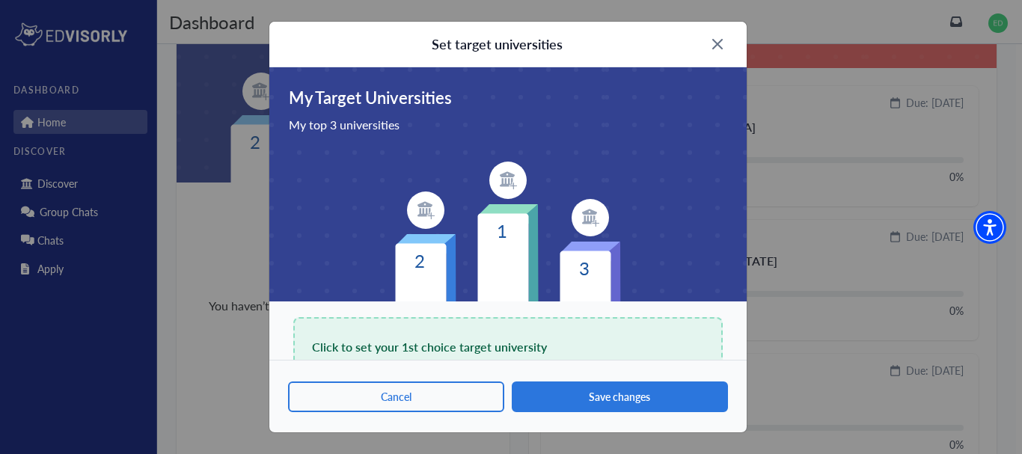
click at [548, 351] on div "Click to set your 1st choice target university" at bounding box center [507, 347] width 429 height 60
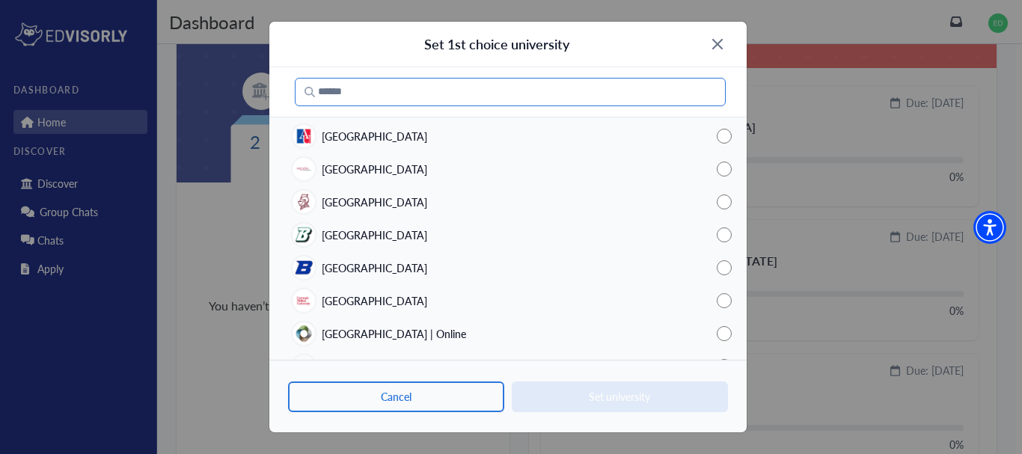
click at [481, 97] on input "Search" at bounding box center [510, 92] width 431 height 28
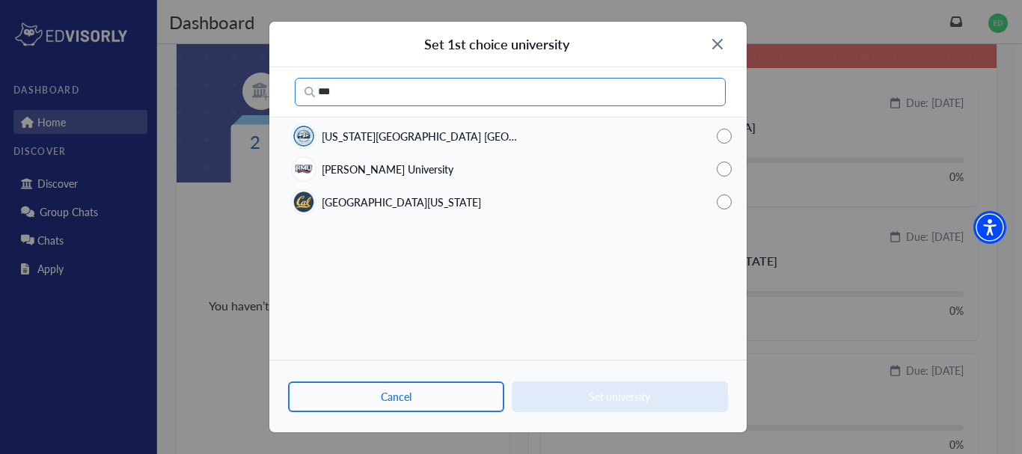
type input "***"
click at [474, 201] on div "University of California, Berkeley" at bounding box center [507, 202] width 477 height 33
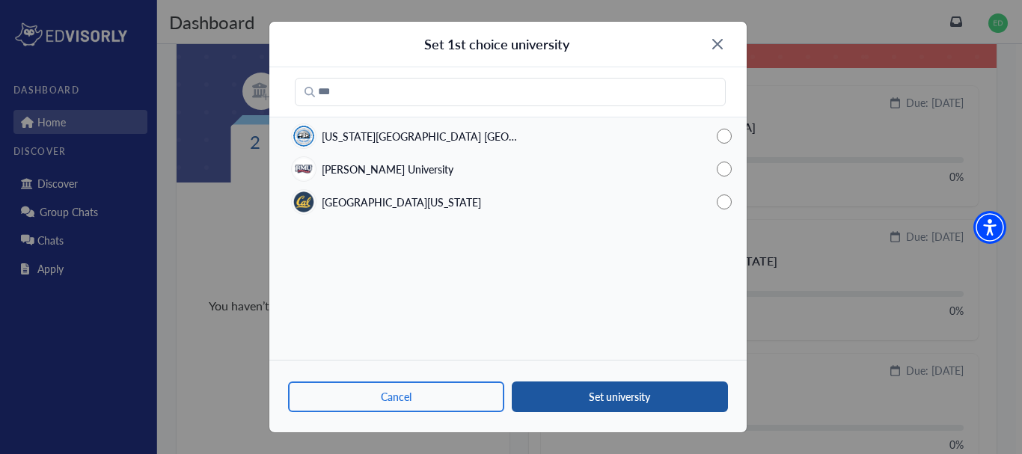
click at [596, 397] on button "Set university" at bounding box center [620, 397] width 216 height 31
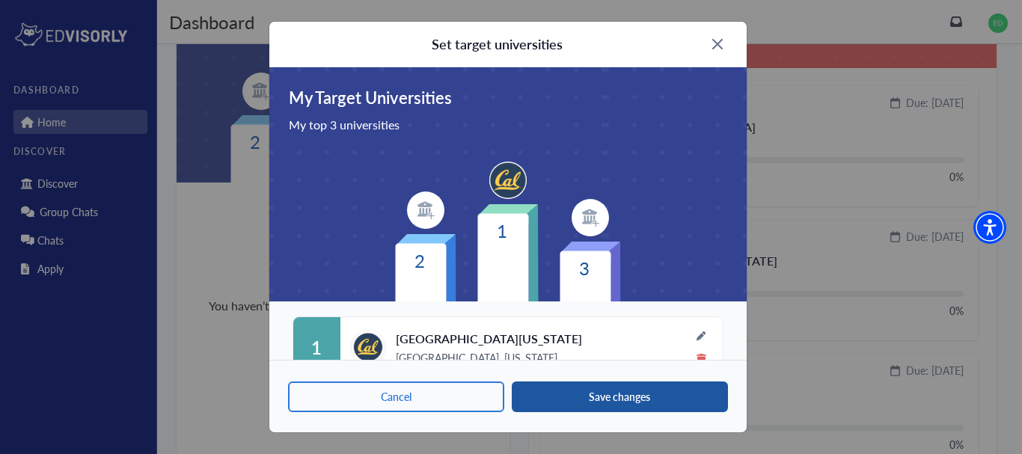
click at [588, 405] on button "Save changes" at bounding box center [620, 397] width 216 height 31
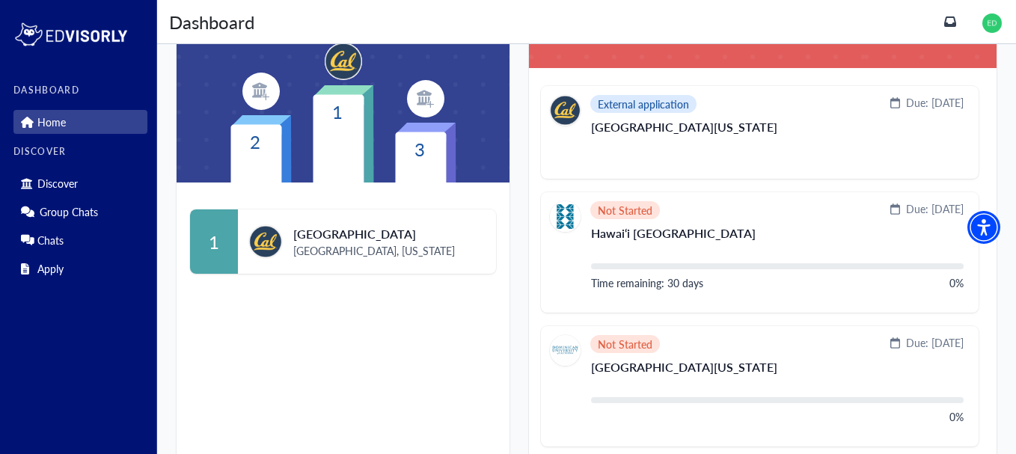
click at [395, 236] on div "UC Berkeley Berkeley, California" at bounding box center [367, 241] width 258 height 34
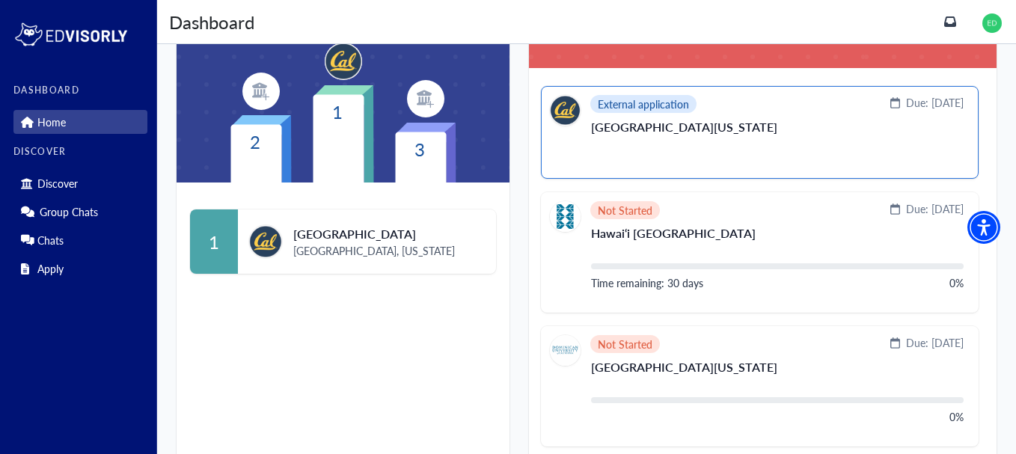
click at [648, 113] on section "External application" at bounding box center [625, 110] width 150 height 31
